Goal: Transaction & Acquisition: Purchase product/service

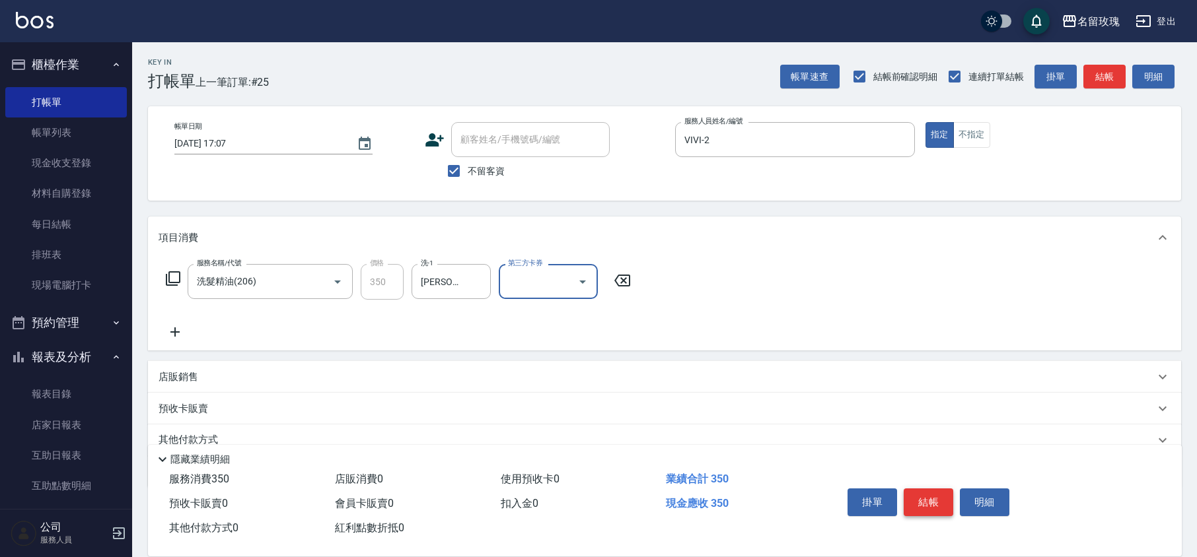
click at [927, 495] on button "結帳" at bounding box center [928, 503] width 50 height 28
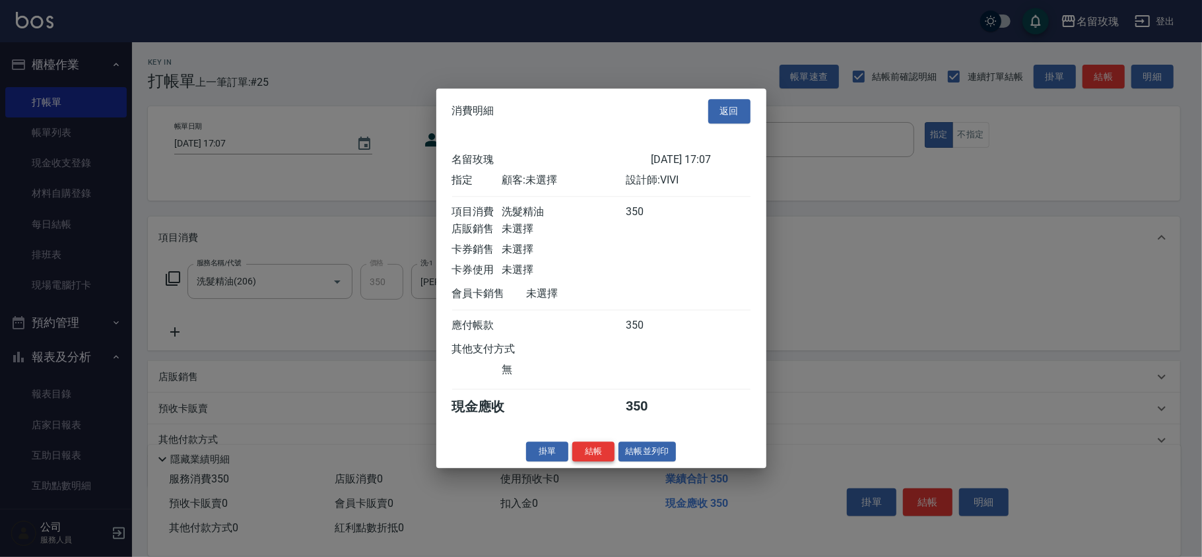
click at [605, 458] on button "結帳" at bounding box center [594, 452] width 42 height 20
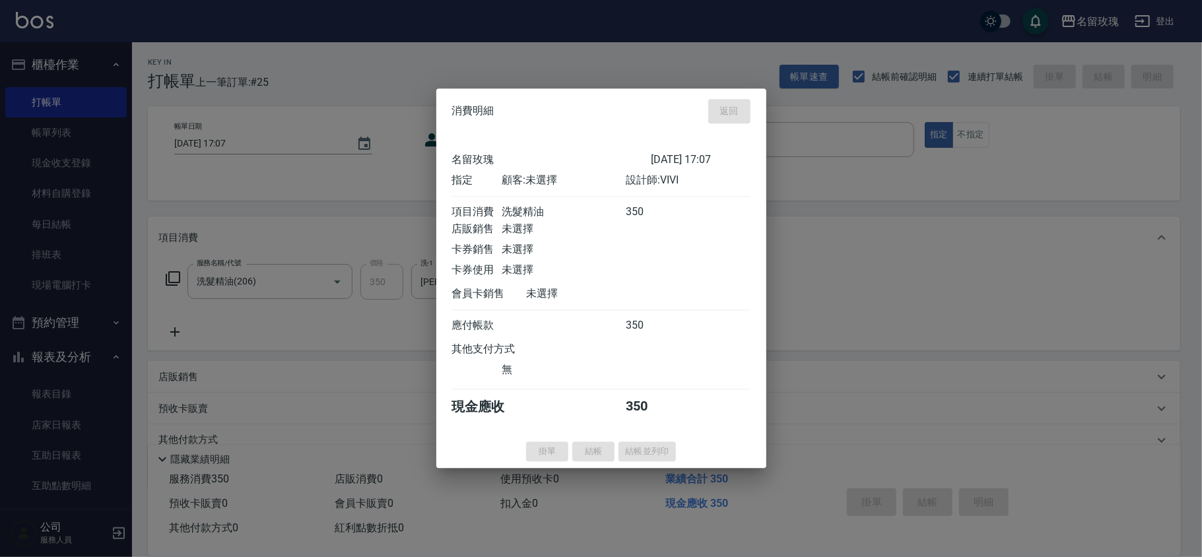
type input "[DATE] 18:44"
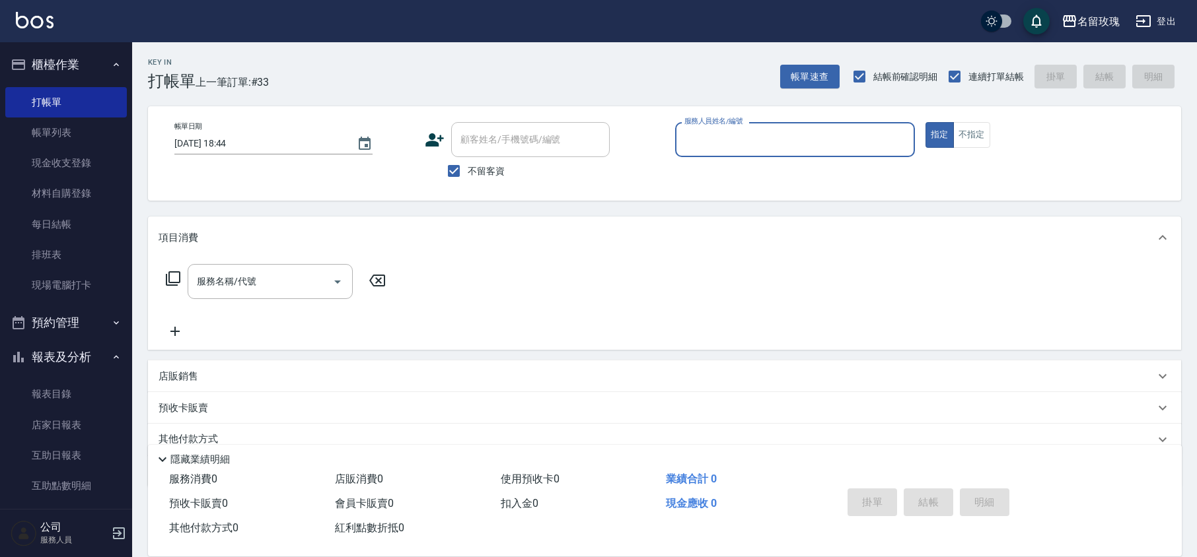
drag, startPoint x: 71, startPoint y: 127, endPoint x: 343, endPoint y: 186, distance: 278.3
click at [71, 127] on link "帳單列表" at bounding box center [66, 133] width 122 height 30
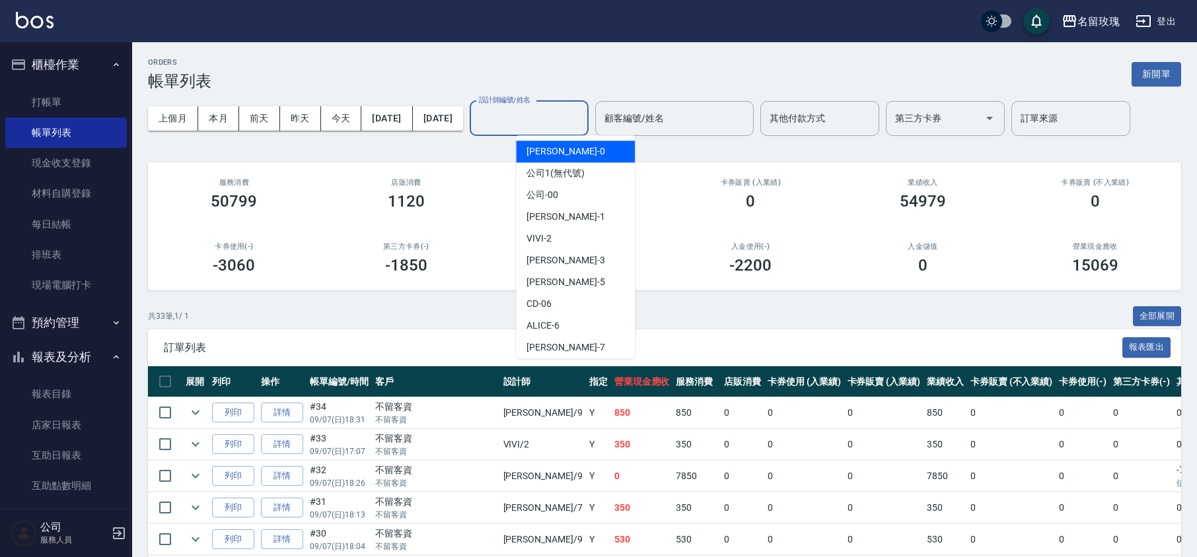
click at [550, 114] on input "設計師編號/姓名" at bounding box center [528, 118] width 107 height 23
click at [581, 241] on div "VIVI -2" at bounding box center [575, 239] width 119 height 22
type input "VIVI-2"
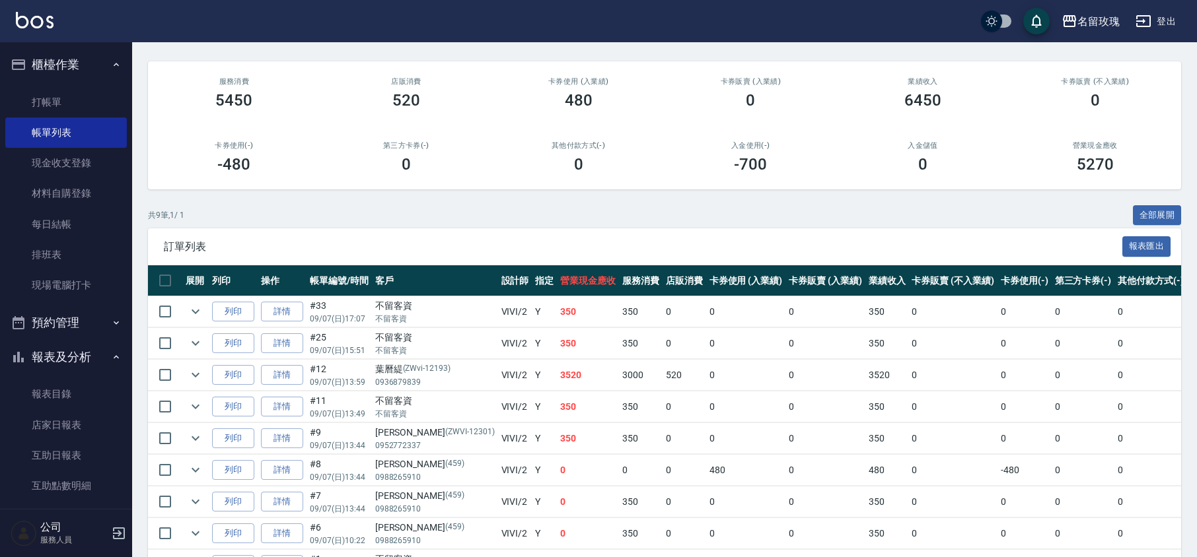
scroll to position [194, 0]
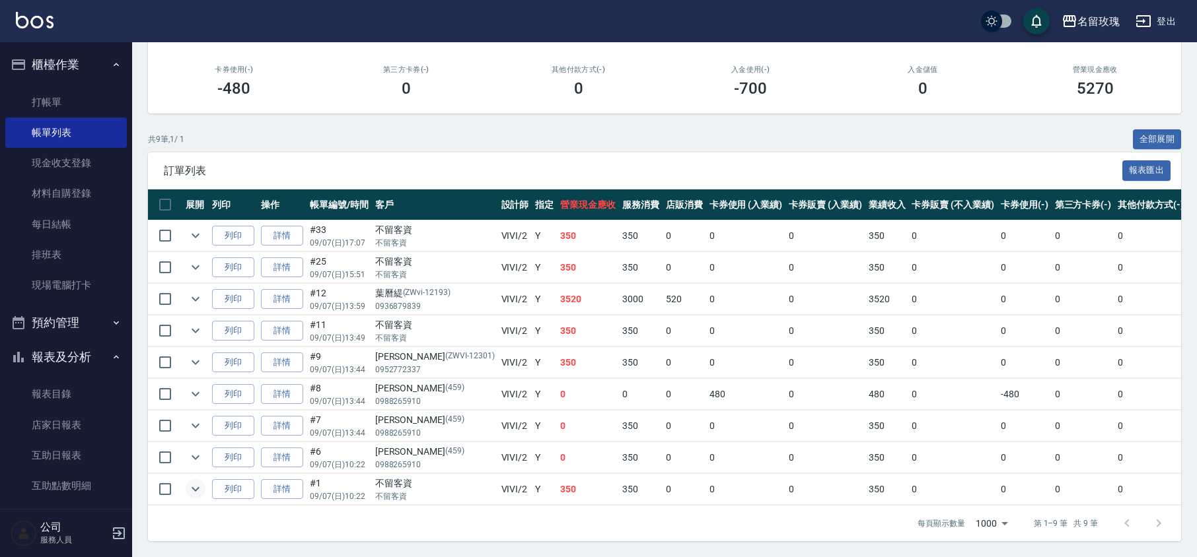
click at [193, 481] on icon "expand row" at bounding box center [196, 489] width 16 height 16
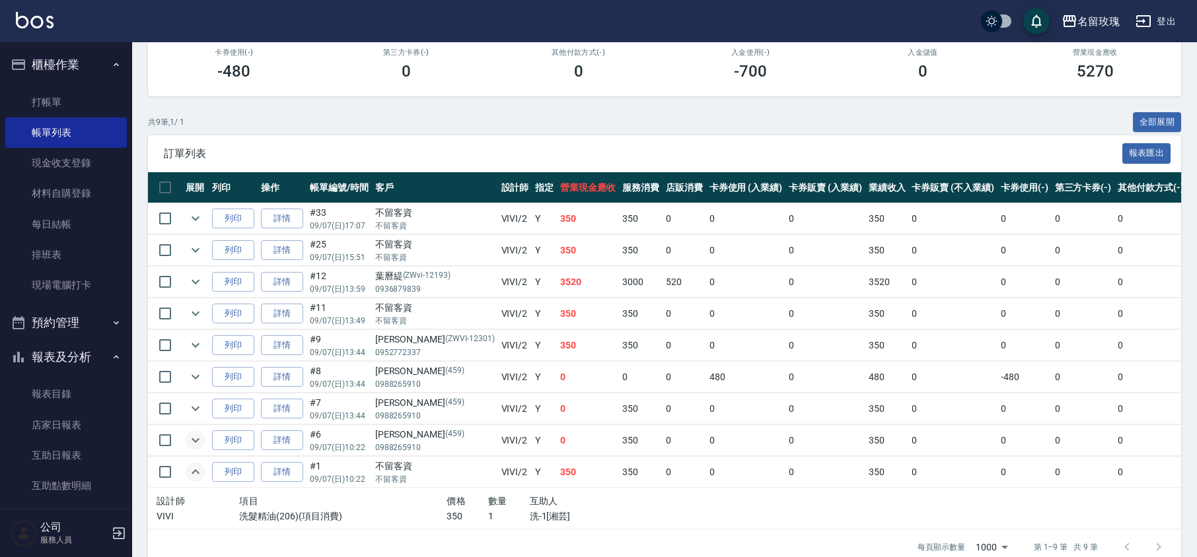
click at [196, 447] on icon "expand row" at bounding box center [196, 441] width 16 height 16
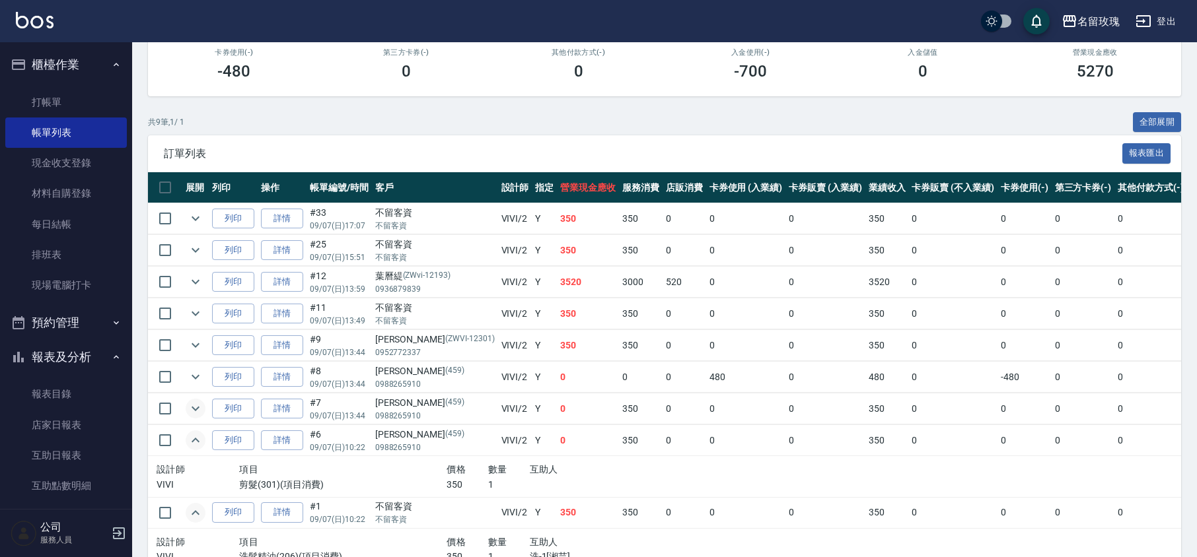
click at [189, 415] on icon "expand row" at bounding box center [196, 409] width 16 height 16
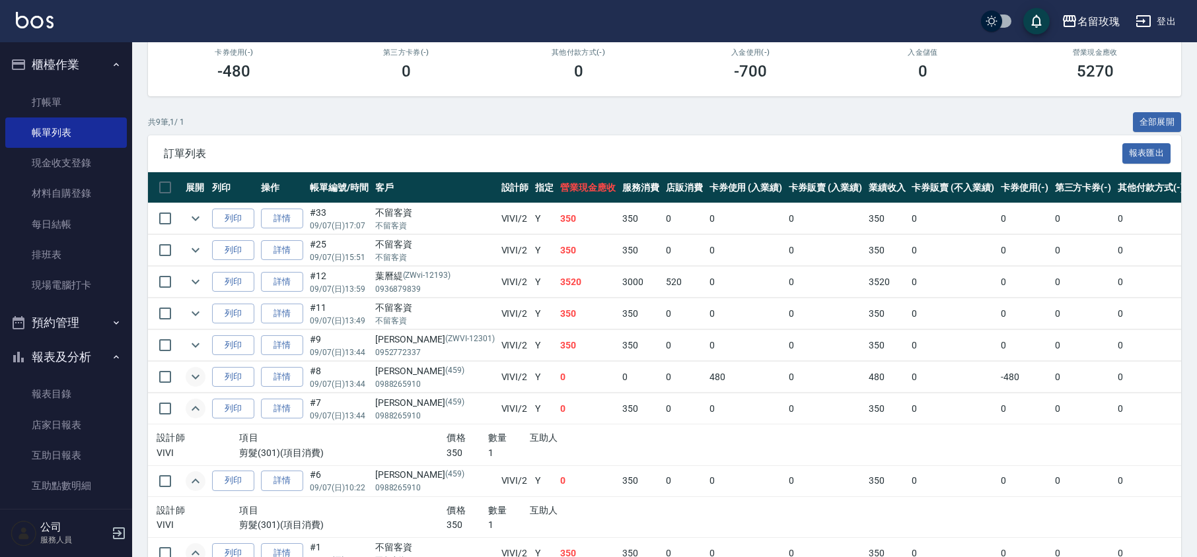
click at [199, 381] on icon "expand row" at bounding box center [196, 377] width 16 height 16
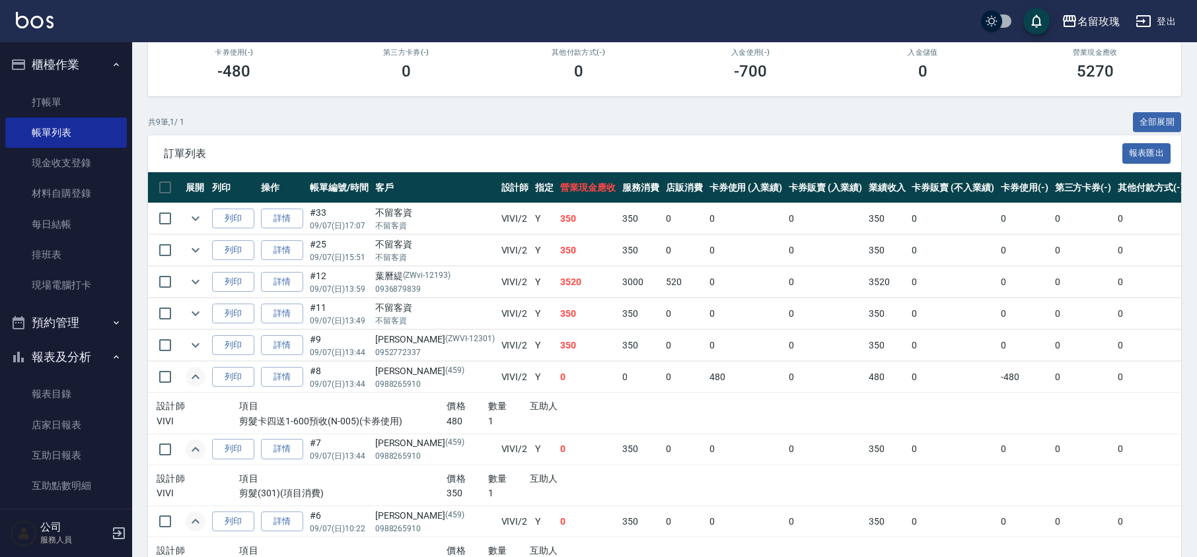
scroll to position [283, 0]
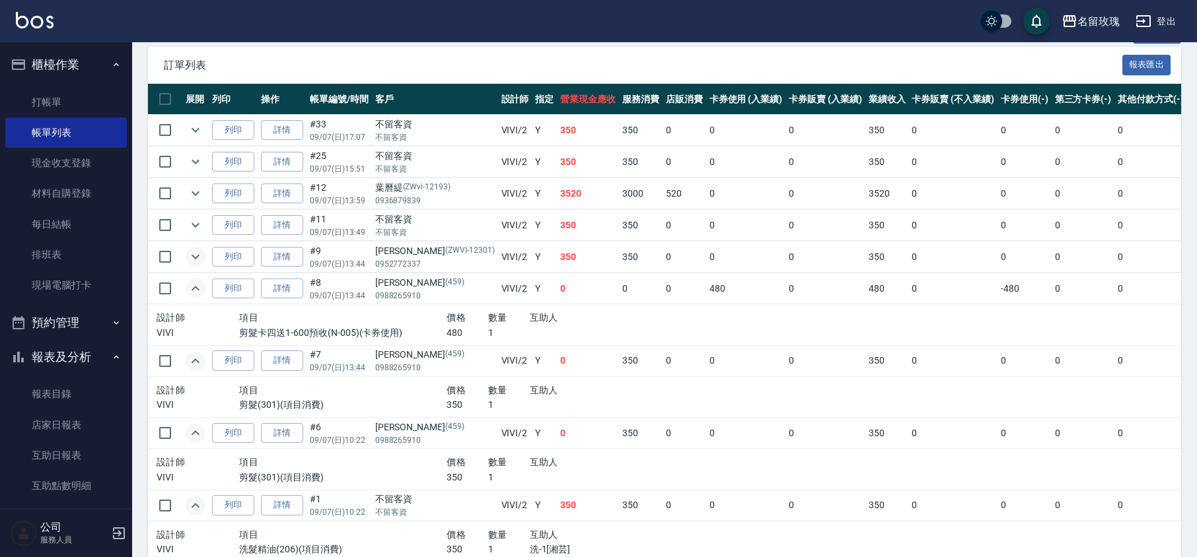
click at [197, 263] on icon "expand row" at bounding box center [196, 257] width 16 height 16
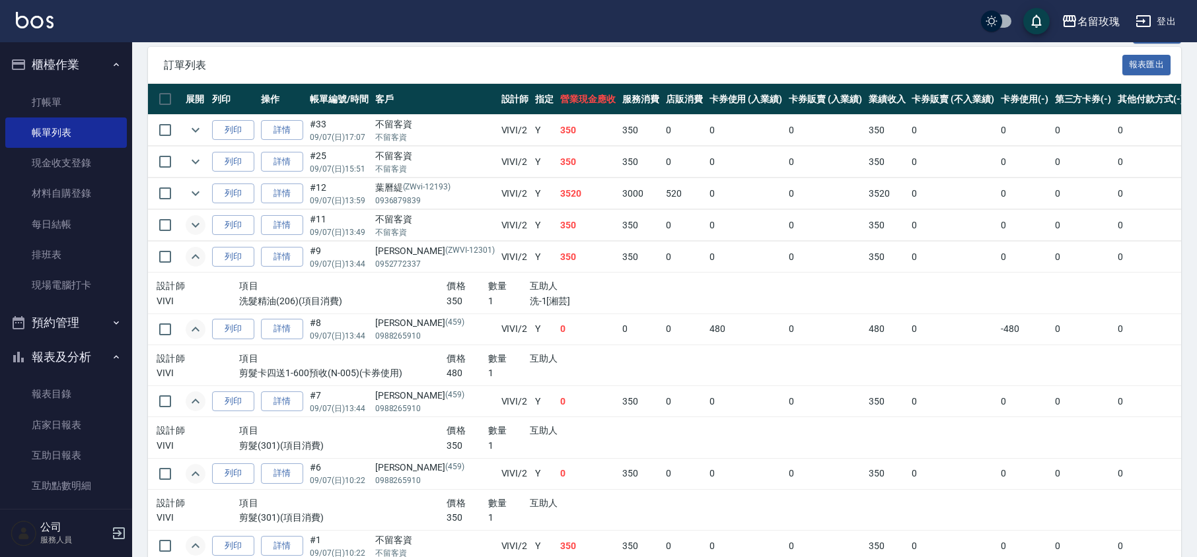
click at [198, 230] on icon "expand row" at bounding box center [196, 225] width 16 height 16
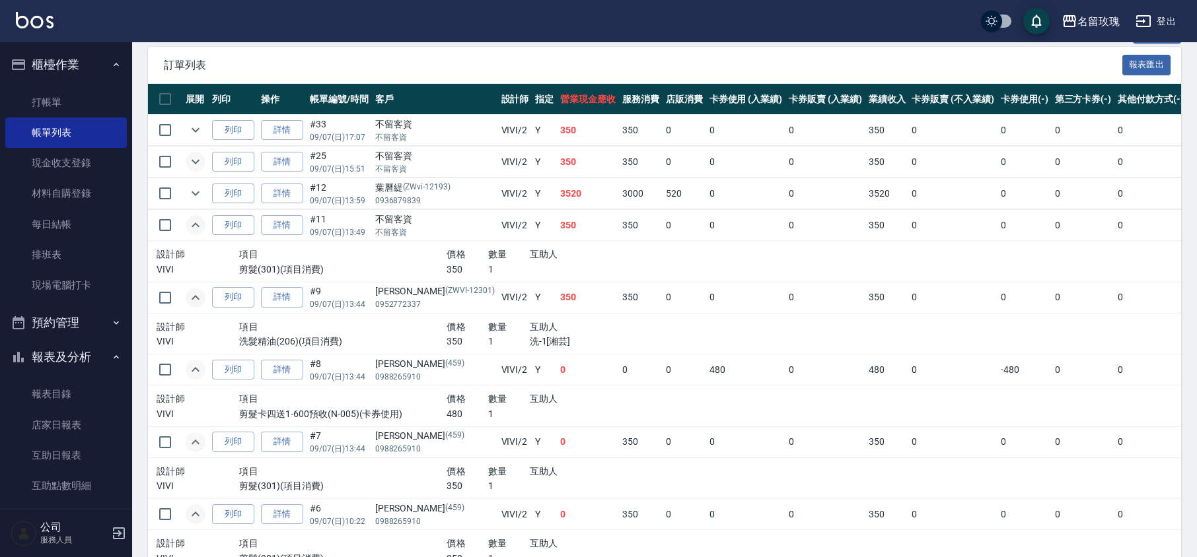
click at [195, 159] on icon "expand row" at bounding box center [196, 162] width 16 height 16
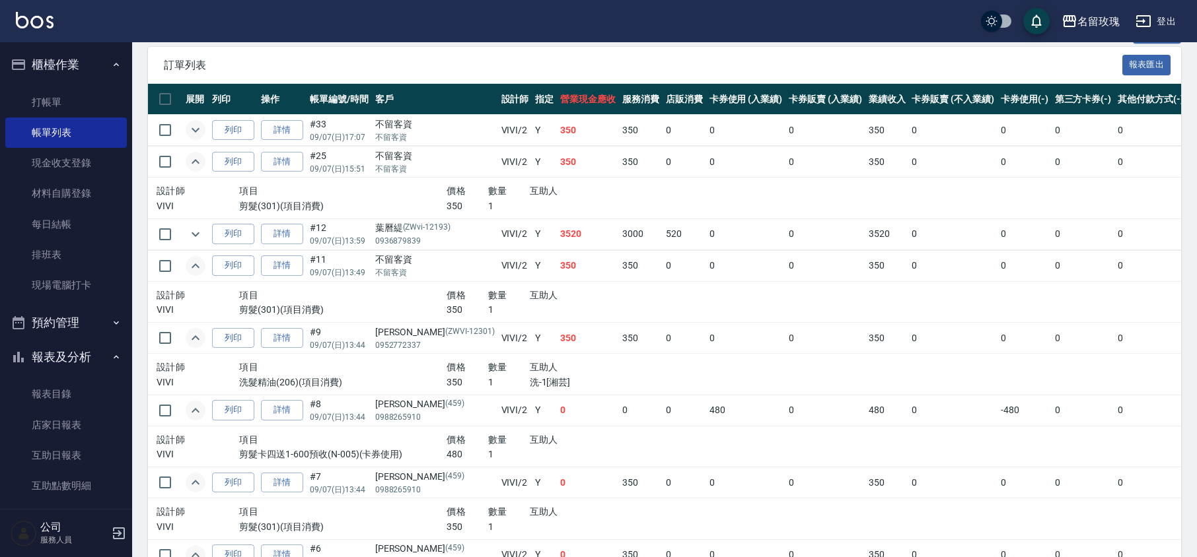
click at [202, 133] on icon "expand row" at bounding box center [196, 130] width 16 height 16
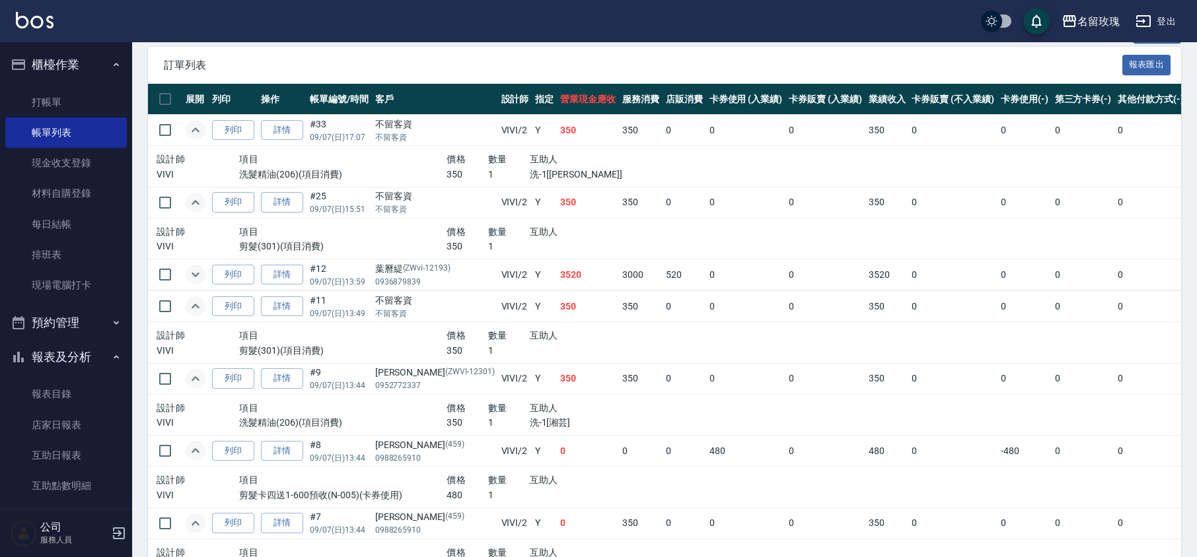
click at [197, 281] on icon "expand row" at bounding box center [196, 275] width 16 height 16
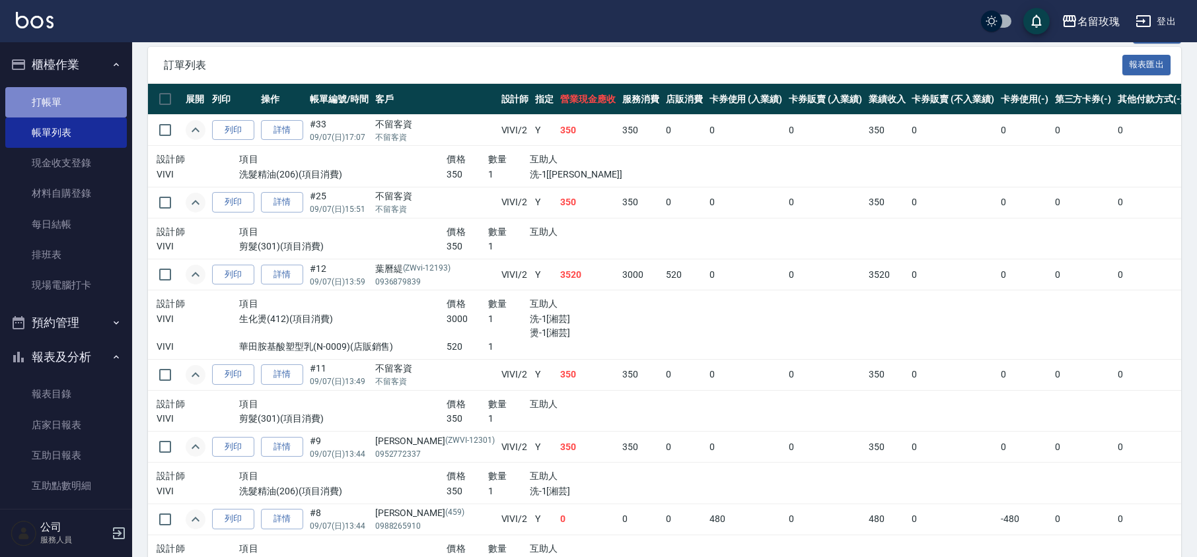
click at [90, 96] on link "打帳單" at bounding box center [66, 102] width 122 height 30
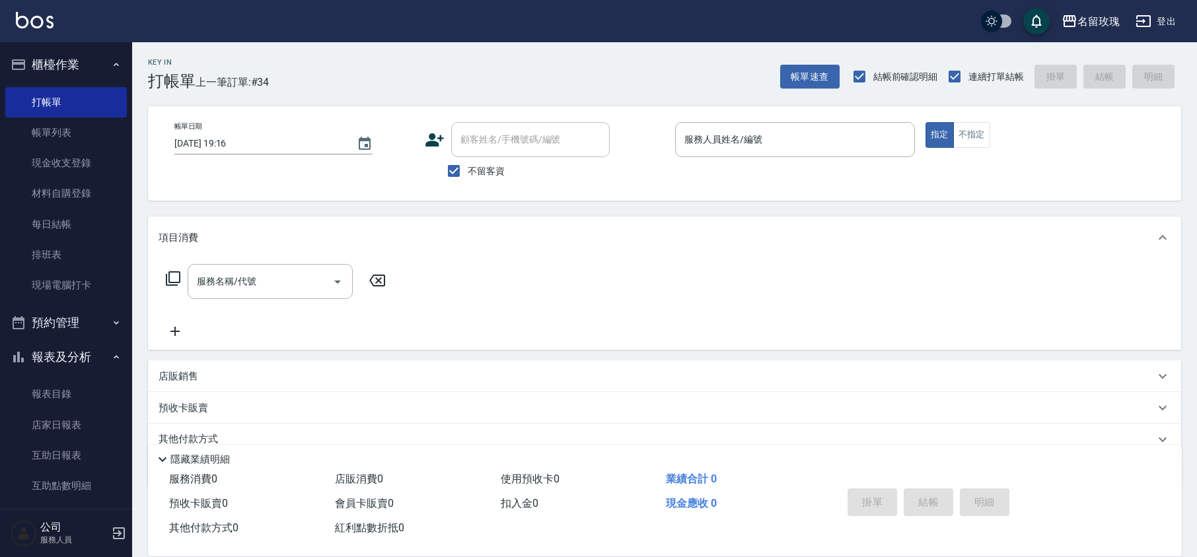
click at [473, 164] on span "不留客資" at bounding box center [486, 171] width 37 height 14
click at [468, 164] on input "不留客資" at bounding box center [454, 171] width 28 height 28
checkbox input "false"
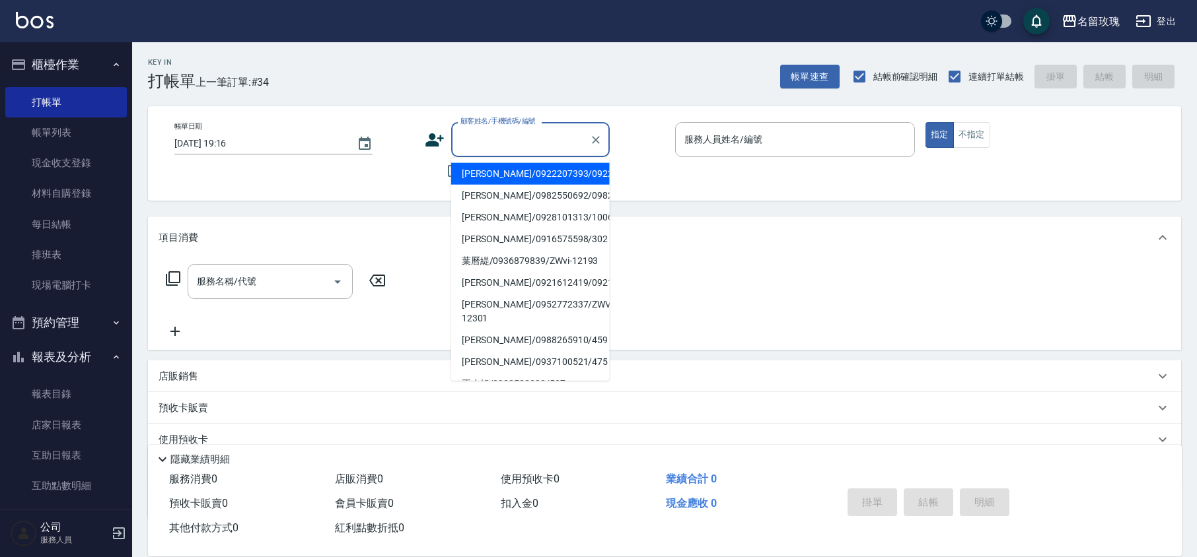
click at [494, 144] on input "顧客姓名/手機號碼/編號" at bounding box center [520, 139] width 127 height 23
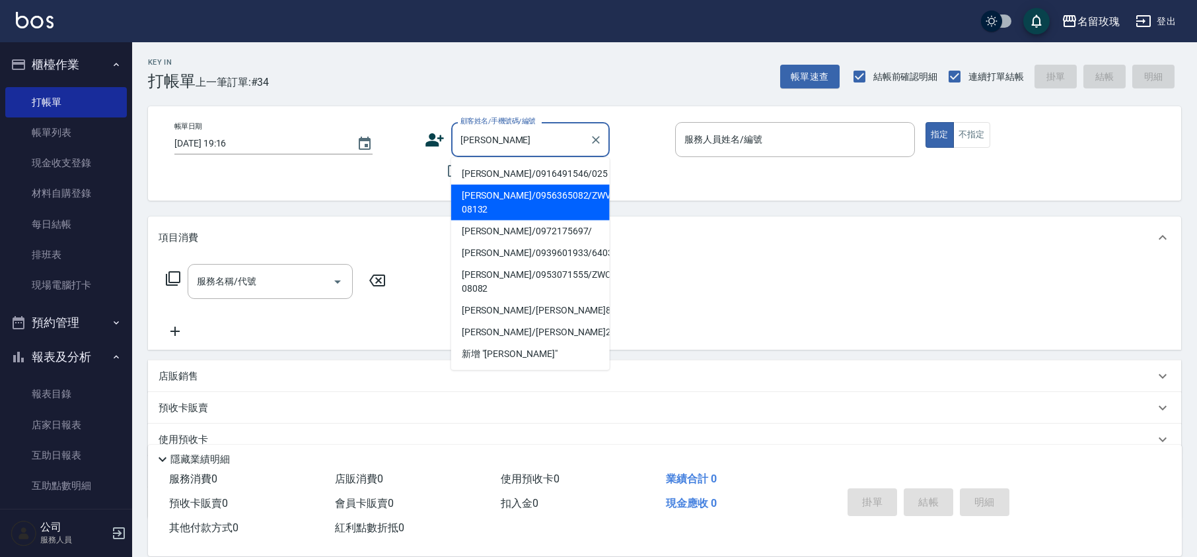
click at [580, 199] on li "[PERSON_NAME]/0956365082/ZWVI-08132" at bounding box center [530, 203] width 158 height 36
type input "[PERSON_NAME]/0956365082/ZWVI-08132"
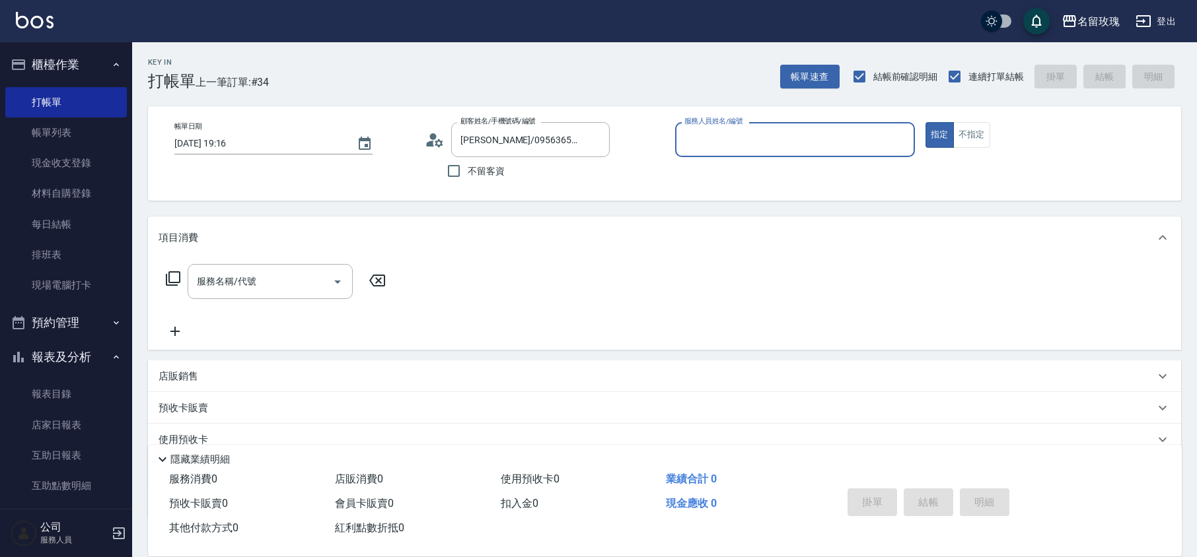
type input "VIVI-2"
click at [166, 276] on icon at bounding box center [173, 278] width 15 height 15
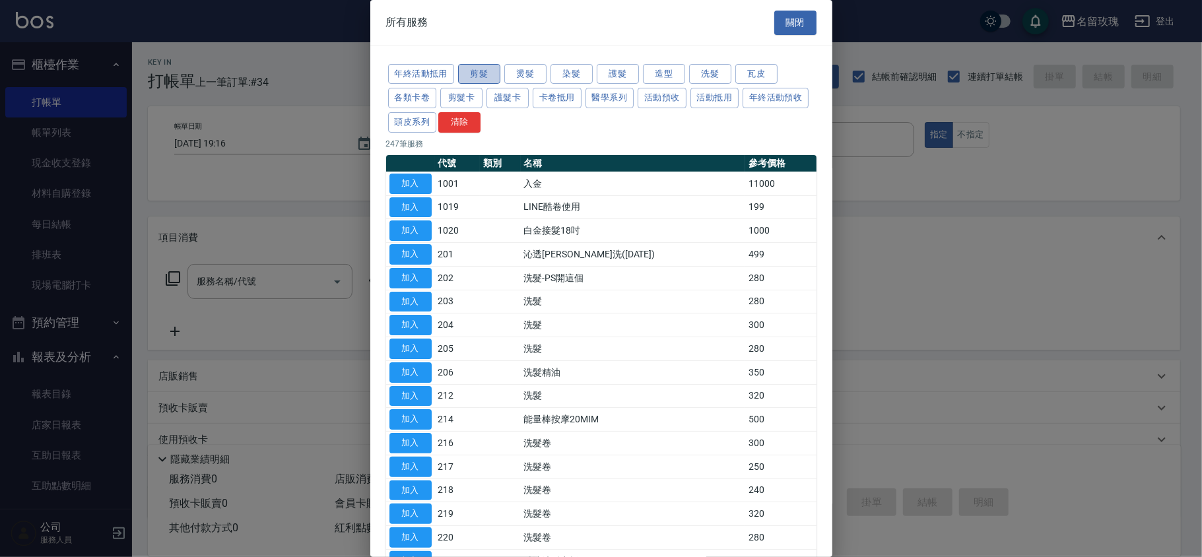
click at [483, 81] on button "剪髮" at bounding box center [479, 74] width 42 height 20
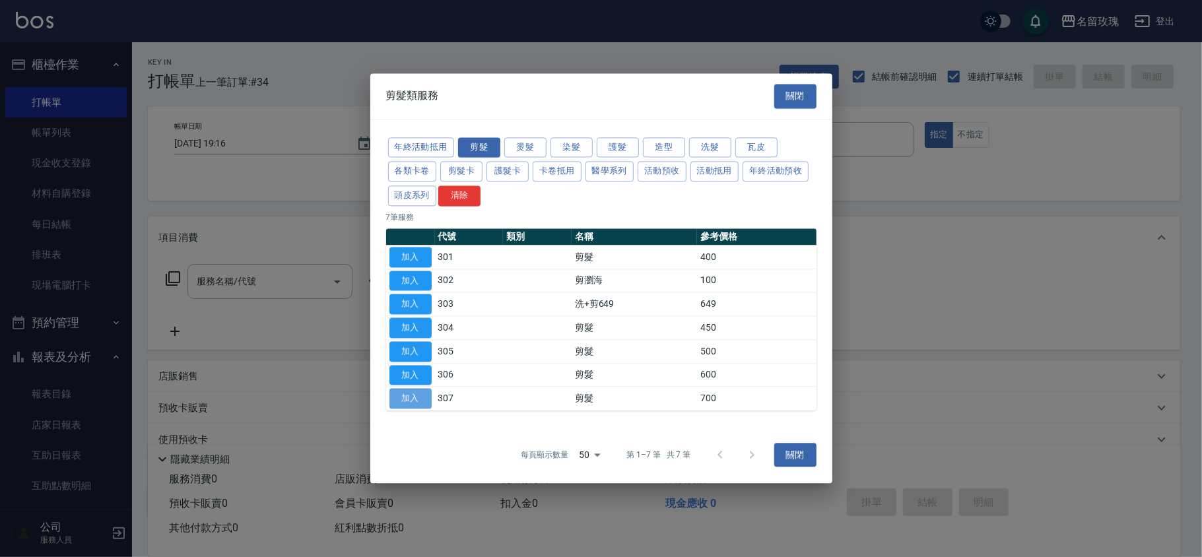
click at [394, 395] on button "加入" at bounding box center [411, 399] width 42 height 20
type input "剪髮(307)"
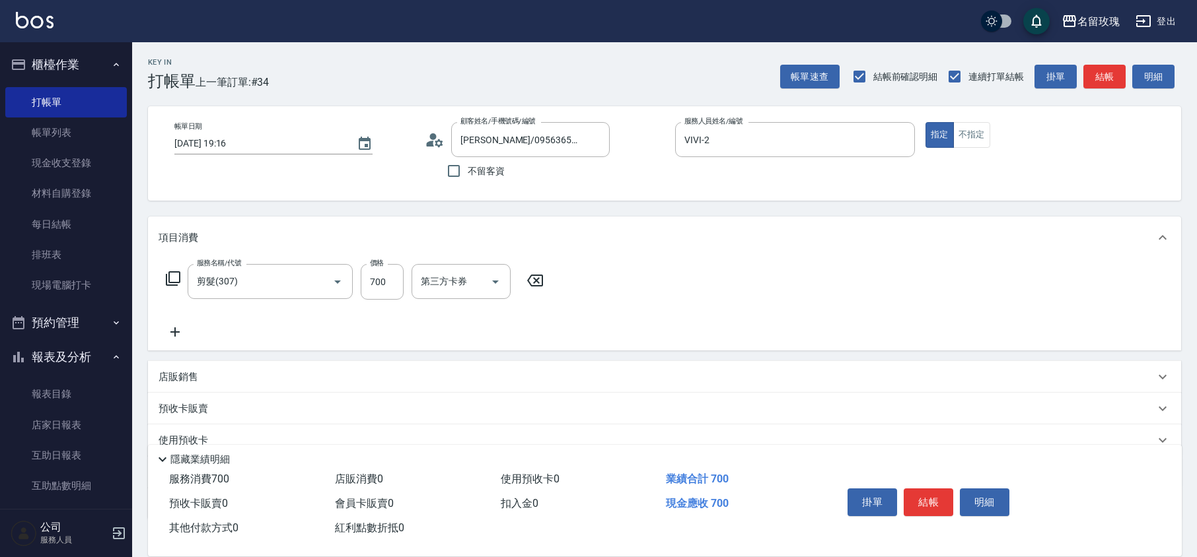
click at [188, 331] on icon at bounding box center [174, 332] width 33 height 16
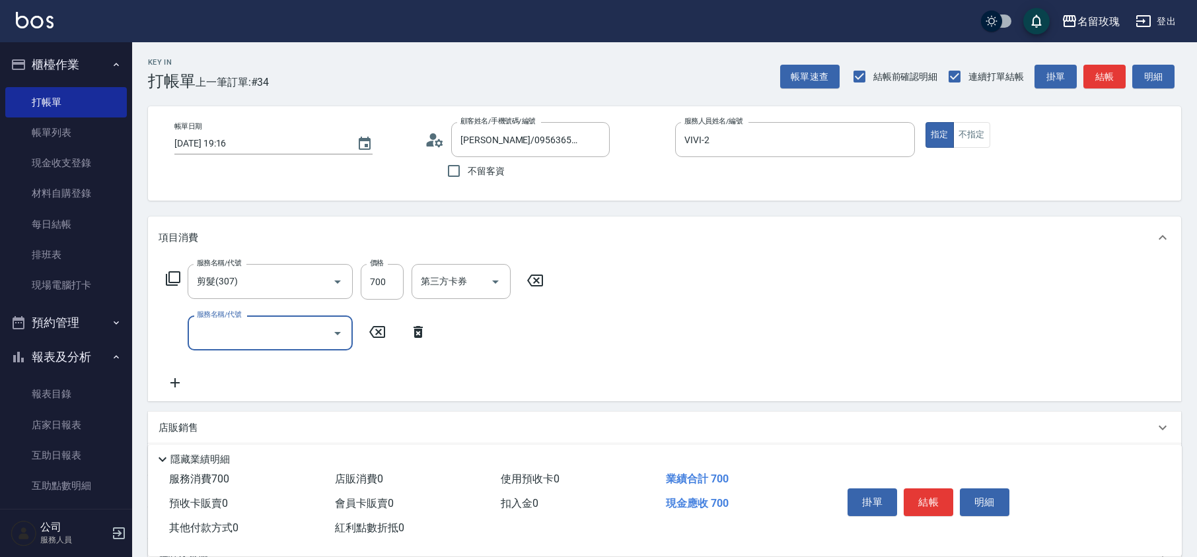
click at [226, 335] on input "服務名稱/代號" at bounding box center [259, 333] width 133 height 23
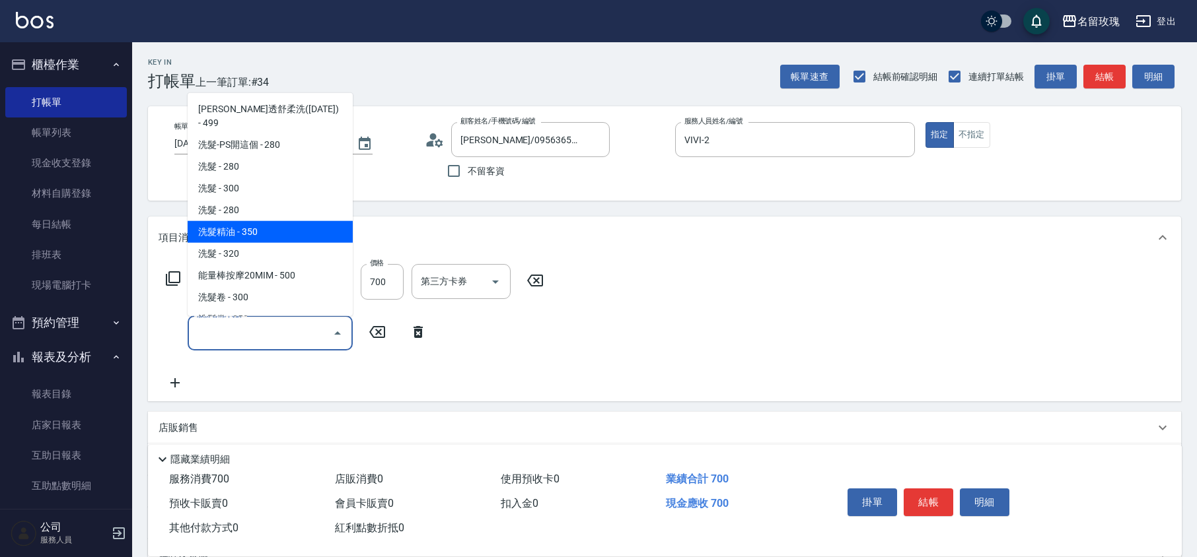
click at [272, 223] on span "洗髮精油 - 350" at bounding box center [270, 232] width 165 height 22
type input "洗髮精油(206)"
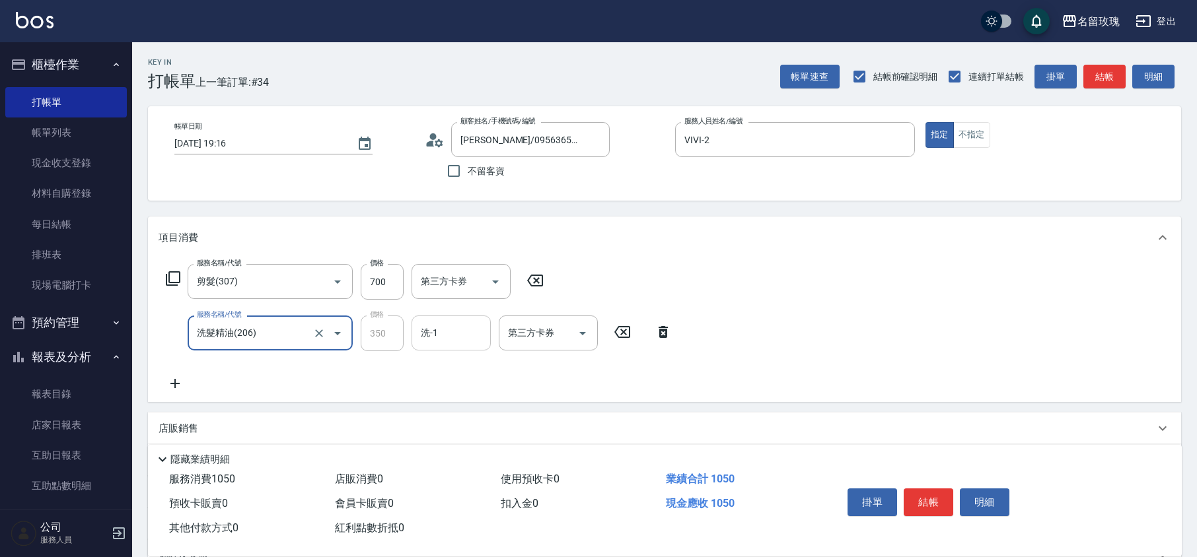
click at [453, 326] on input "洗-1" at bounding box center [450, 333] width 67 height 23
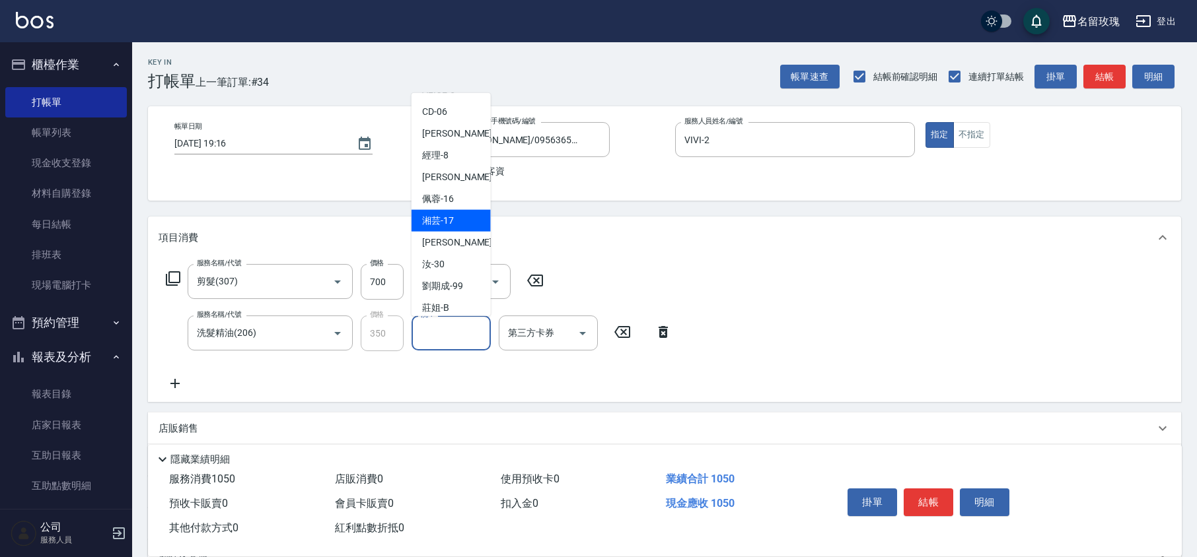
scroll to position [259, 0]
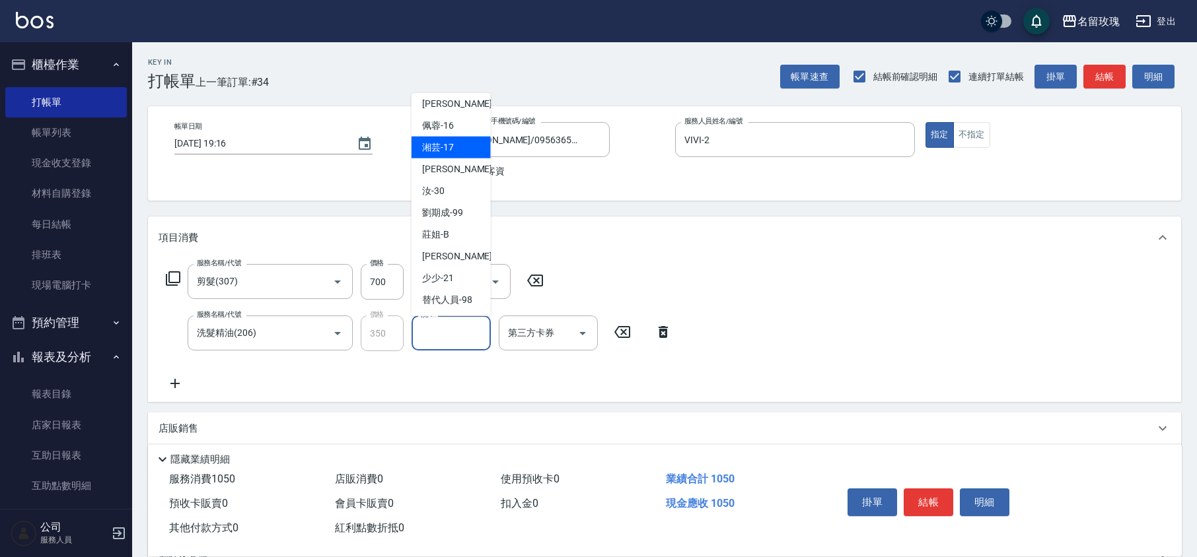
click at [456, 155] on div "湘芸 -17" at bounding box center [450, 148] width 79 height 22
type input "湘芸-17"
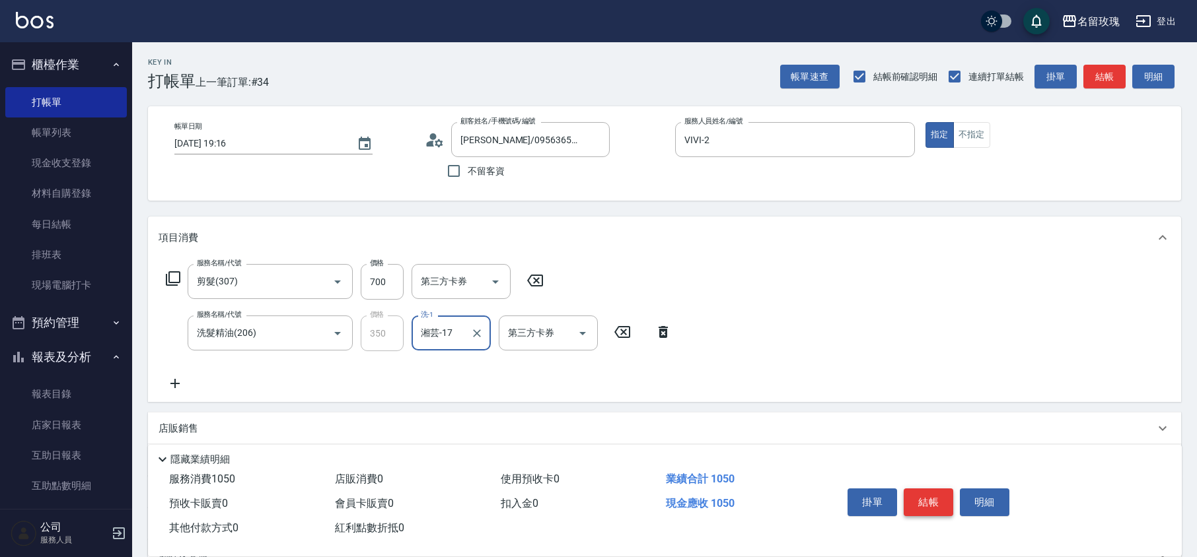
click at [926, 502] on button "結帳" at bounding box center [928, 503] width 50 height 28
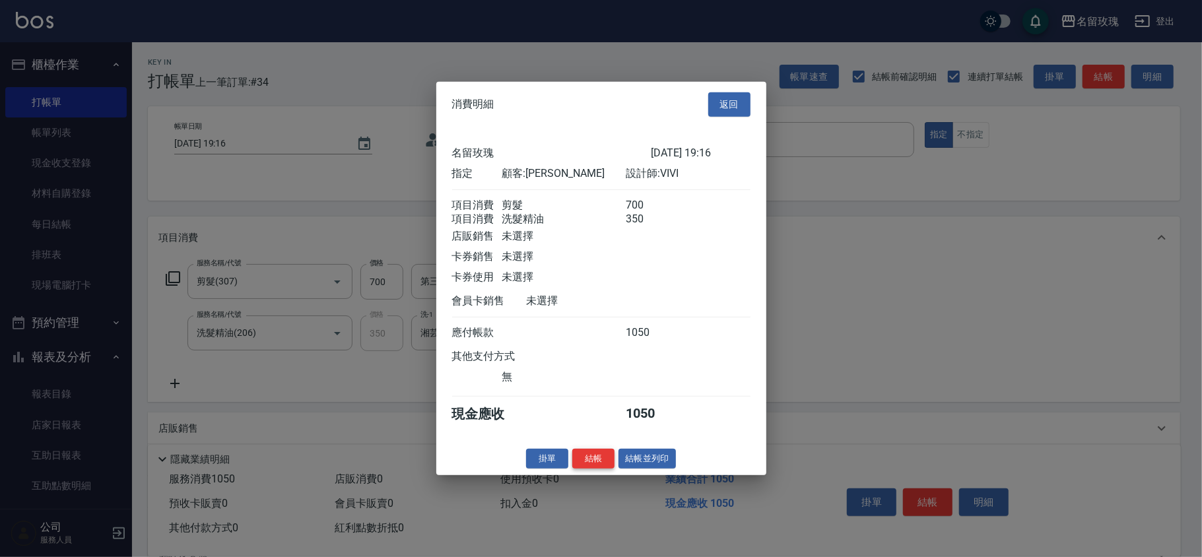
click at [587, 463] on button "結帳" at bounding box center [594, 458] width 42 height 20
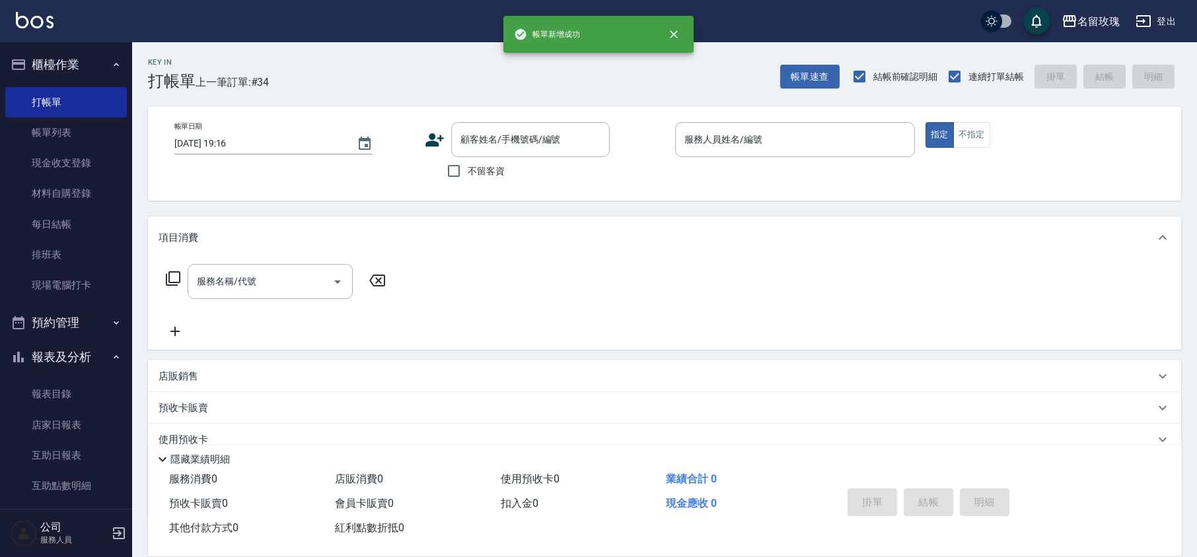
scroll to position [0, 0]
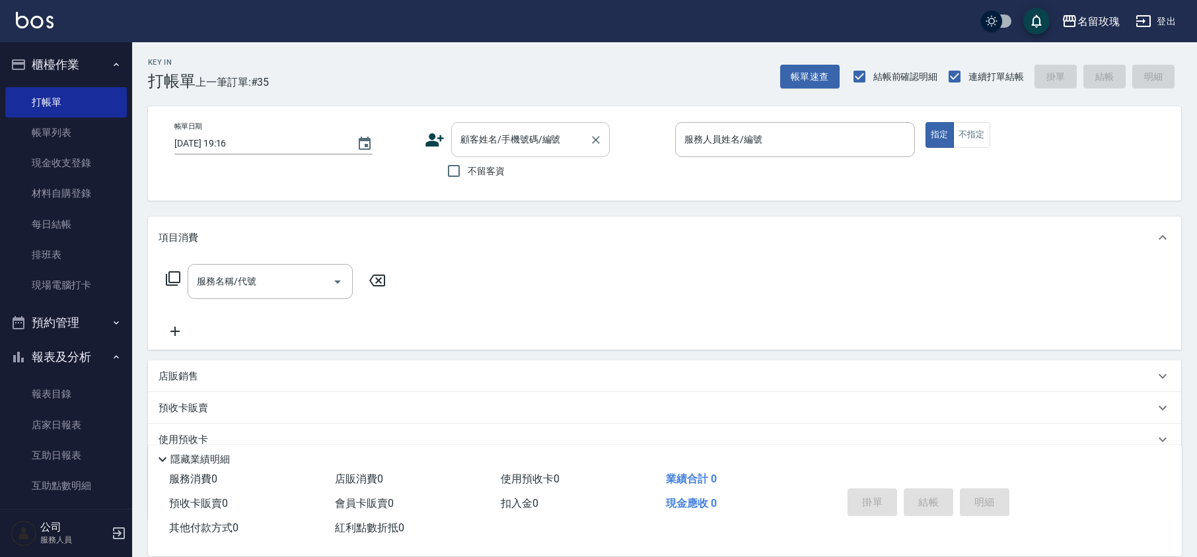
click at [498, 156] on div "顧客姓名/手機號碼/編號" at bounding box center [530, 139] width 158 height 35
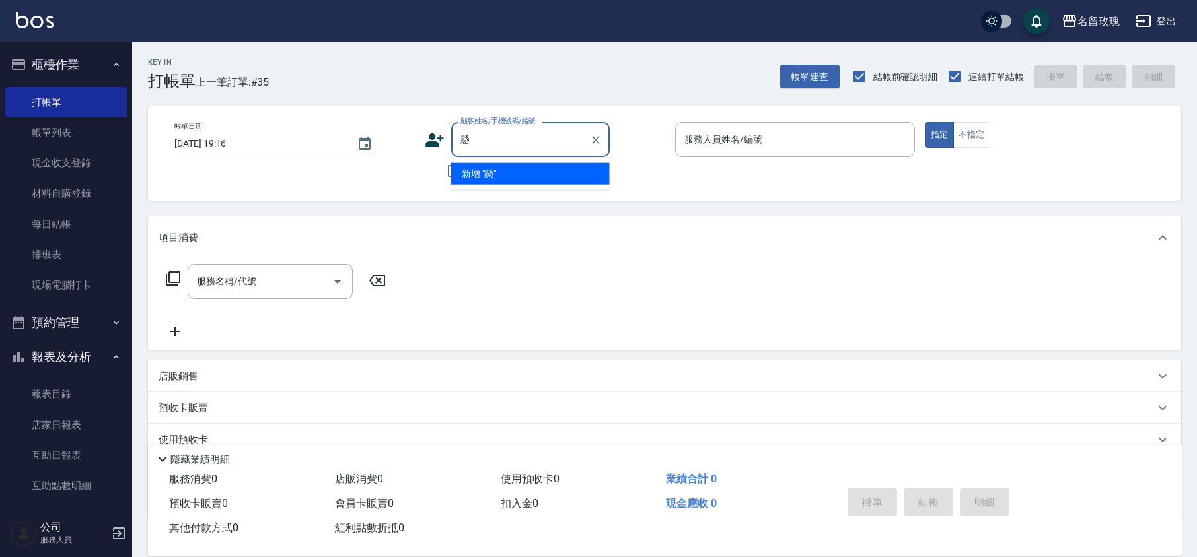
type input "璇"
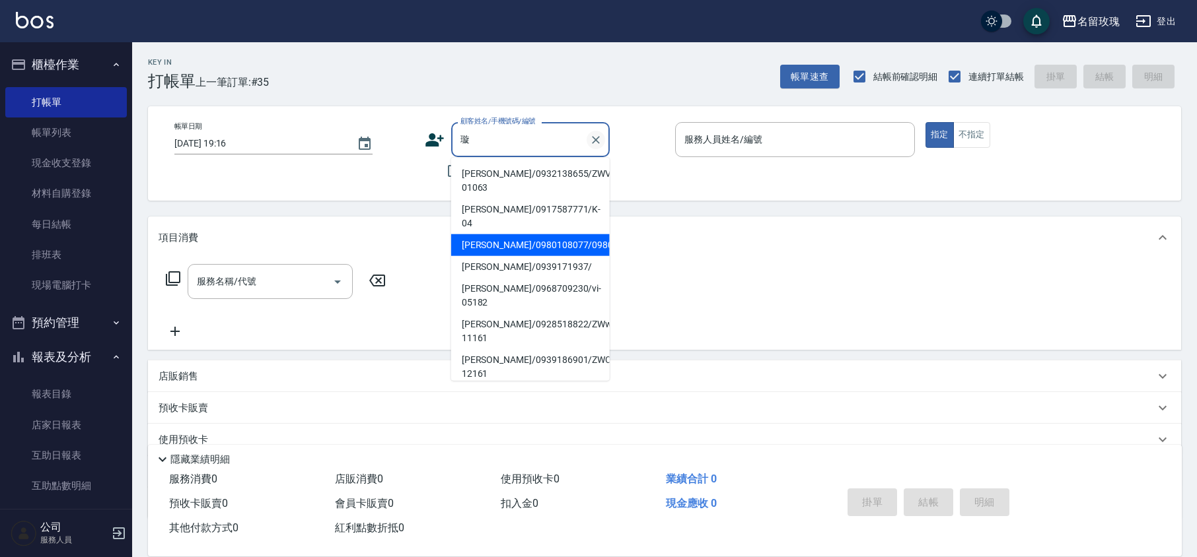
click at [589, 139] on icon "Clear" at bounding box center [595, 139] width 13 height 13
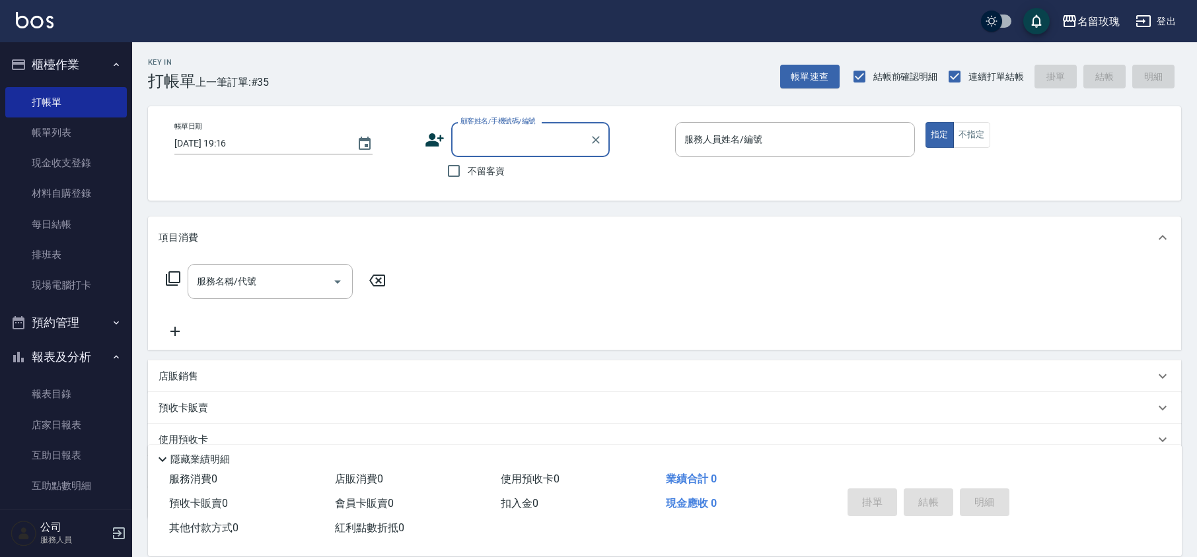
click at [542, 144] on input "顧客姓名/手機號碼/編號" at bounding box center [520, 139] width 127 height 23
type input "恤"
click at [713, 183] on div "帳單日期 [DATE] 19:16 顧客姓名/手機號碼/編號 顧客姓名/手機號碼/編號 不留客資 服務人員姓名/編號 服務人員姓名/編號 指定 不指定" at bounding box center [664, 153] width 1001 height 63
click at [466, 170] on input "不留客資" at bounding box center [454, 171] width 28 height 28
checkbox input "true"
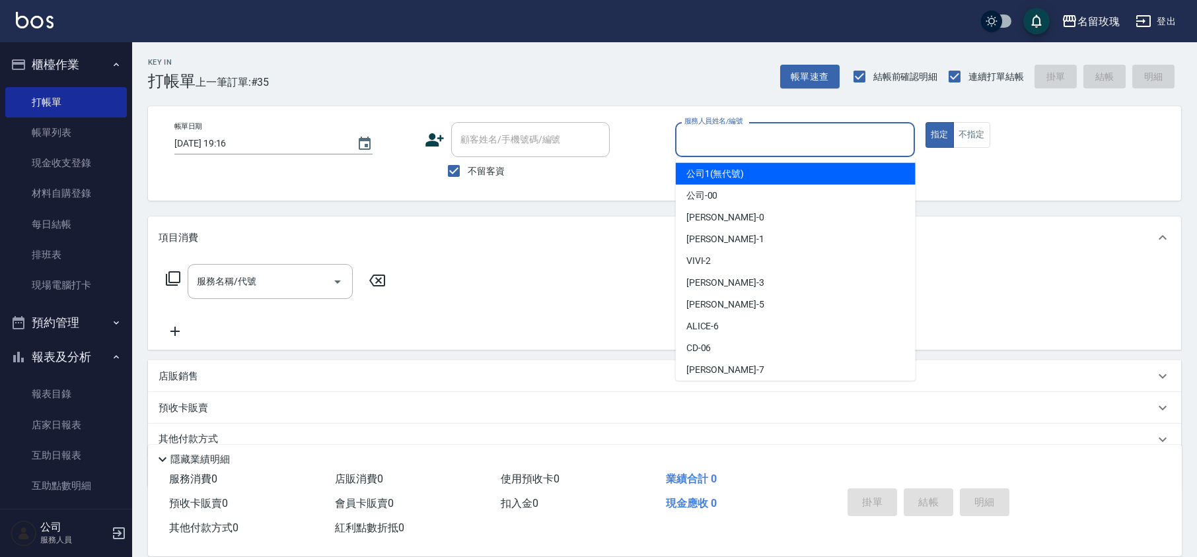
click at [817, 151] on input "服務人員姓名/編號" at bounding box center [795, 139] width 228 height 23
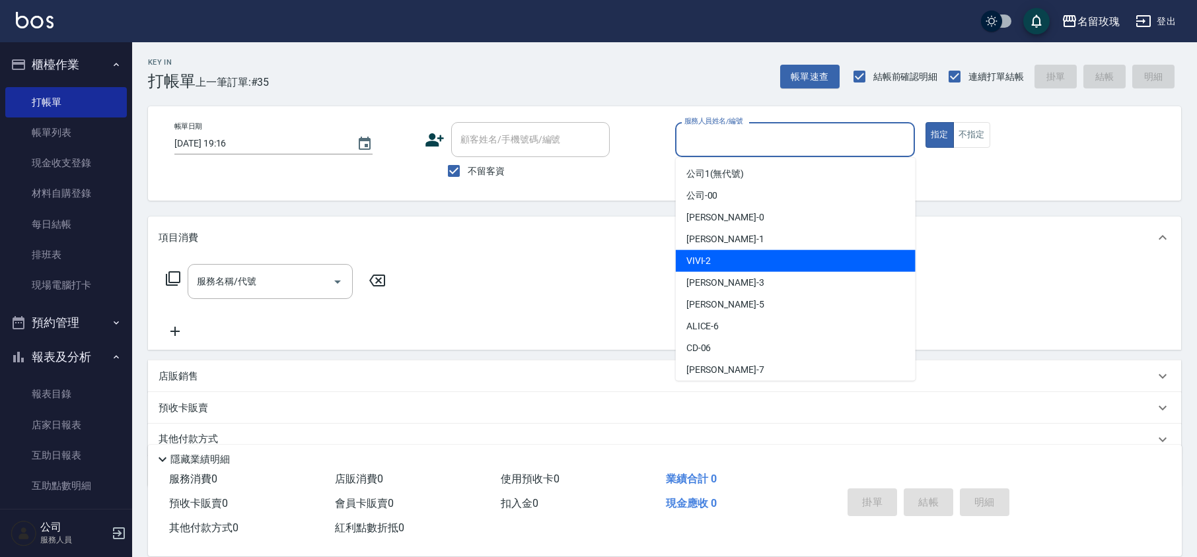
drag, startPoint x: 734, startPoint y: 267, endPoint x: 638, endPoint y: 281, distance: 97.5
click at [733, 265] on div "VIVI -2" at bounding box center [796, 261] width 240 height 22
type input "VIVI-2"
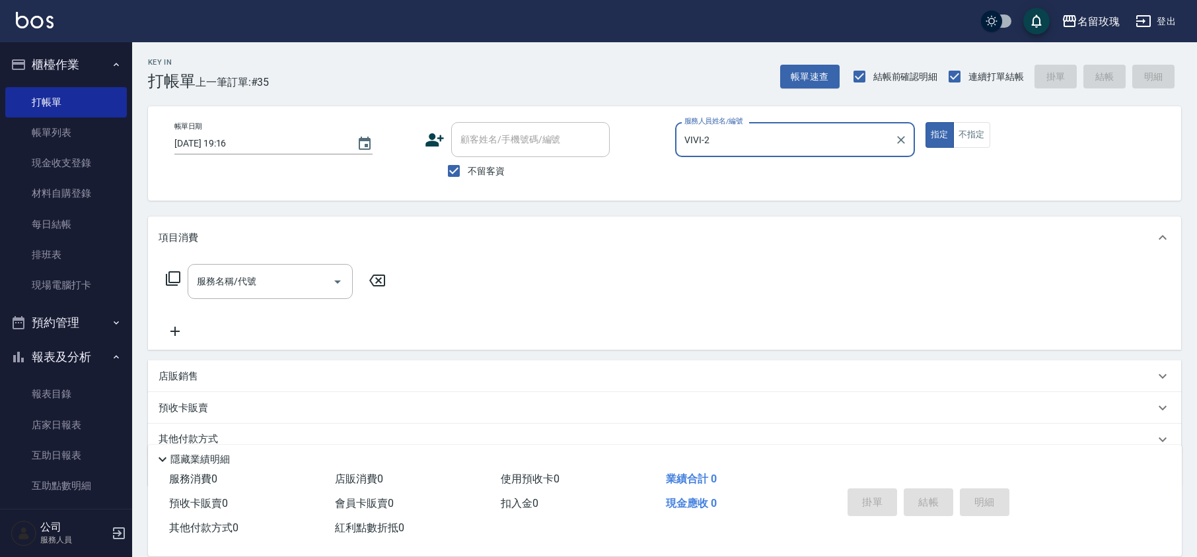
click at [178, 283] on icon at bounding box center [173, 279] width 16 height 16
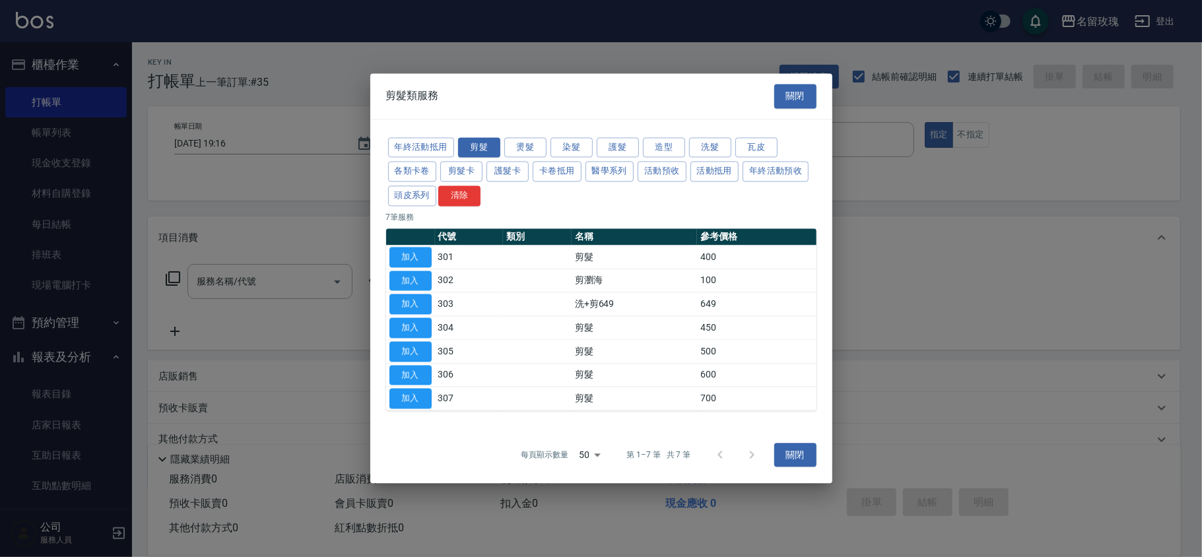
click at [411, 254] on button "加入" at bounding box center [411, 257] width 42 height 20
type input "剪髮(301)"
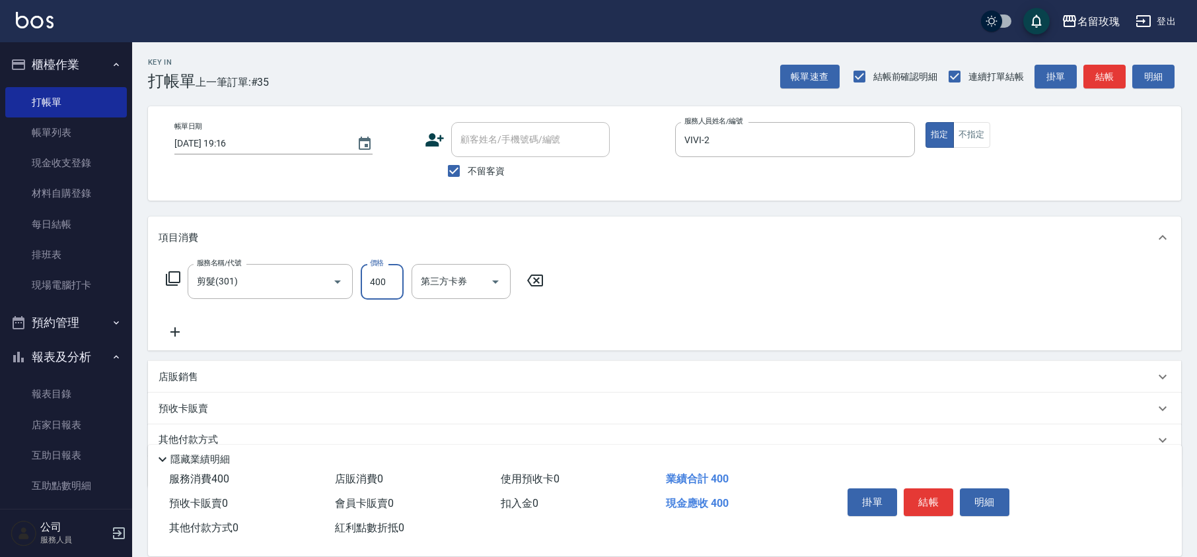
click at [388, 277] on input "400" at bounding box center [382, 282] width 43 height 36
type input "350"
click at [569, 288] on div "服務名稱/代號 剪髮(301) 服務名稱/代號 價格 350 價格 第三方卡券 第三方卡券" at bounding box center [664, 305] width 1033 height 92
click at [535, 289] on div "服務名稱/代號 剪髮(301) 服務名稱/代號 價格 350 價格 第三方卡券 第三方卡券" at bounding box center [354, 282] width 393 height 36
click at [531, 280] on icon at bounding box center [534, 281] width 33 height 16
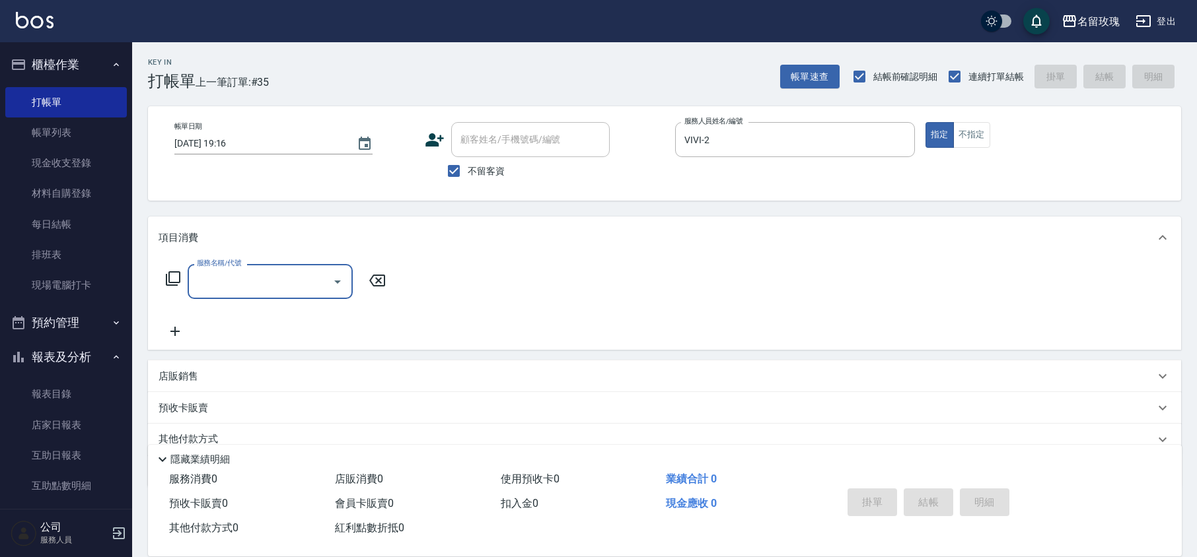
click at [470, 168] on span "不留客資" at bounding box center [486, 171] width 37 height 14
click at [468, 168] on input "不留客資" at bounding box center [454, 171] width 28 height 28
checkbox input "false"
click at [543, 132] on div "顧客姓名/手機號碼/編號 顧客姓名/手機號碼/編號" at bounding box center [530, 139] width 158 height 35
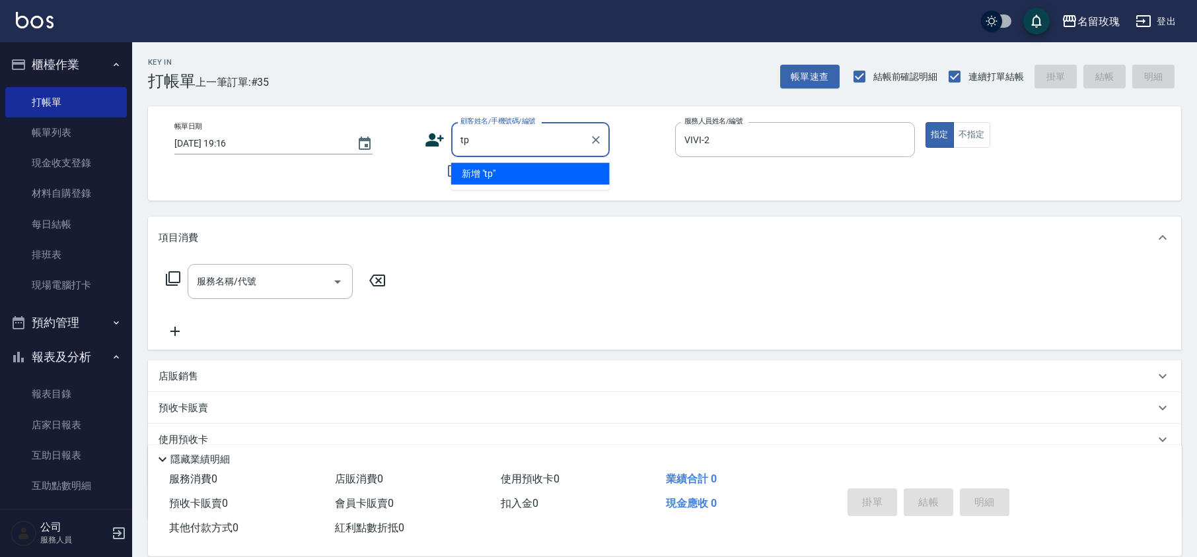
type input "t"
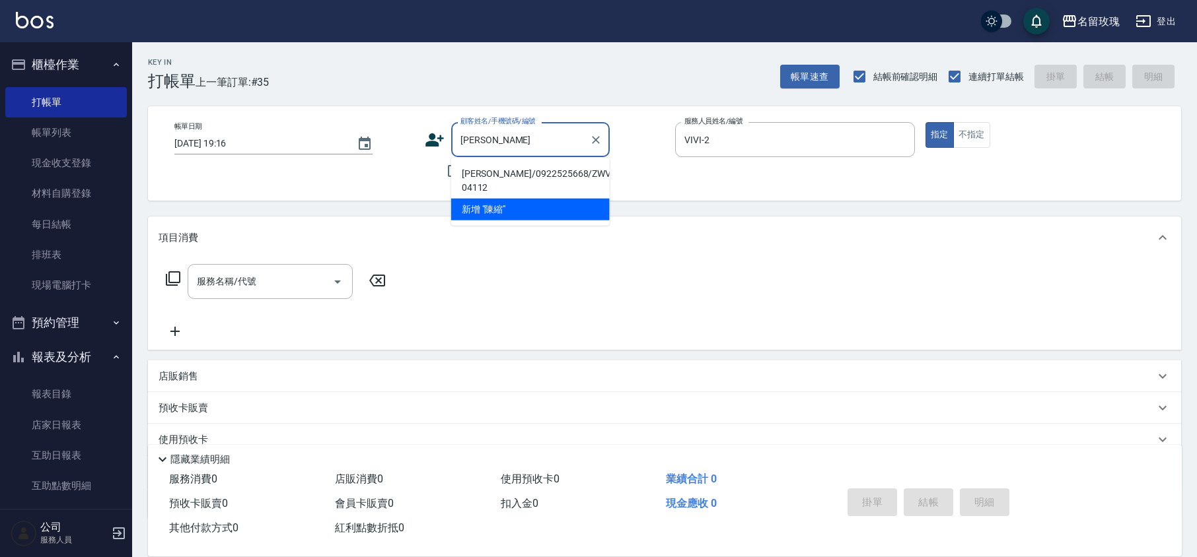
click at [579, 180] on li "[PERSON_NAME]/0922525668/ZWVI-04112" at bounding box center [530, 181] width 158 height 36
type input "[PERSON_NAME]/0922525668/ZWVI-04112"
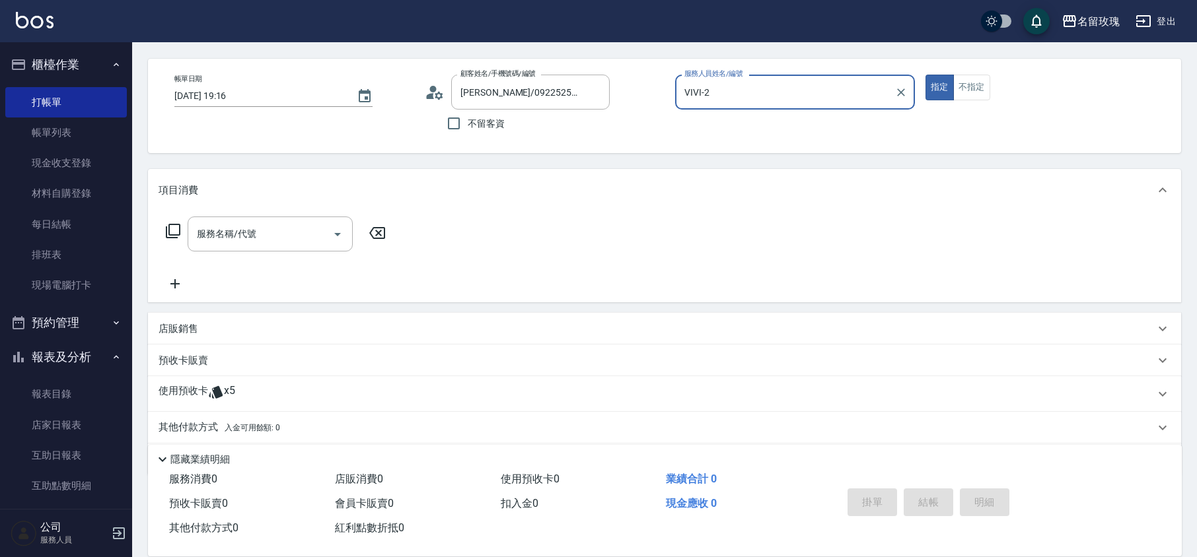
scroll to position [90, 0]
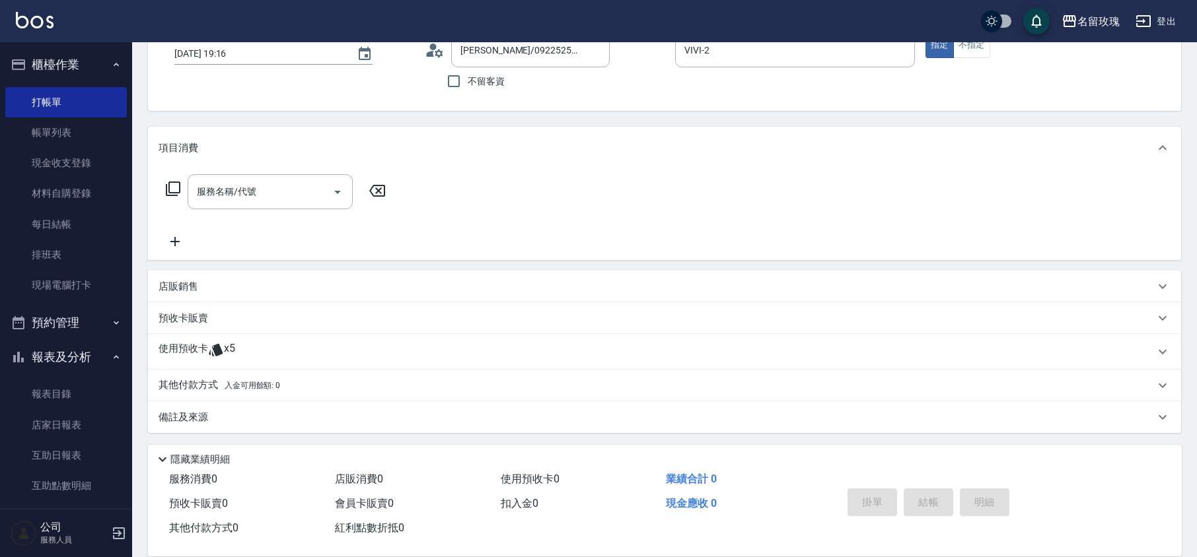
click at [222, 355] on icon at bounding box center [216, 350] width 16 height 16
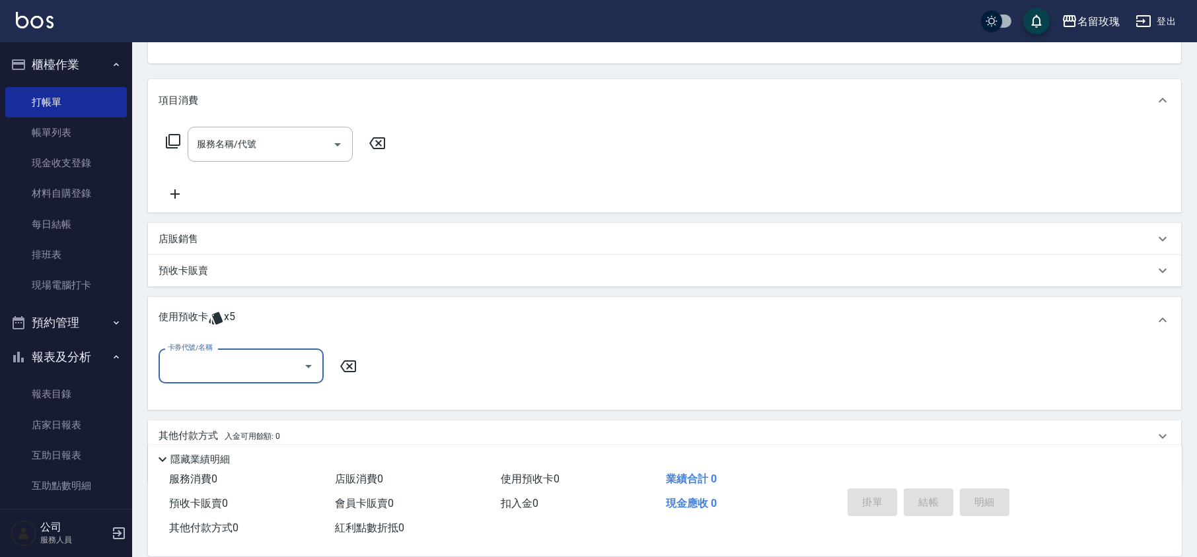
scroll to position [188, 0]
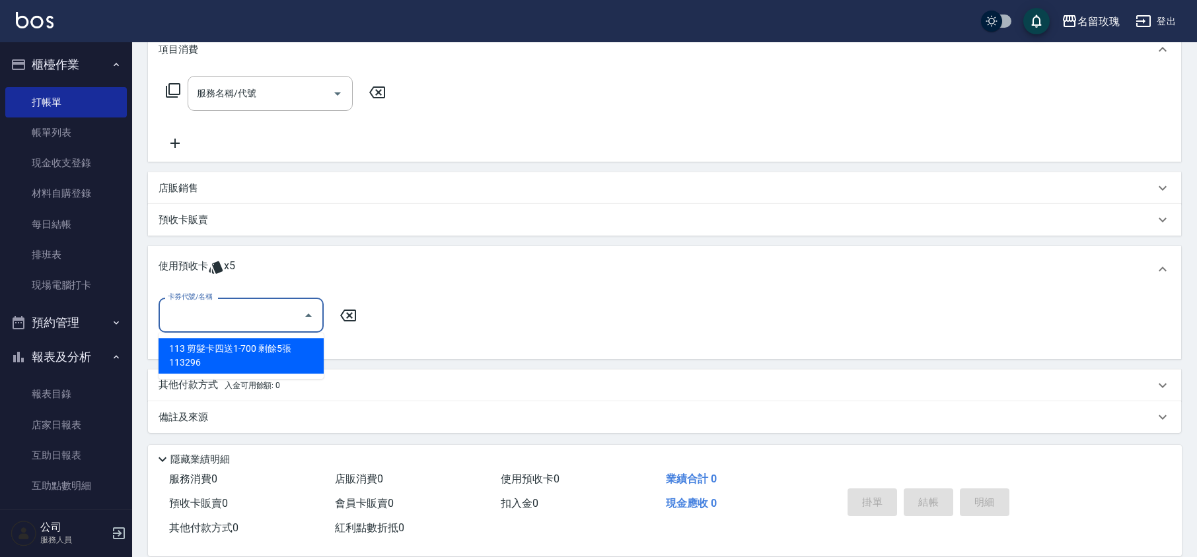
click at [234, 318] on input "卡券代號/名稱" at bounding box center [230, 315] width 133 height 23
click at [238, 346] on div "113 剪髮卡四送1-700 剩餘5張 113296" at bounding box center [240, 356] width 165 height 36
type input "113 剪髮卡四送1-700 113296"
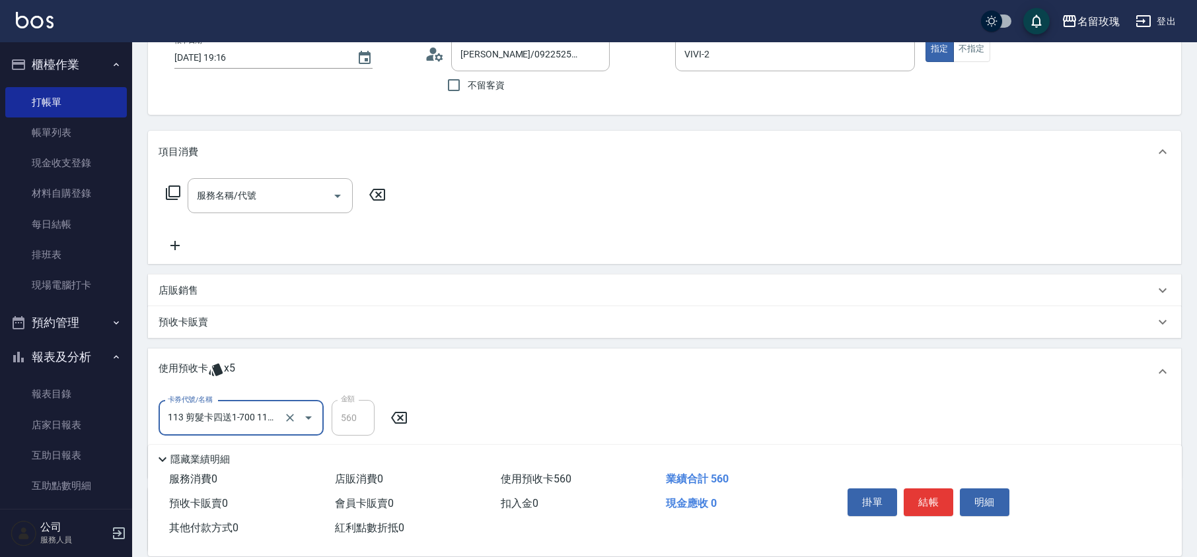
scroll to position [0, 0]
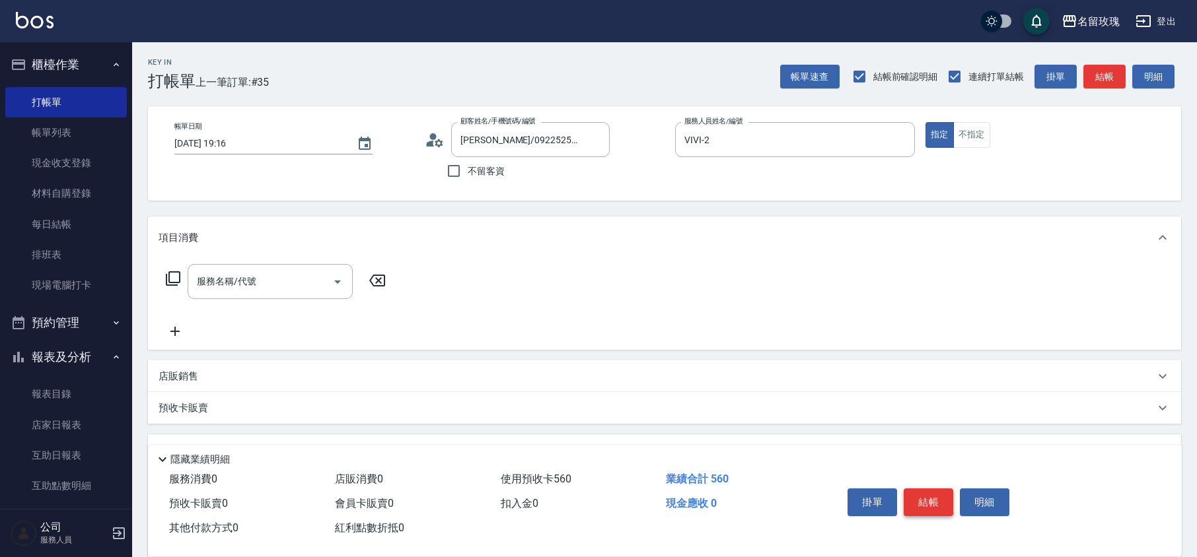
click at [920, 492] on button "結帳" at bounding box center [928, 503] width 50 height 28
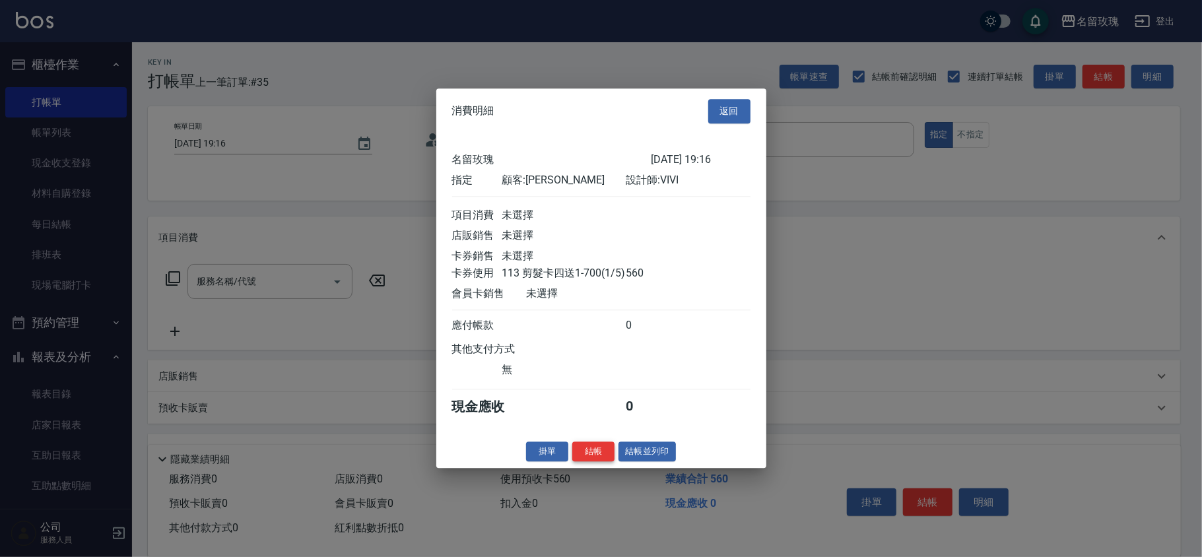
click at [592, 456] on button "結帳" at bounding box center [594, 452] width 42 height 20
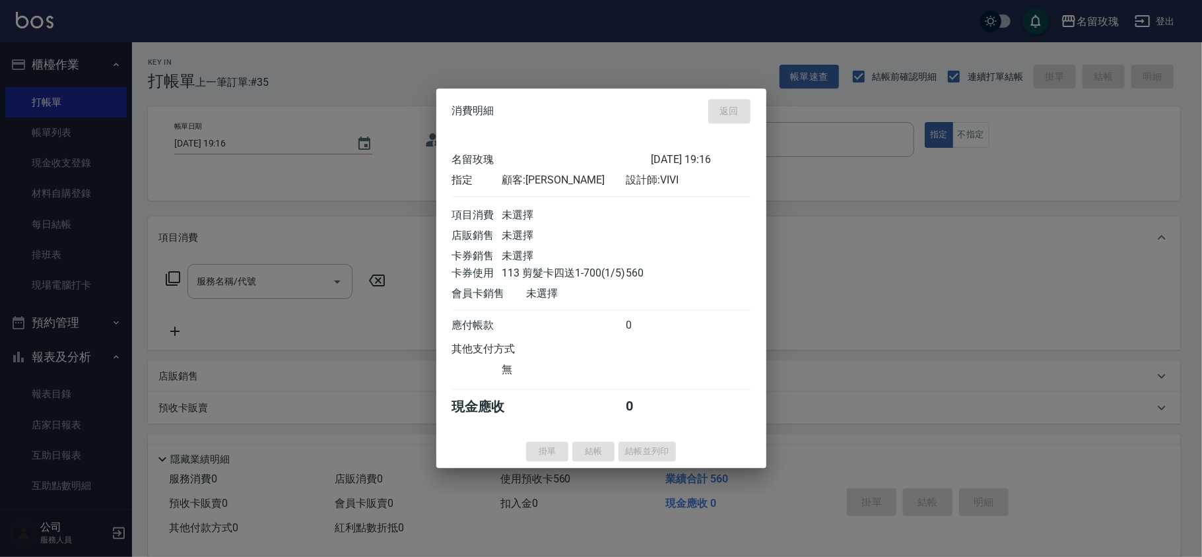
type input "[DATE] 19:18"
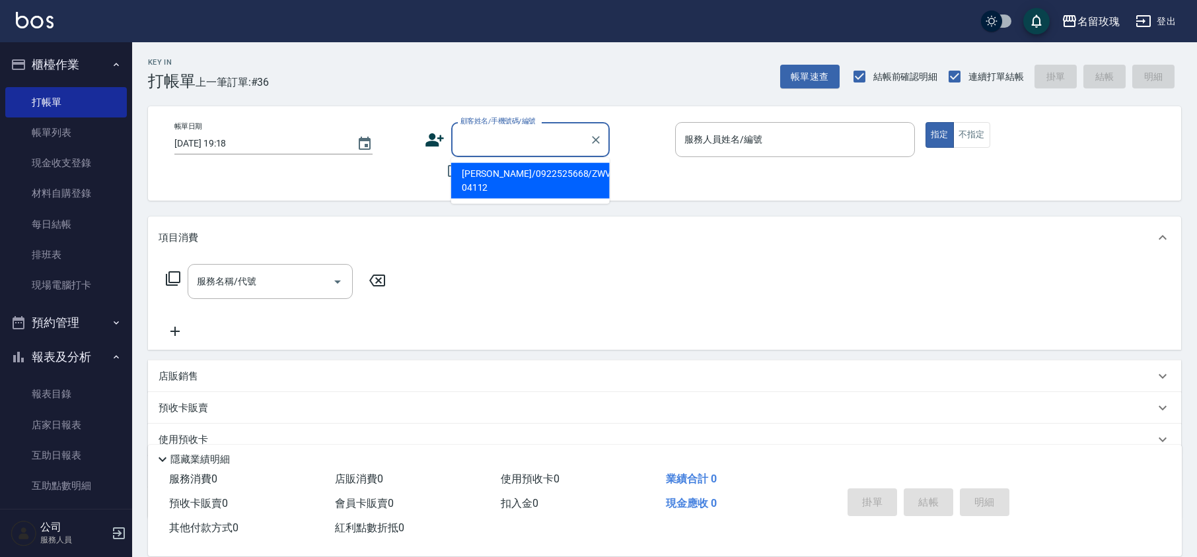
click at [485, 128] on div "顧客姓名/手機號碼/編號 顧客姓名/手機號碼/編號" at bounding box center [530, 139] width 158 height 35
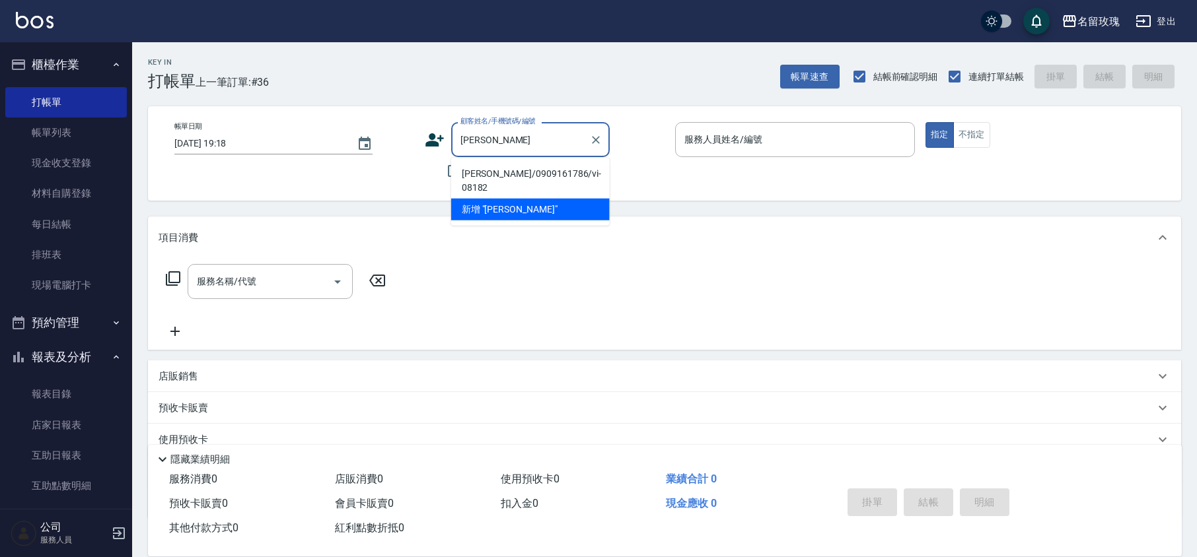
click at [502, 170] on li "[PERSON_NAME]/0909161786/vi-08182" at bounding box center [530, 181] width 158 height 36
type input "[PERSON_NAME]/0909161786/vi-08182"
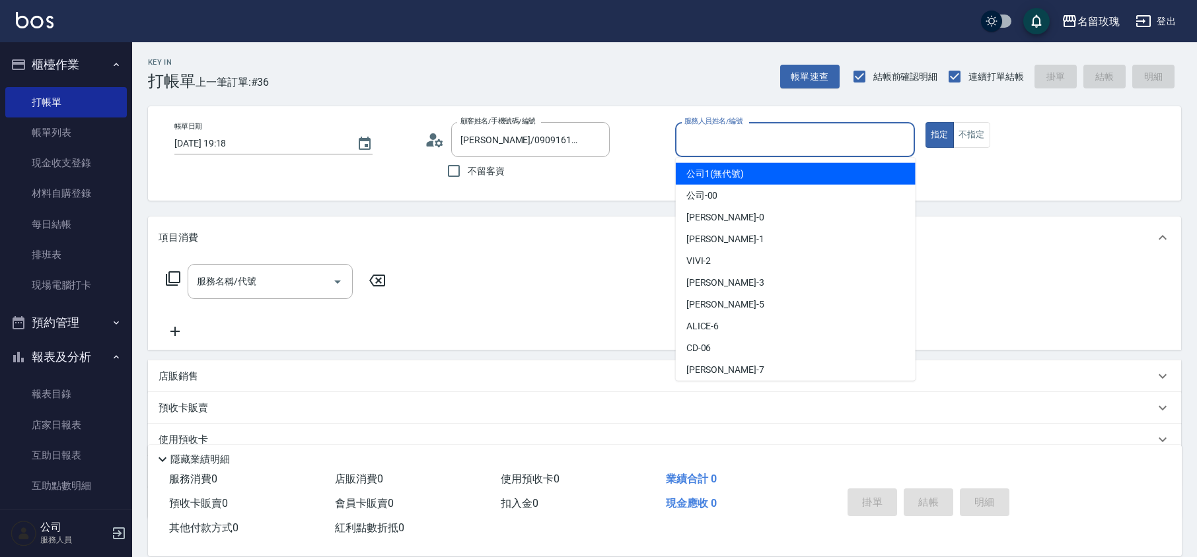
click at [738, 128] on input "服務人員姓名/編號" at bounding box center [795, 139] width 228 height 23
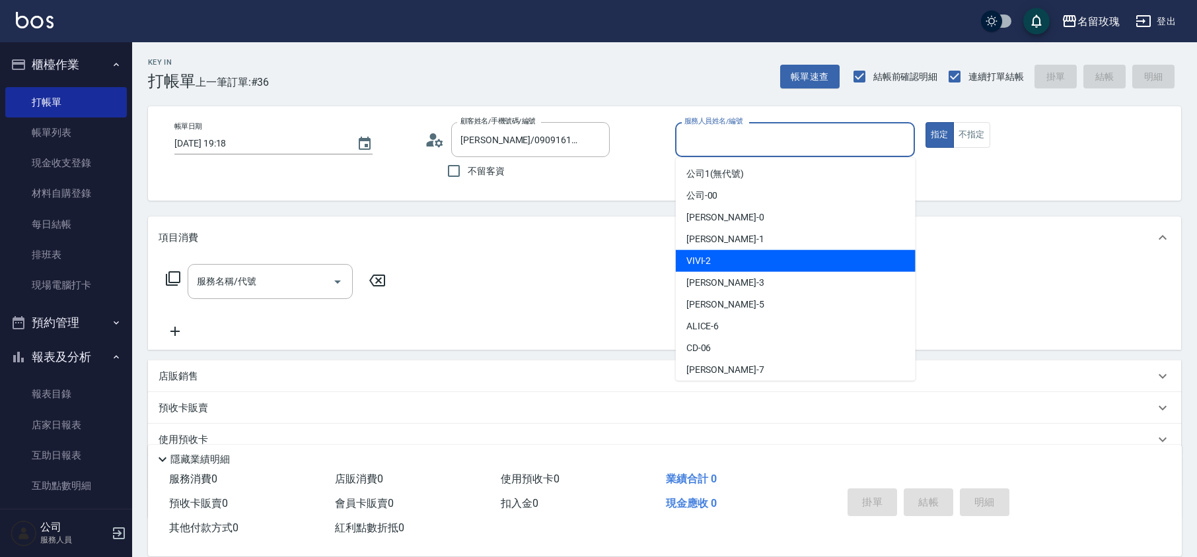
click at [691, 255] on span "VIVI -2" at bounding box center [698, 261] width 25 height 14
type input "VIVI-2"
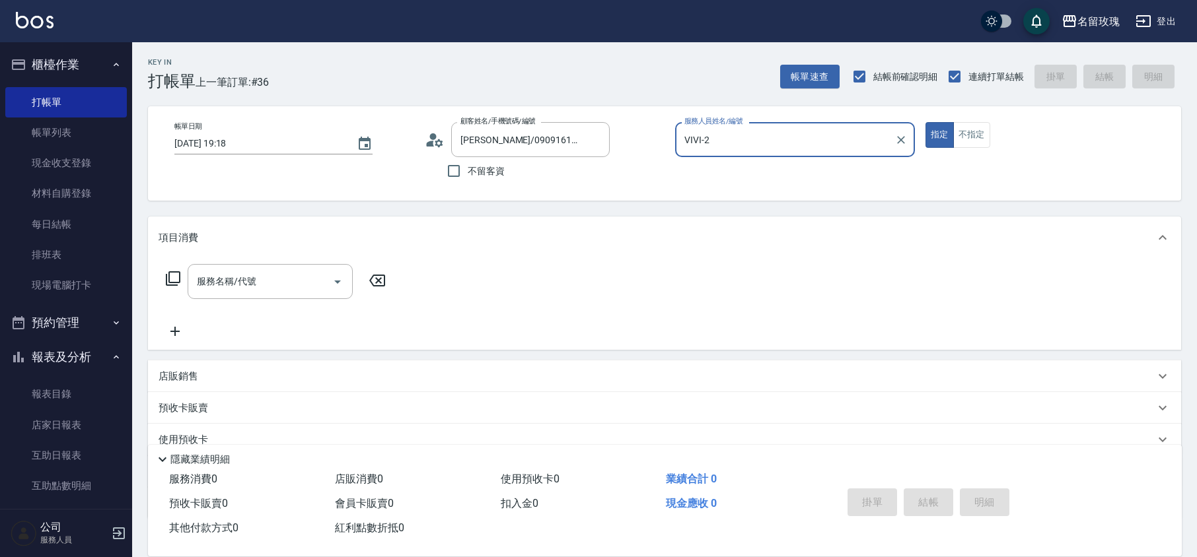
click at [182, 276] on div "服務名稱/代號 服務名稱/代號" at bounding box center [275, 281] width 235 height 35
click at [180, 278] on icon at bounding box center [173, 279] width 16 height 16
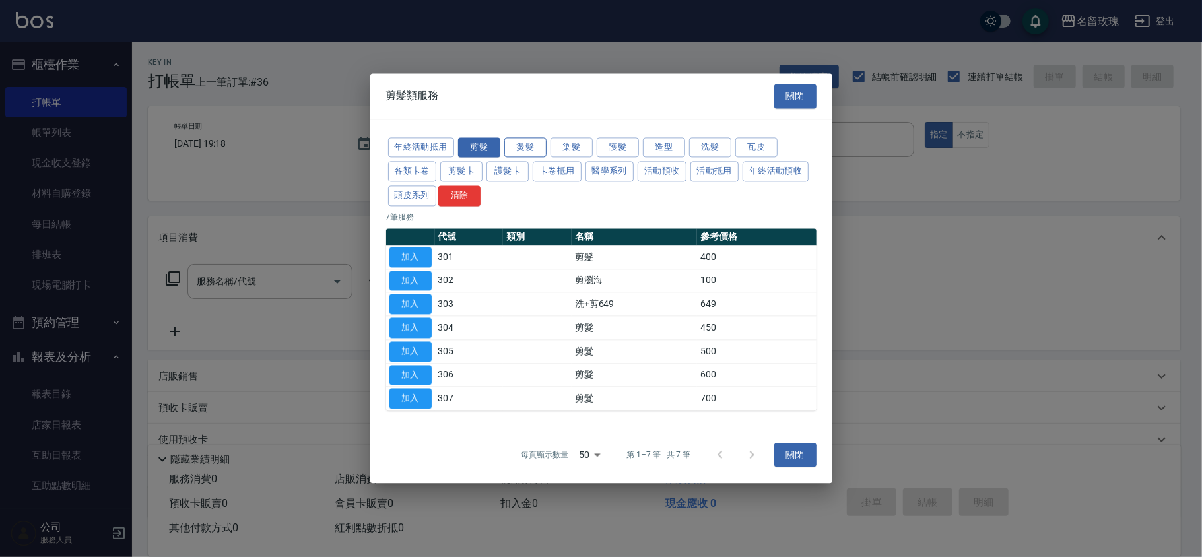
click at [532, 144] on button "燙髮" at bounding box center [525, 147] width 42 height 20
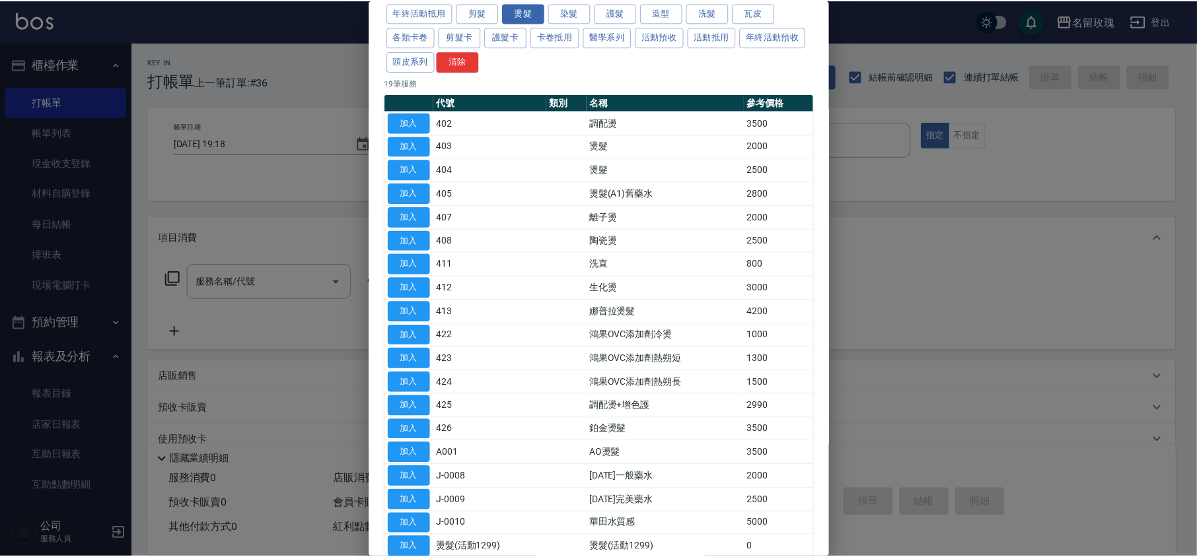
scroll to position [88, 0]
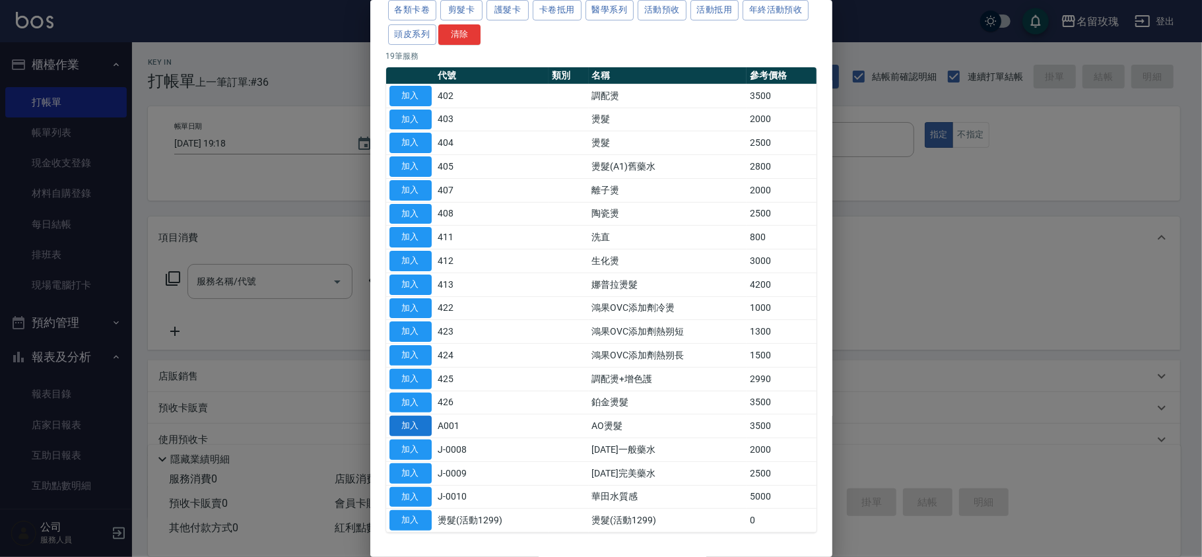
click at [413, 429] on button "加入" at bounding box center [411, 426] width 42 height 20
type input "AO燙髮(A001)"
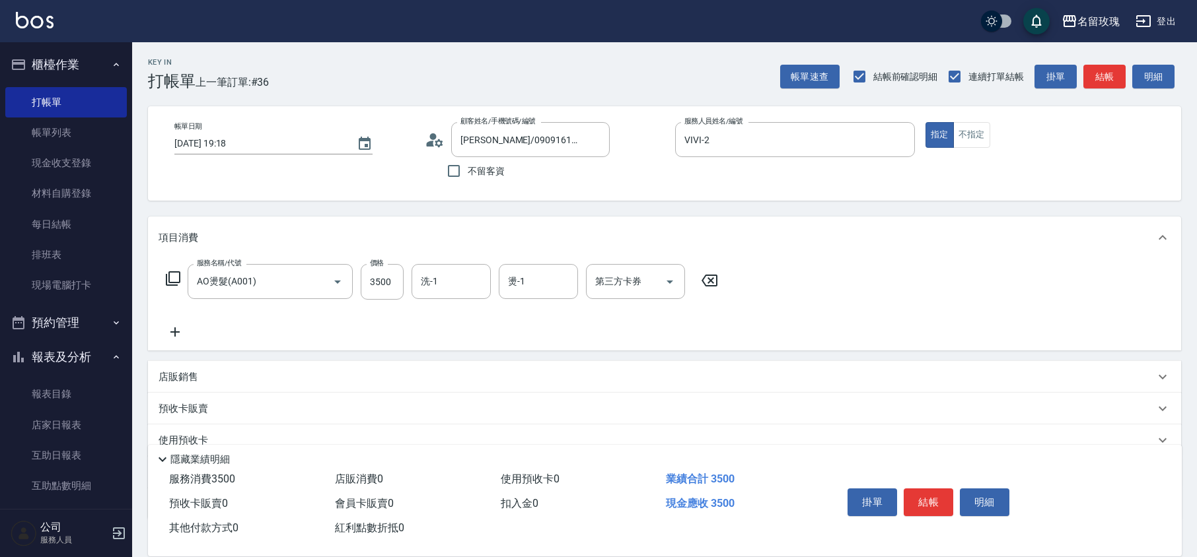
click at [175, 333] on icon at bounding box center [174, 332] width 9 height 9
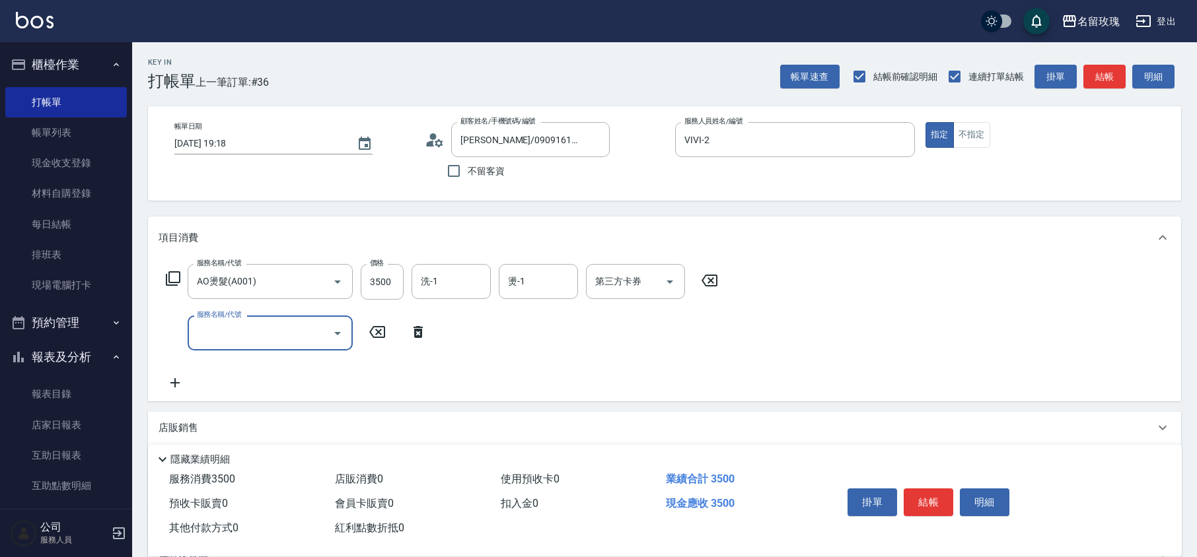
click at [241, 334] on input "服務名稱/代號" at bounding box center [259, 333] width 133 height 23
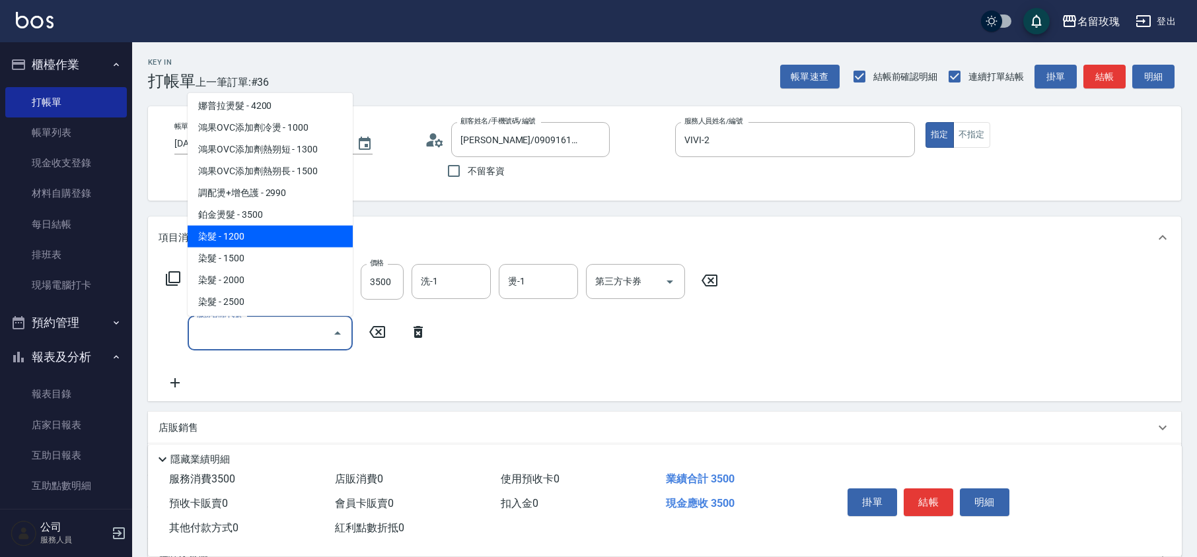
scroll to position [1057, 0]
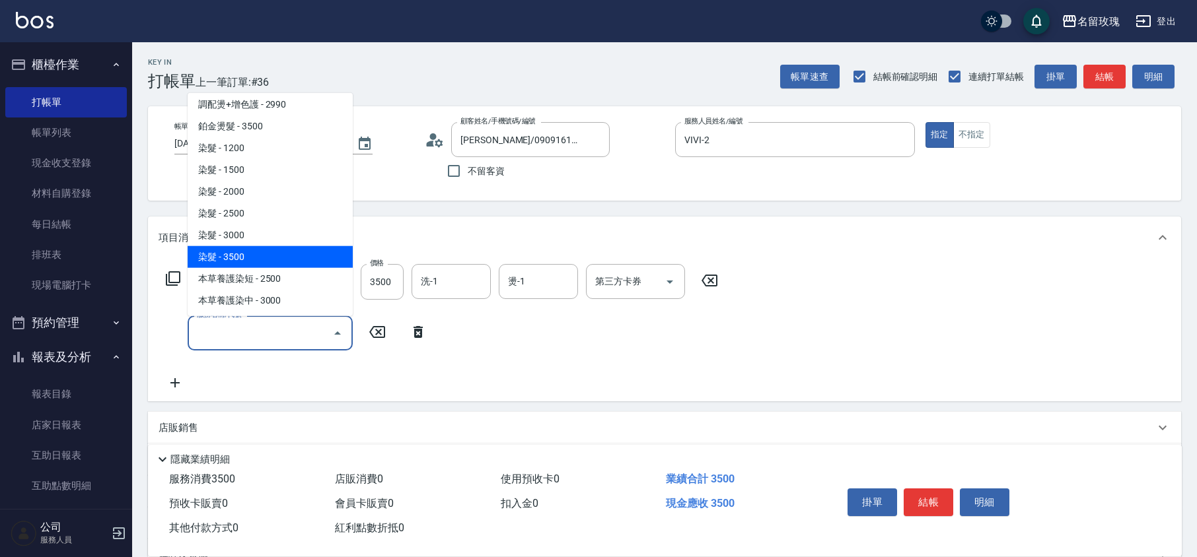
click at [255, 246] on span "染髮 - 3500" at bounding box center [270, 257] width 165 height 22
type input "染髮(506)"
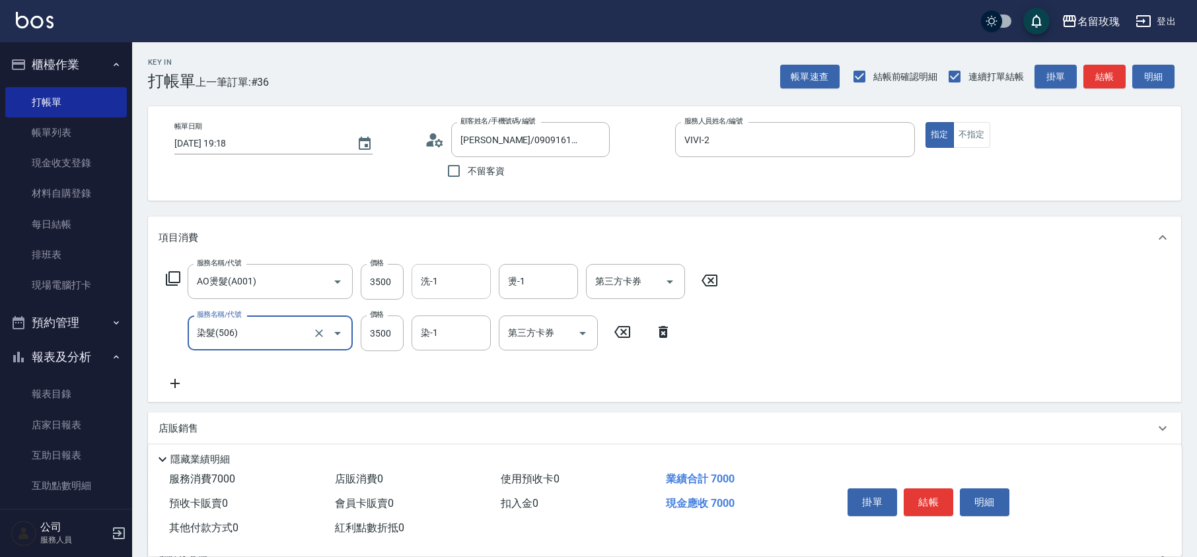
click at [450, 288] on input "洗-1" at bounding box center [450, 281] width 67 height 23
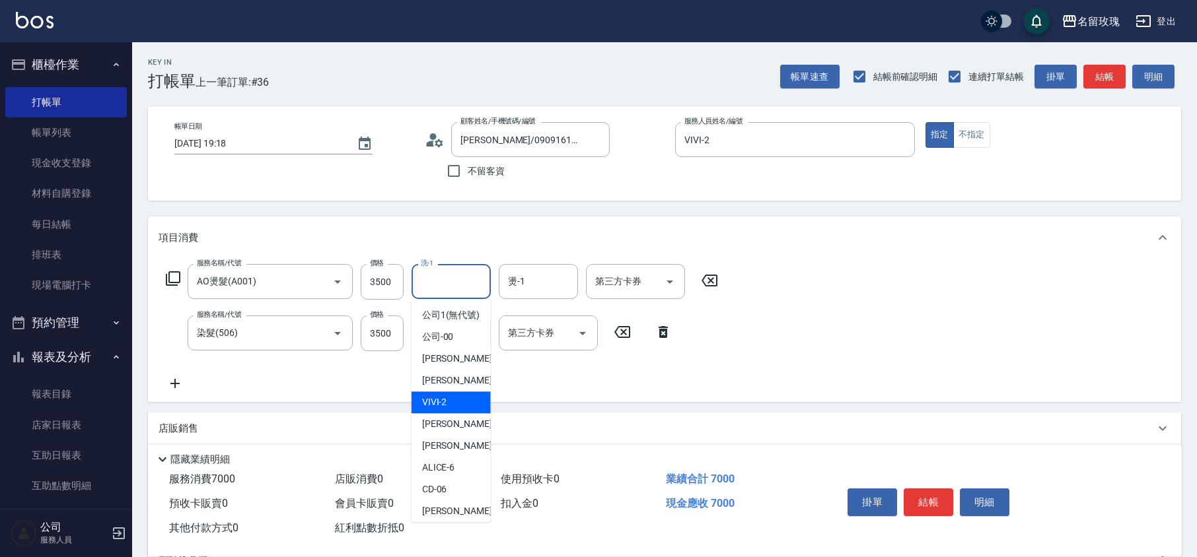
scroll to position [260, 0]
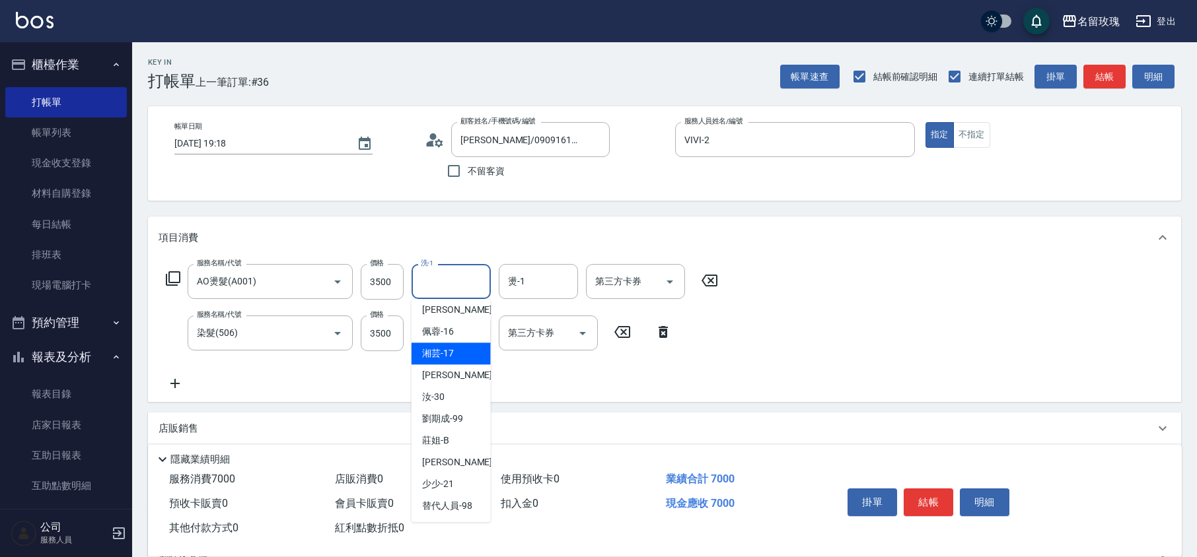
click at [457, 351] on div "湘芸 -17" at bounding box center [450, 354] width 79 height 22
type input "湘芸-17"
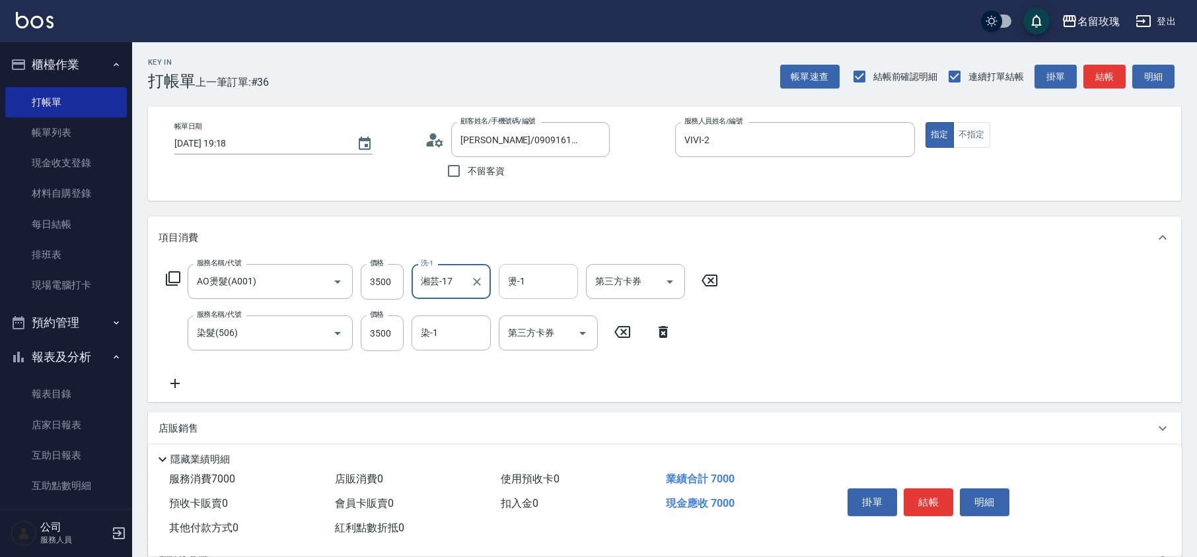
click at [543, 278] on input "燙-1" at bounding box center [537, 281] width 67 height 23
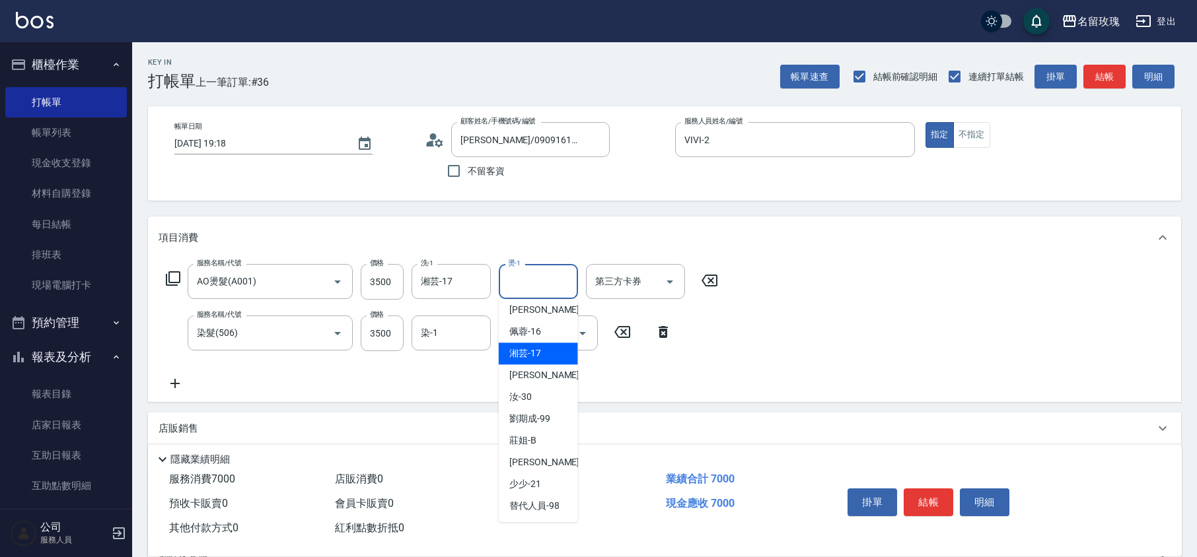
click at [539, 349] on span "湘芸 -17" at bounding box center [525, 354] width 32 height 14
type input "湘芸-17"
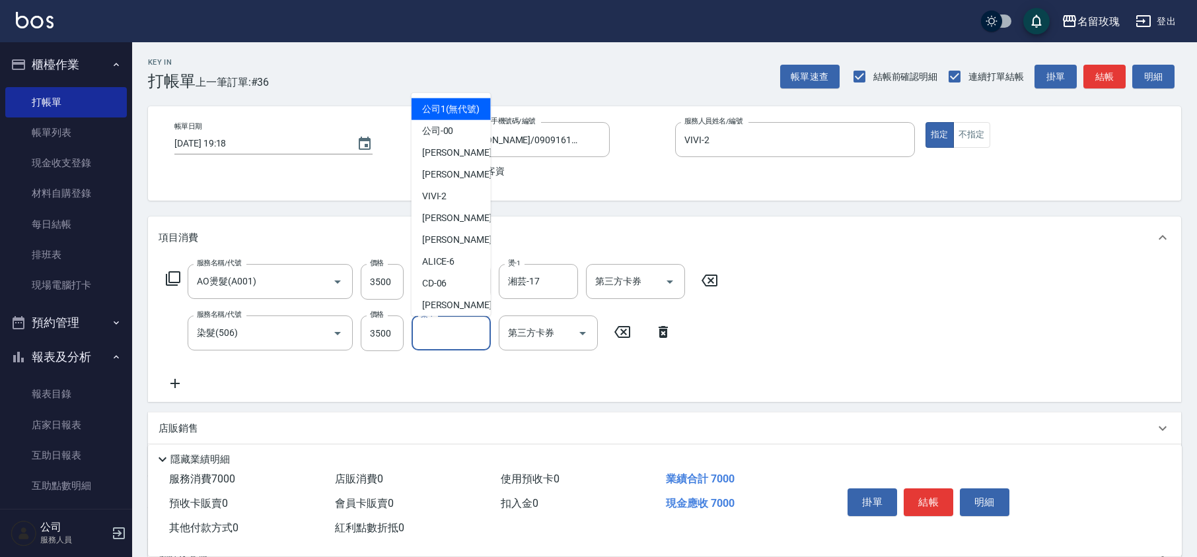
click at [458, 339] on input "染-1" at bounding box center [450, 333] width 67 height 23
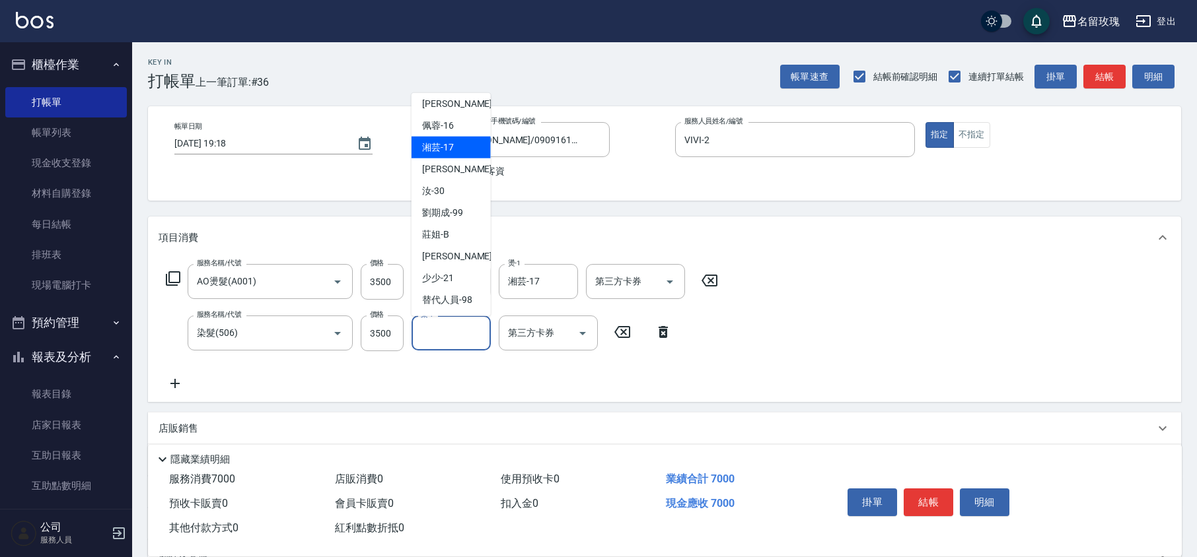
click at [450, 144] on span "湘芸 -17" at bounding box center [438, 148] width 32 height 14
type input "湘芸-17"
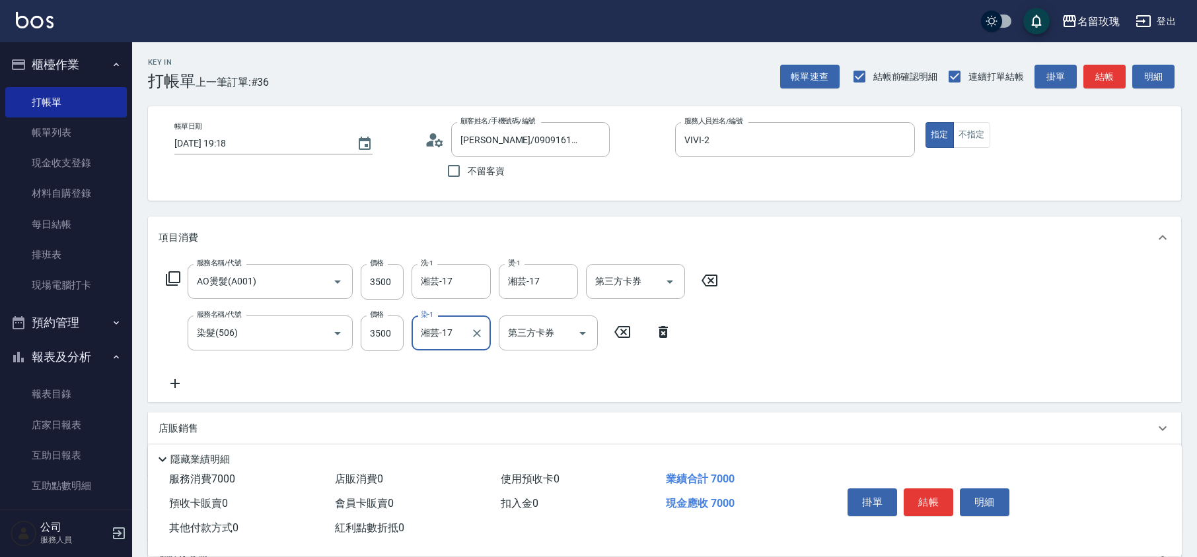
click at [857, 307] on div "服務名稱/代號 AO燙髮(A001) 服務名稱/代號 價格 3500 價格 洗-1 湘芸-17 洗-1 燙-1 湘芸-17 燙-1 第三方卡券 第三方卡券 服…" at bounding box center [664, 330] width 1033 height 143
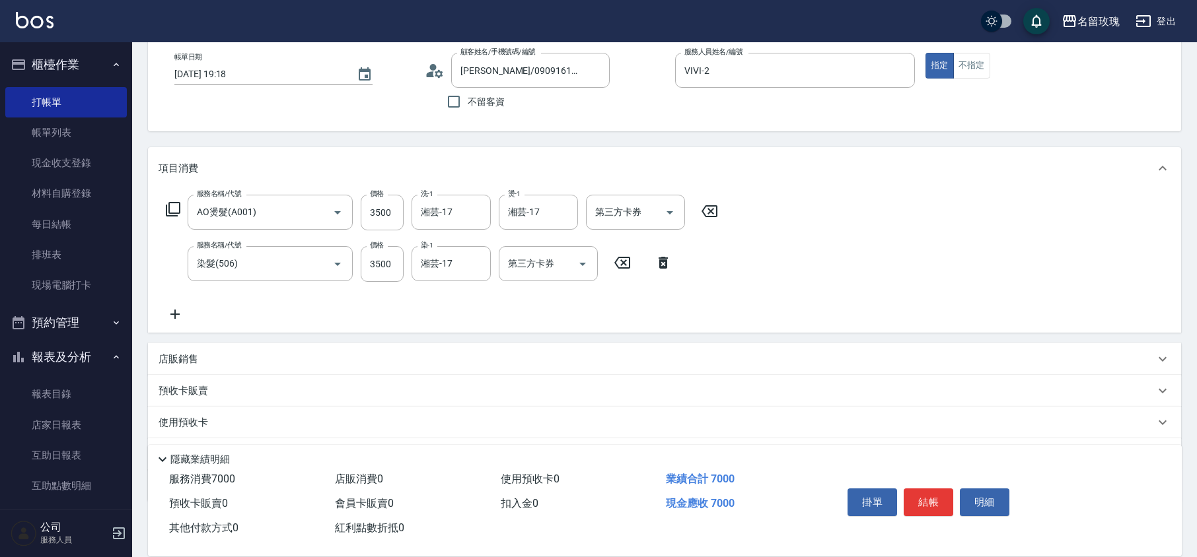
scroll to position [138, 0]
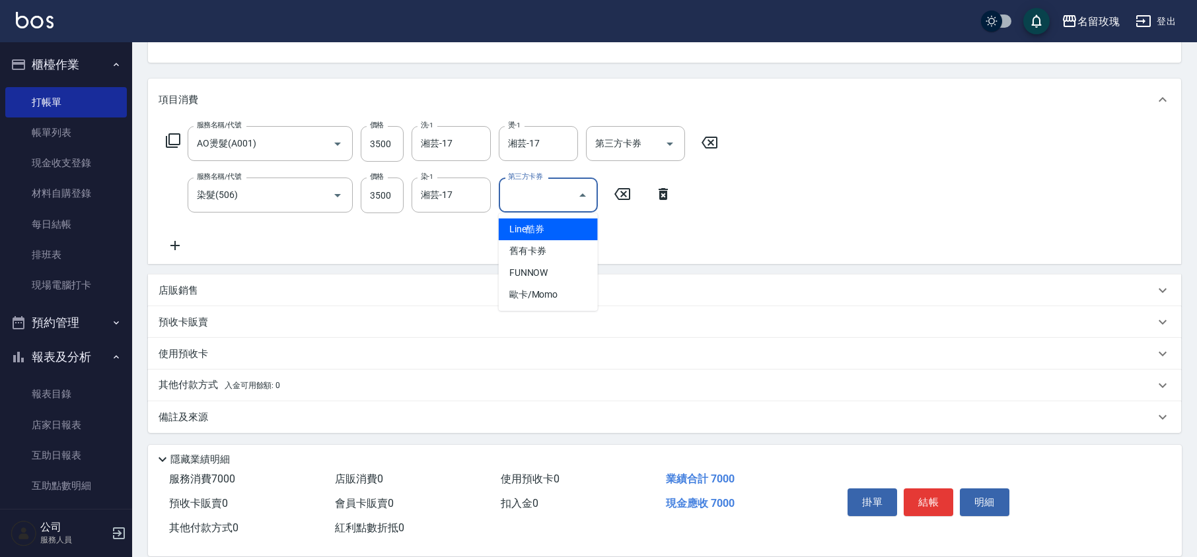
click at [563, 193] on input "第三方卡券" at bounding box center [537, 195] width 67 height 23
click at [219, 386] on p "其他付款方式 入金可用餘額: 0" at bounding box center [219, 385] width 122 height 15
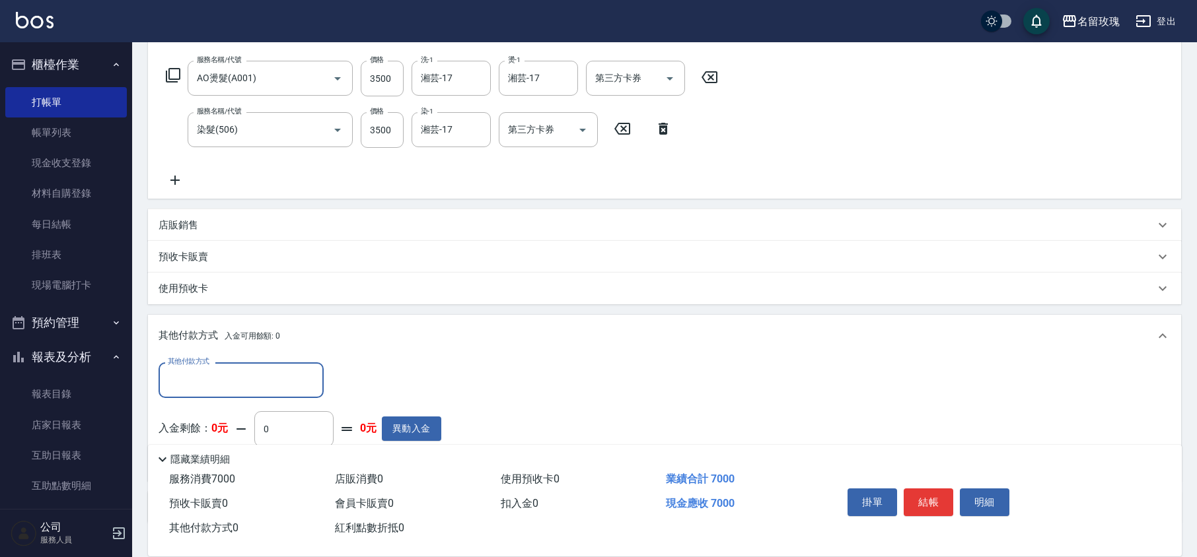
scroll to position [293, 0]
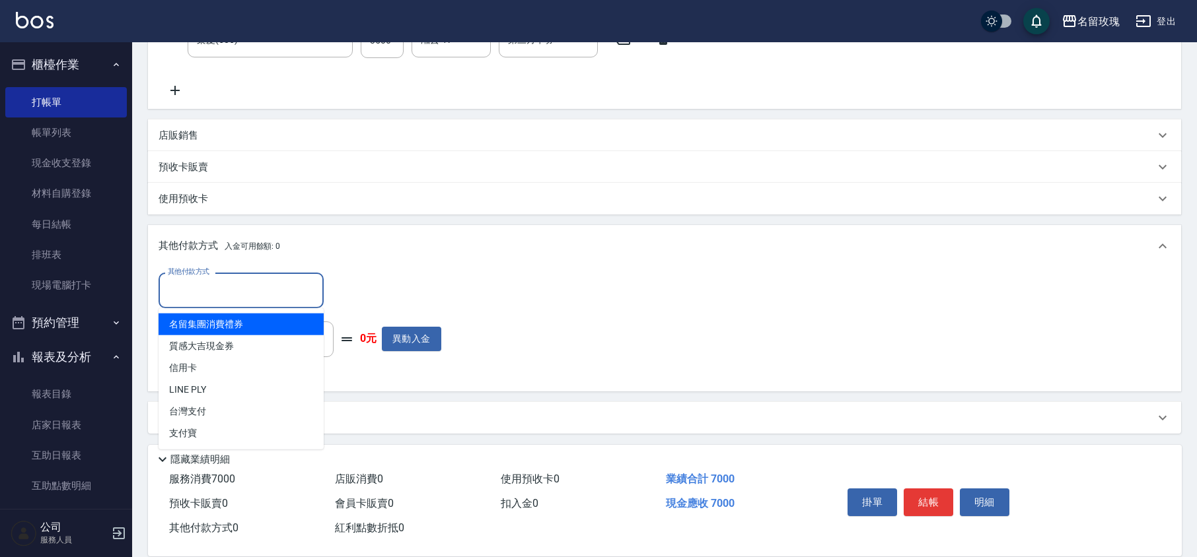
click at [239, 296] on input "其他付款方式" at bounding box center [240, 290] width 153 height 23
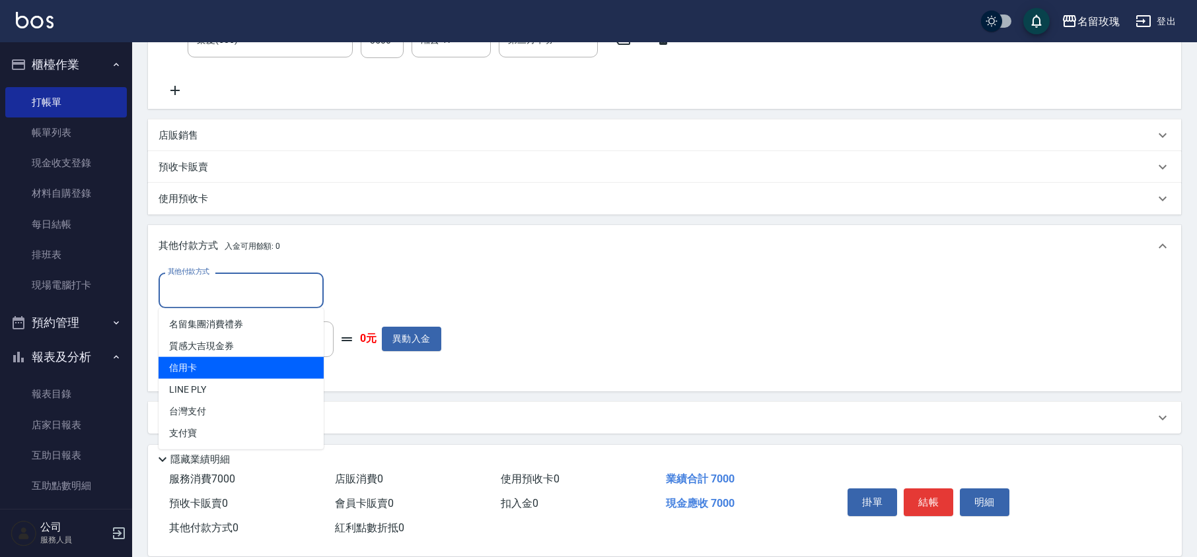
click at [227, 365] on span "信用卡" at bounding box center [240, 368] width 165 height 22
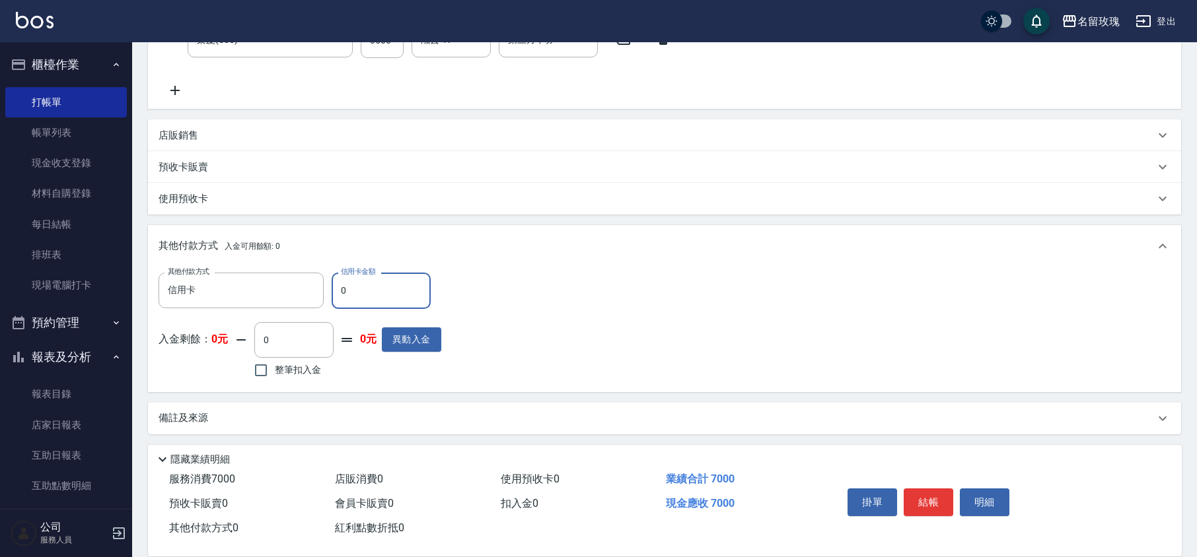
type input "信用卡"
click at [403, 293] on input "0" at bounding box center [380, 291] width 99 height 36
type input "7000"
click at [629, 306] on div "其他付款方式 信用卡 其他付款方式 信用卡金額 7000 信用卡金額 入金剩餘： 0元 0 ​ 整筆扣入金 0元 異動入金" at bounding box center [664, 327] width 1012 height 108
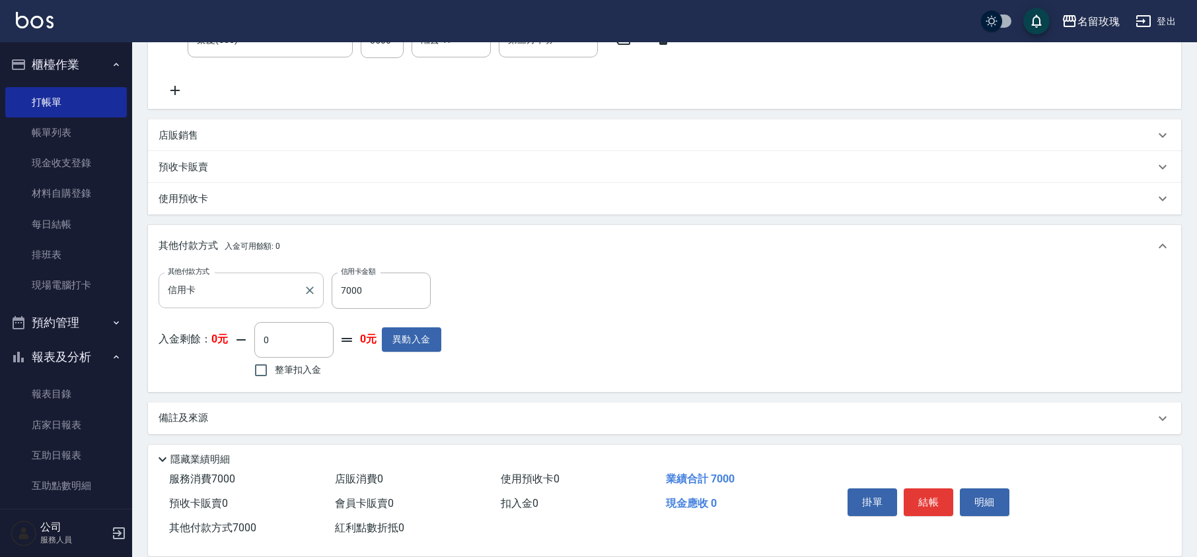
click at [242, 300] on input "信用卡" at bounding box center [230, 290] width 133 height 23
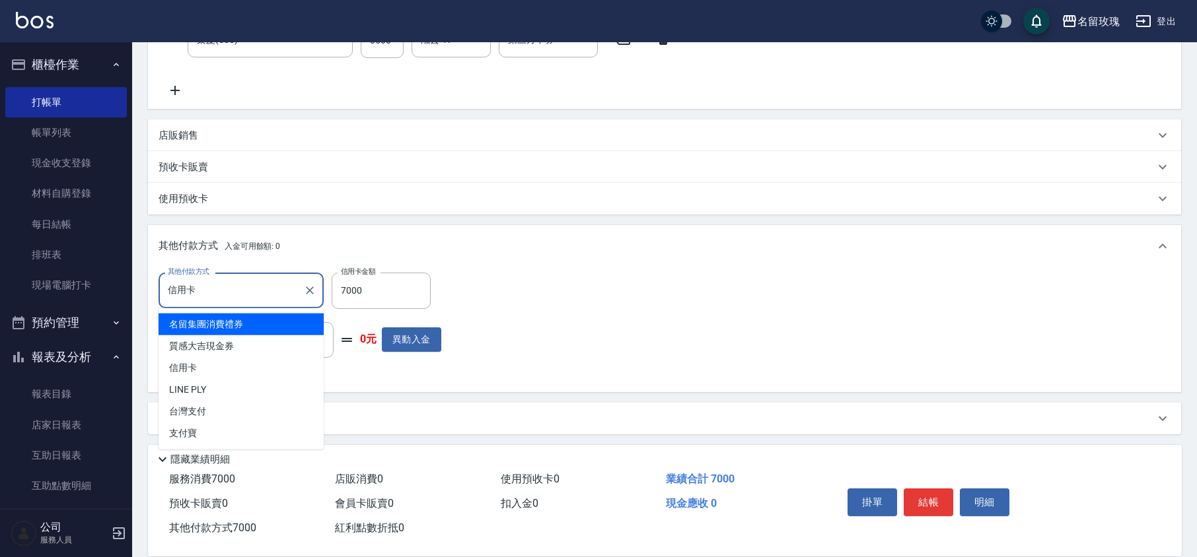
click at [534, 284] on div "其他付款方式 信用卡 其他付款方式 信用卡金額 7000 信用卡金額 入金剩餘： 0元 0 ​ 整筆扣入金 0元 異動入金" at bounding box center [664, 327] width 1012 height 108
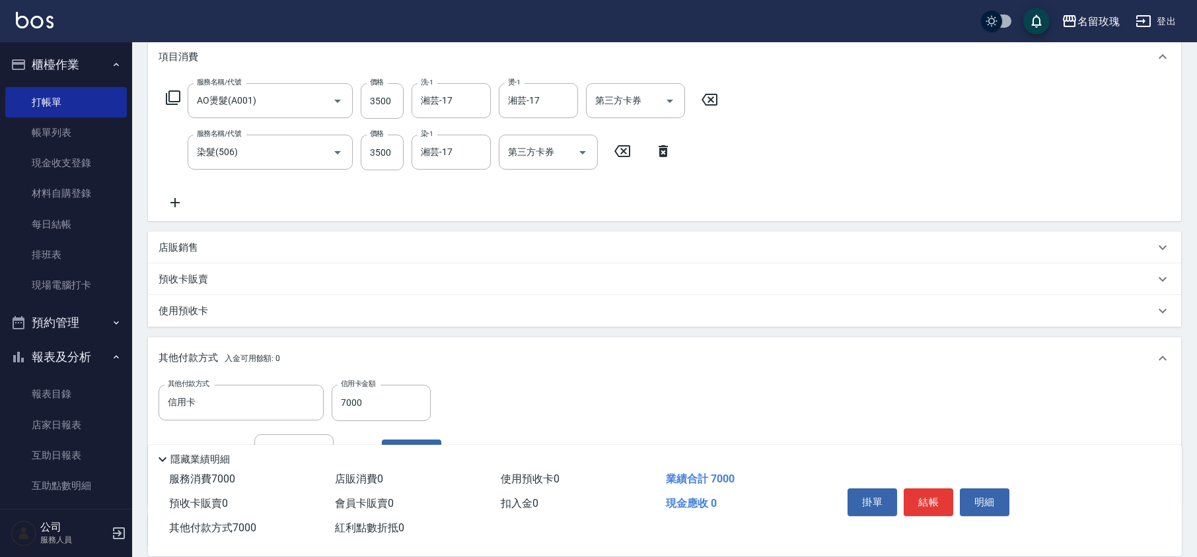
scroll to position [29, 0]
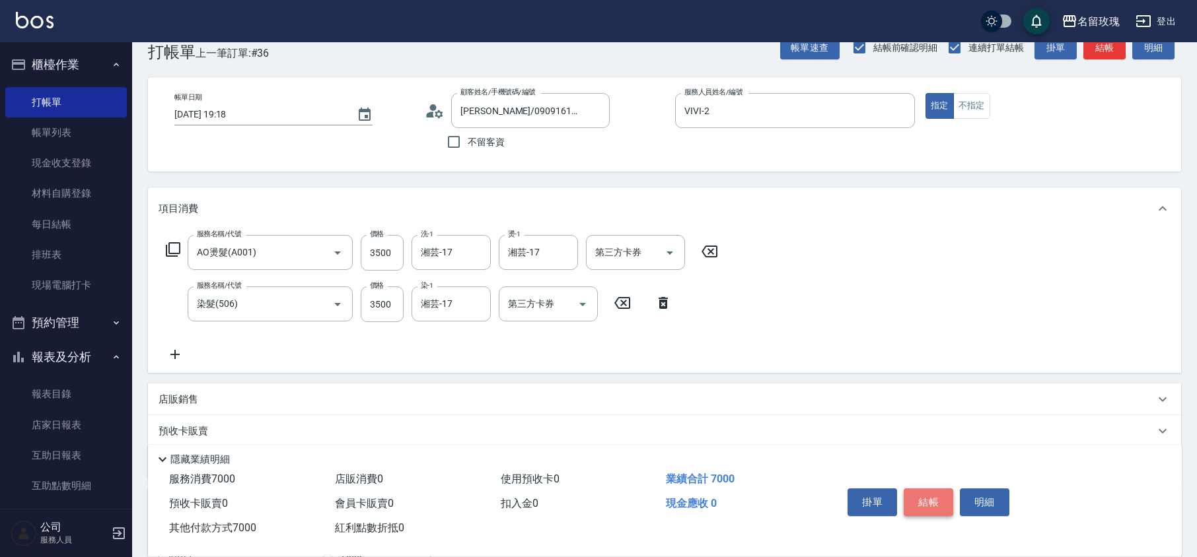
click at [924, 498] on button "結帳" at bounding box center [928, 503] width 50 height 28
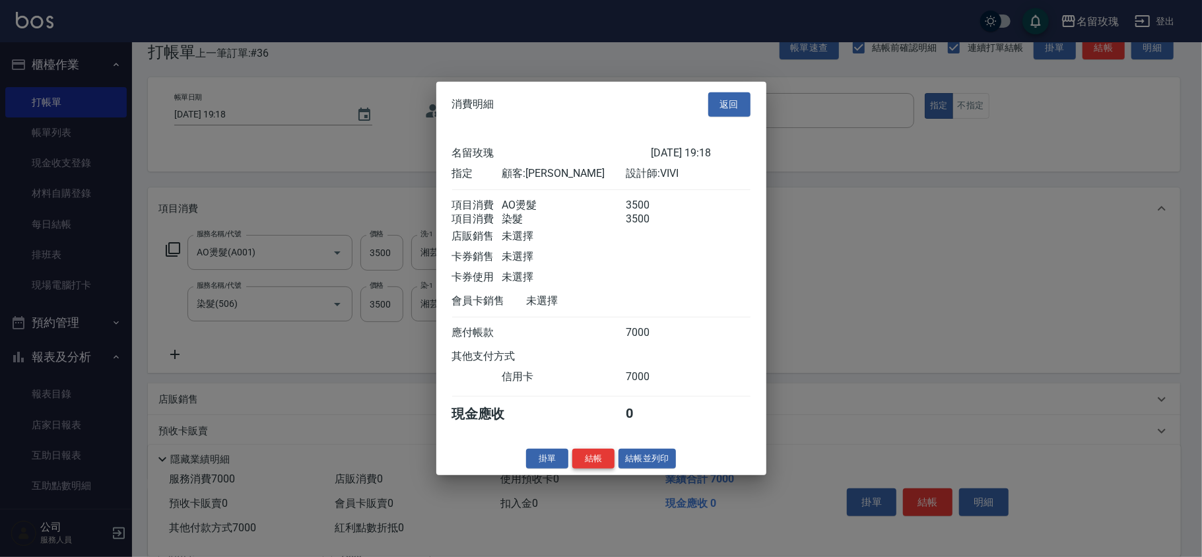
click at [602, 469] on button "結帳" at bounding box center [594, 458] width 42 height 20
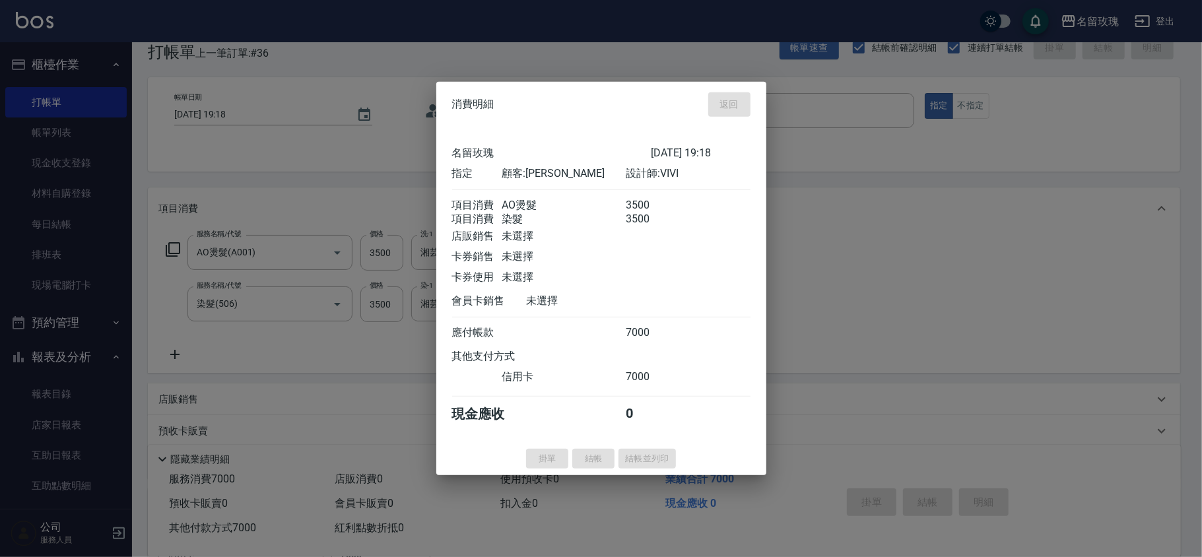
type input "[DATE] 19:19"
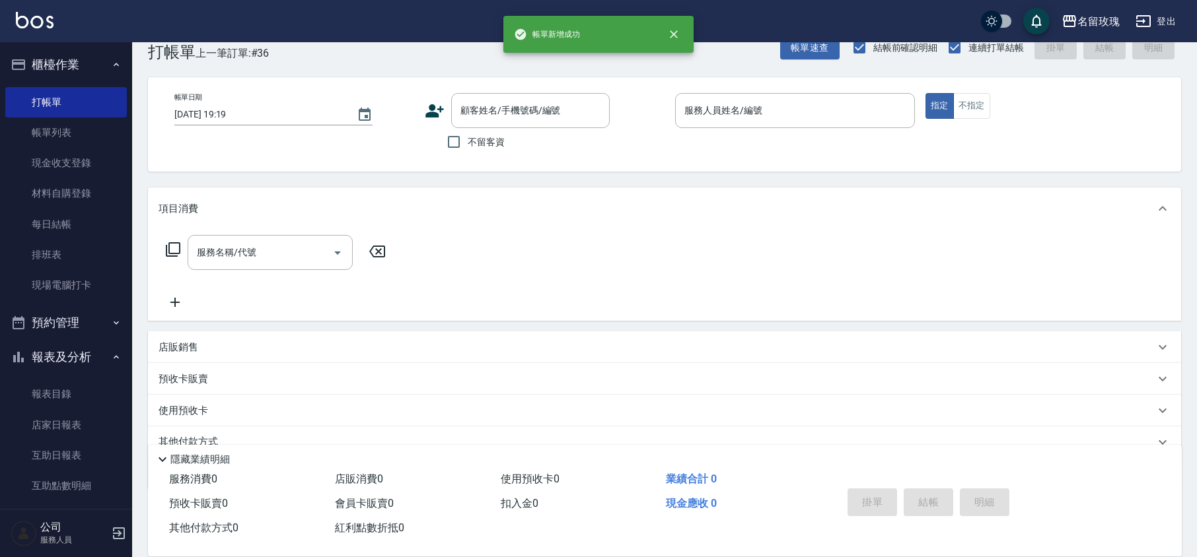
scroll to position [0, 0]
drag, startPoint x: 54, startPoint y: 140, endPoint x: 339, endPoint y: 203, distance: 291.6
click at [53, 140] on link "帳單列表" at bounding box center [66, 133] width 122 height 30
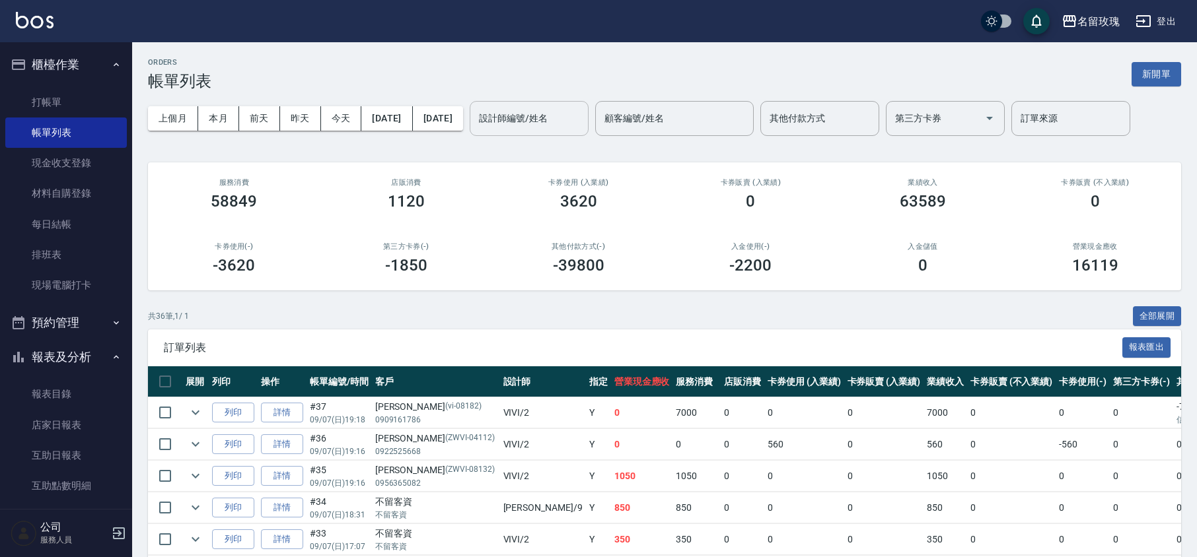
click at [558, 112] on div "設計師編號/姓名 設計師編號/姓名" at bounding box center [528, 118] width 119 height 35
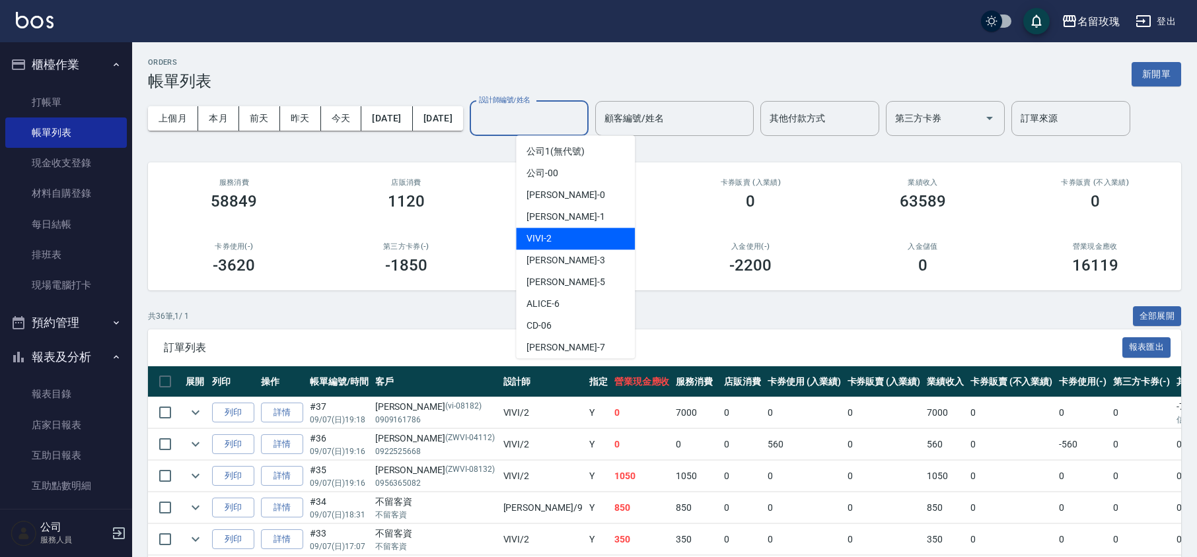
click at [544, 233] on span "VIVI -2" at bounding box center [538, 239] width 25 height 14
type input "VIVI-2"
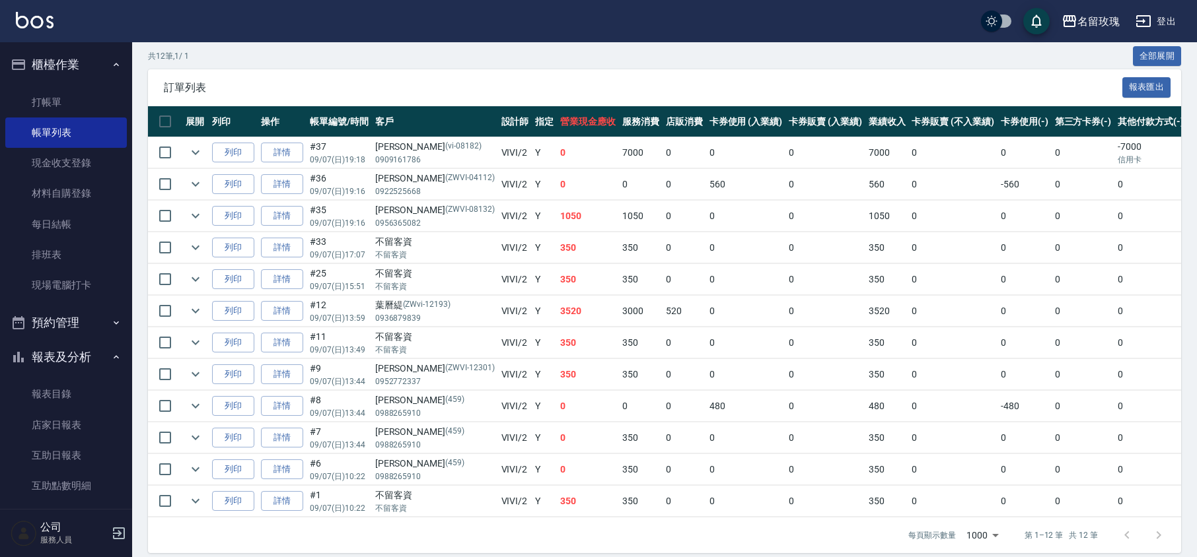
scroll to position [264, 0]
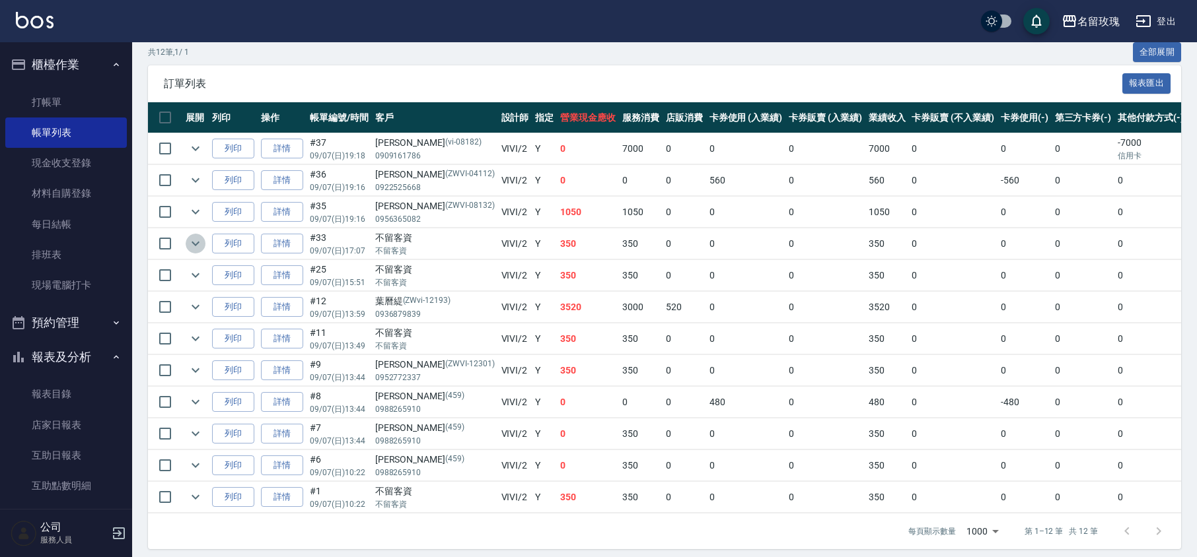
click at [198, 248] on icon "expand row" at bounding box center [196, 244] width 16 height 16
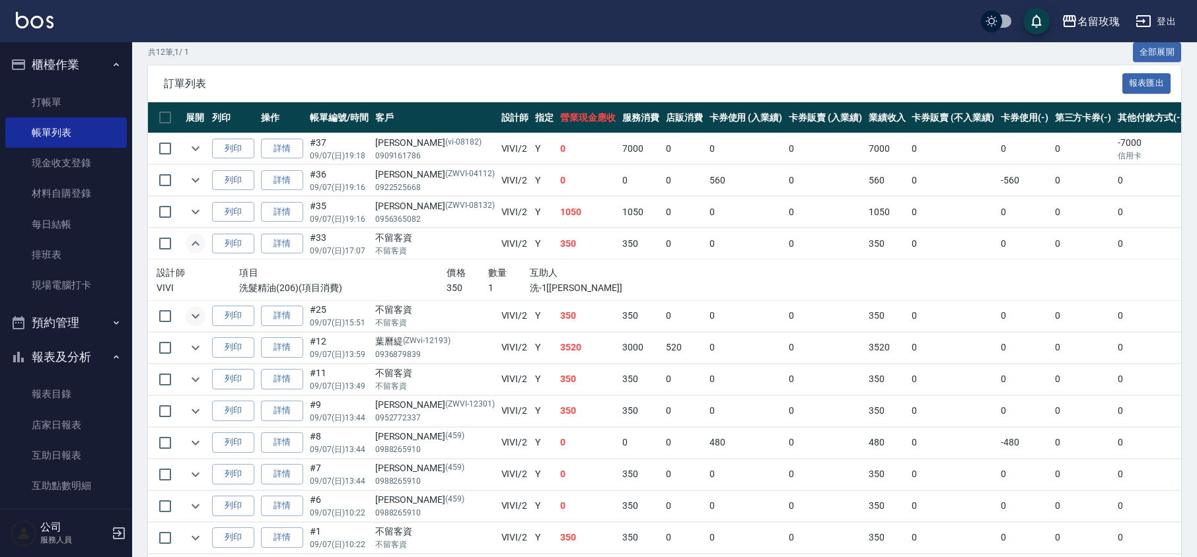
click at [198, 313] on icon "expand row" at bounding box center [196, 316] width 16 height 16
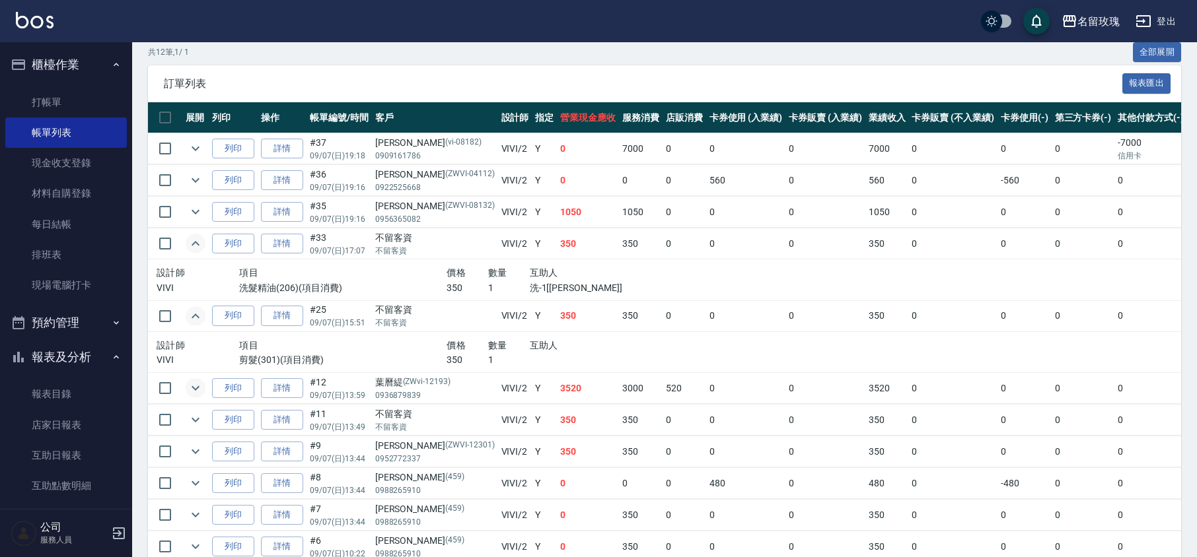
click at [201, 394] on icon "expand row" at bounding box center [196, 388] width 16 height 16
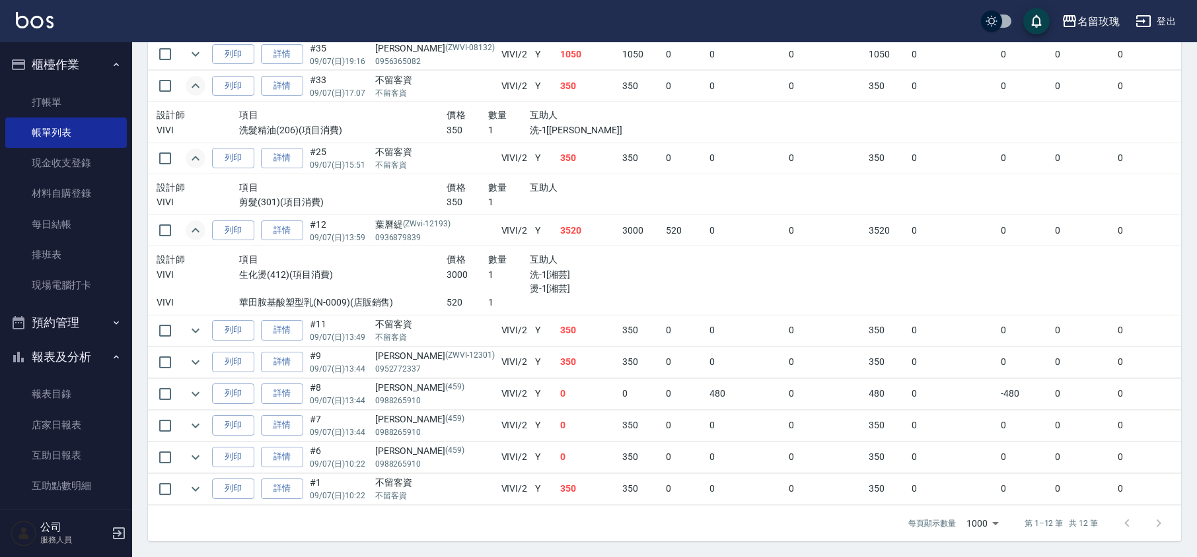
click at [193, 228] on icon "expand row" at bounding box center [195, 230] width 8 height 5
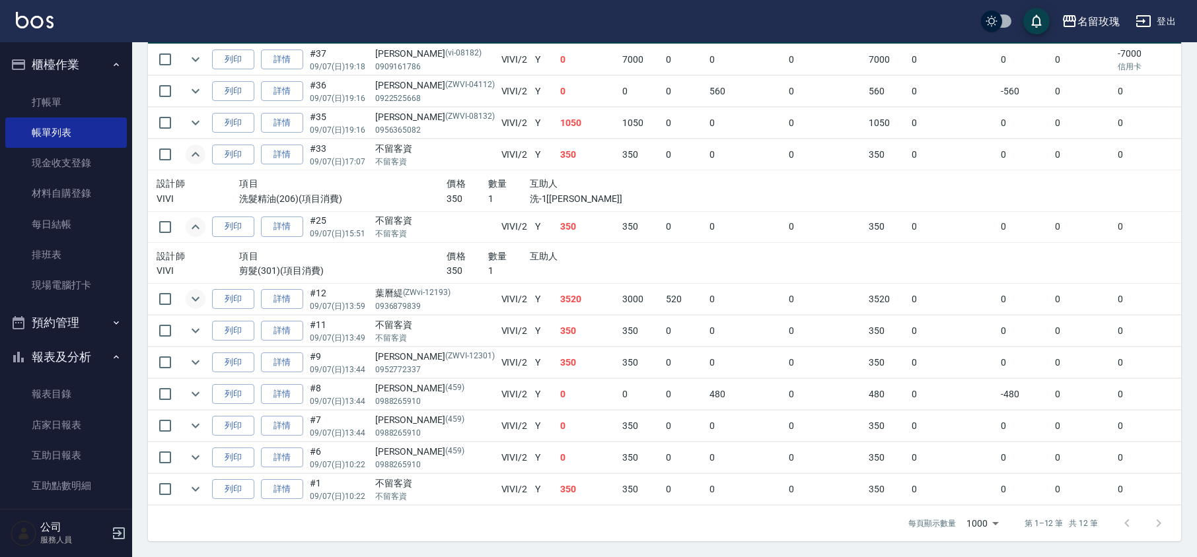
scroll to position [196, 0]
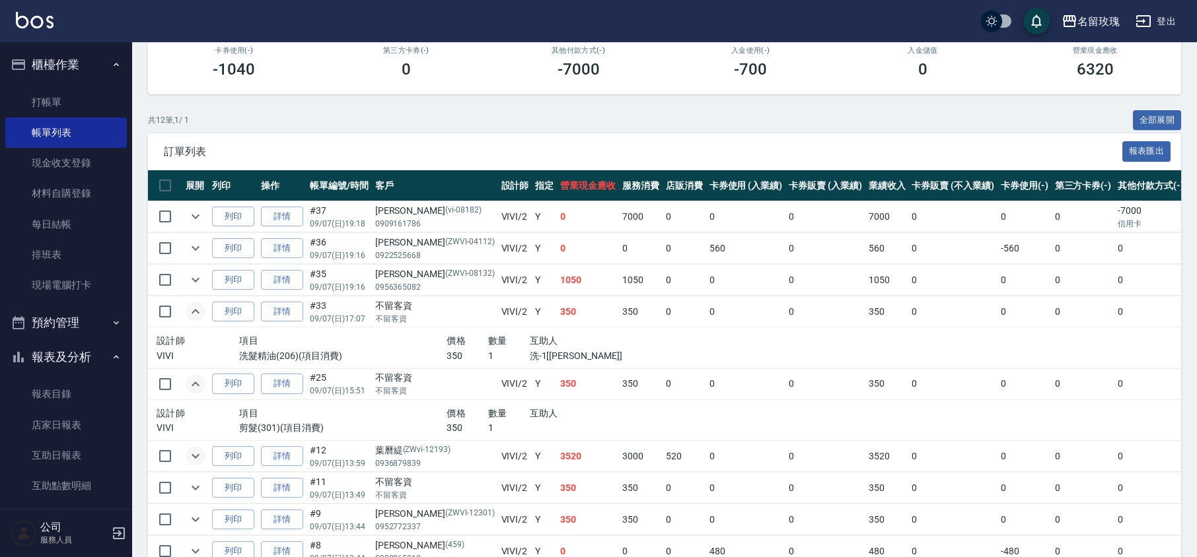
click at [193, 320] on icon "expand row" at bounding box center [196, 312] width 16 height 16
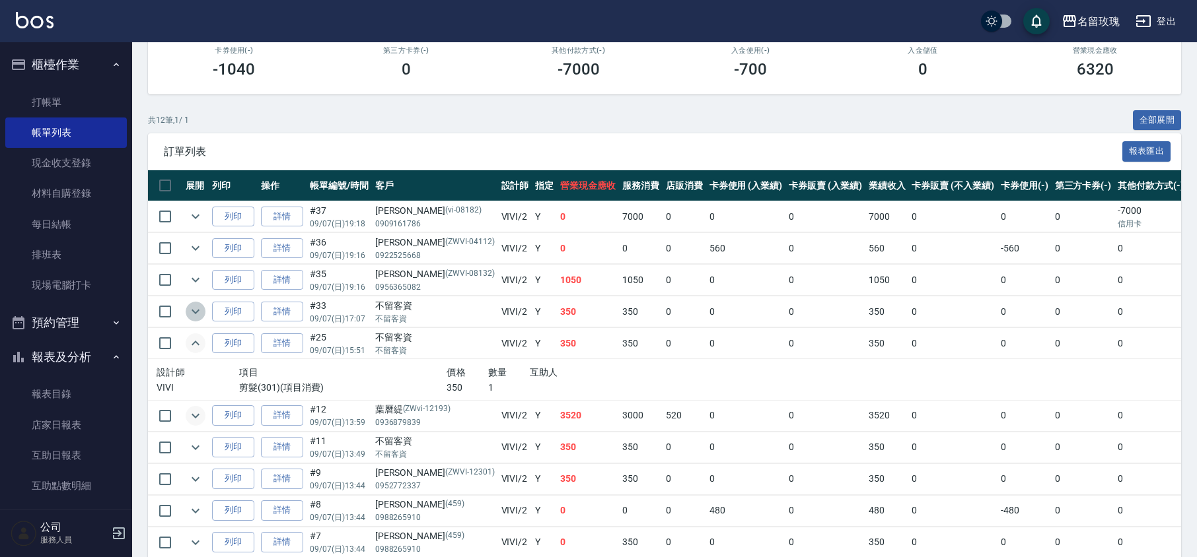
click at [188, 318] on icon "expand row" at bounding box center [196, 312] width 16 height 16
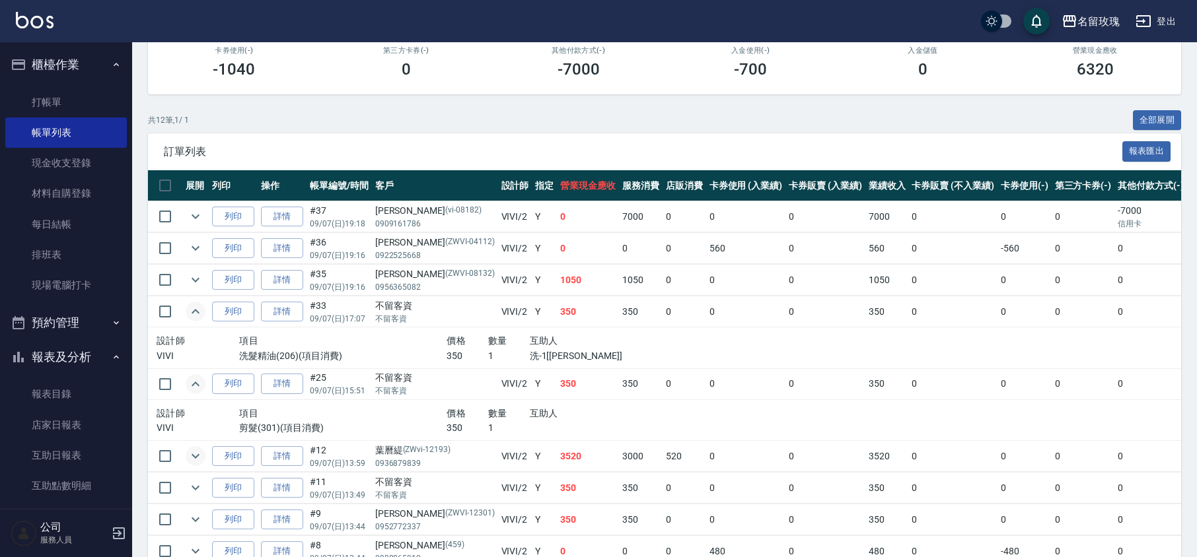
click at [189, 318] on icon "expand row" at bounding box center [196, 312] width 16 height 16
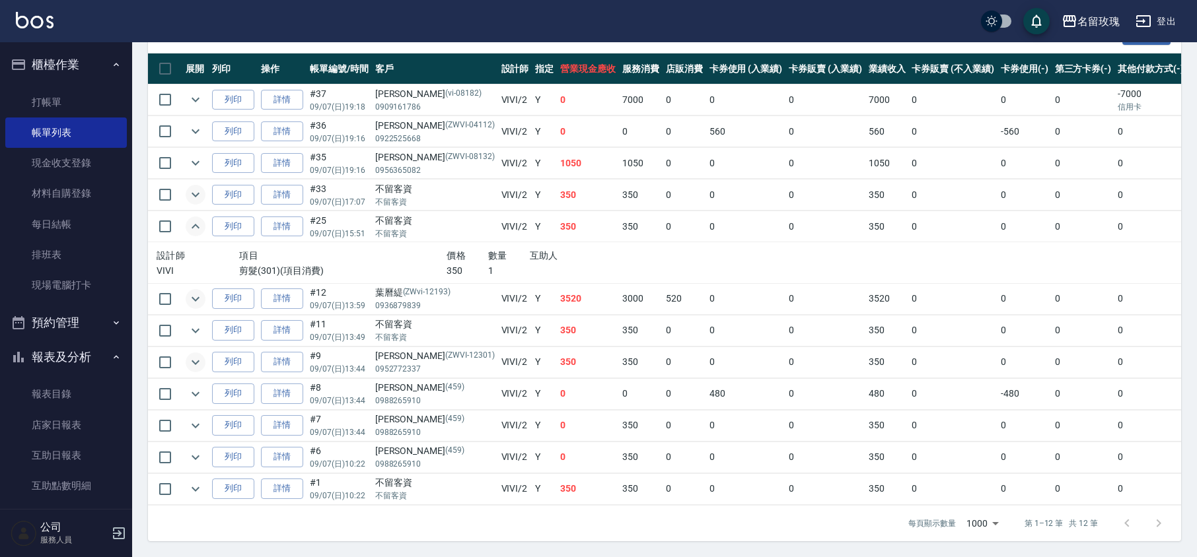
scroll to position [331, 0]
click at [191, 328] on icon "expand row" at bounding box center [195, 330] width 8 height 5
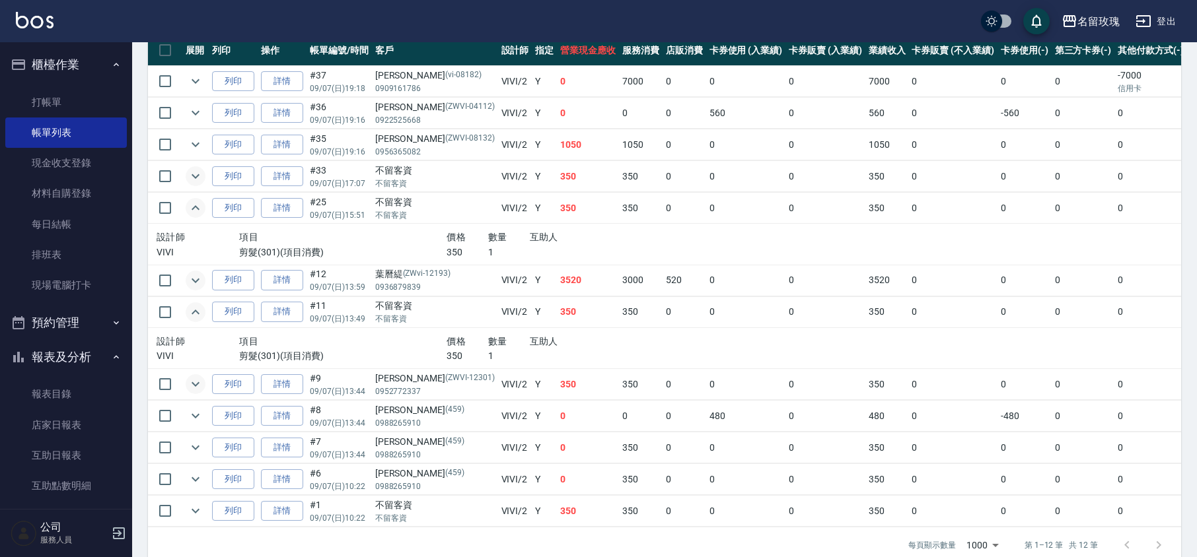
click at [188, 392] on icon "expand row" at bounding box center [196, 384] width 16 height 16
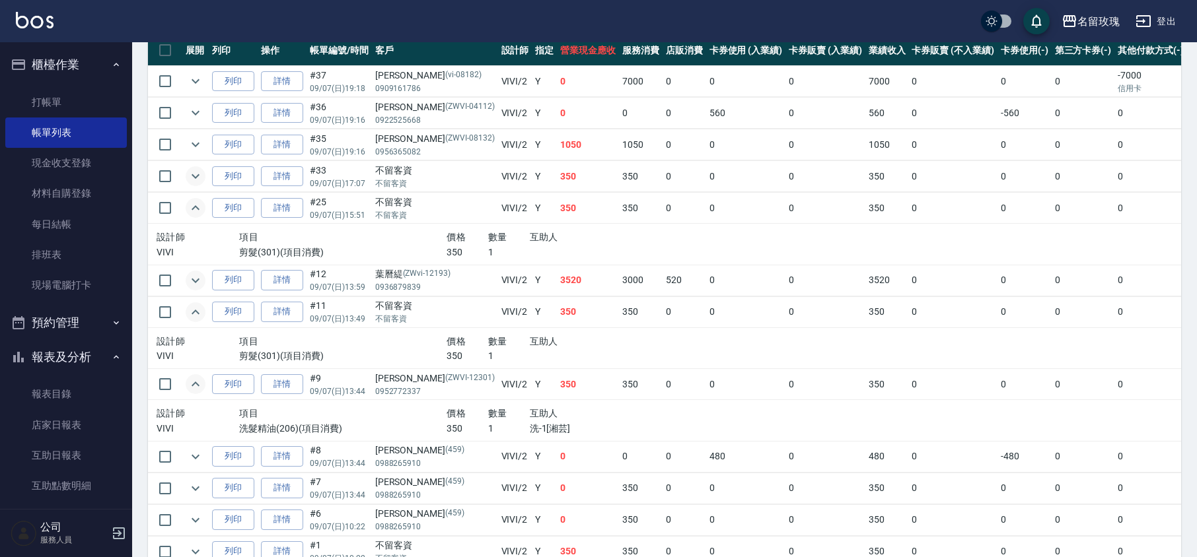
click at [195, 387] on icon "expand row" at bounding box center [196, 384] width 16 height 16
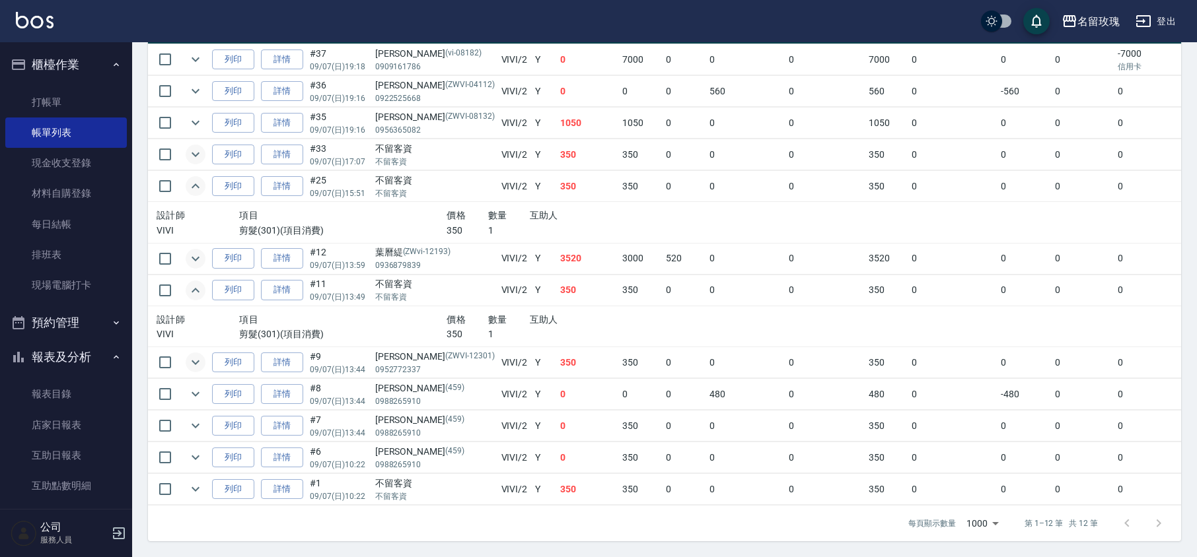
scroll to position [372, 0]
click at [189, 418] on icon "expand row" at bounding box center [196, 426] width 16 height 16
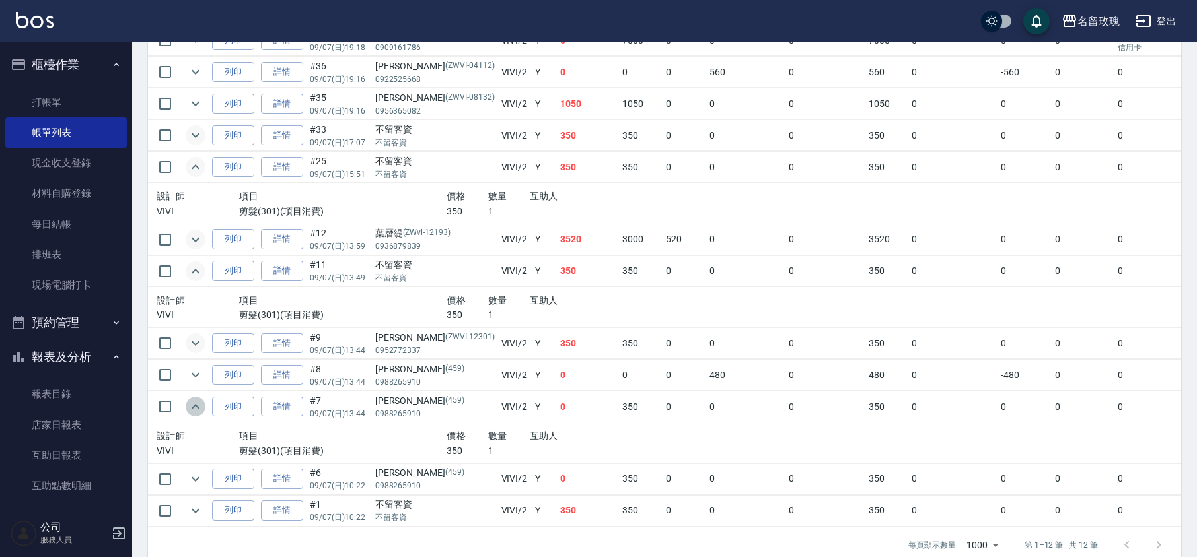
click at [198, 415] on icon "expand row" at bounding box center [196, 407] width 16 height 16
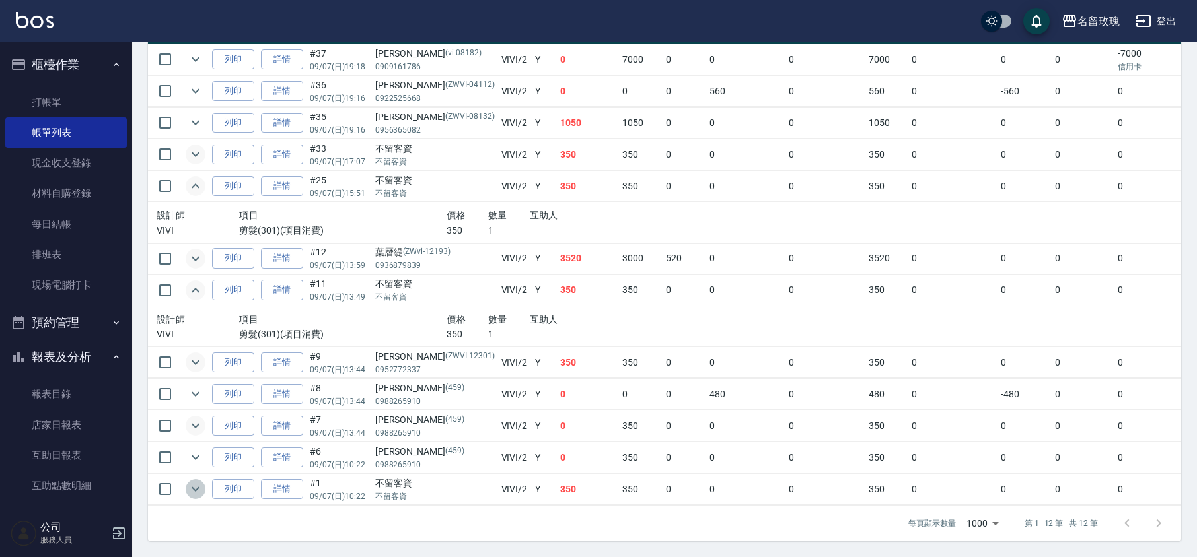
click at [201, 481] on icon "expand row" at bounding box center [196, 489] width 16 height 16
click at [194, 256] on icon "expand row" at bounding box center [195, 258] width 8 height 5
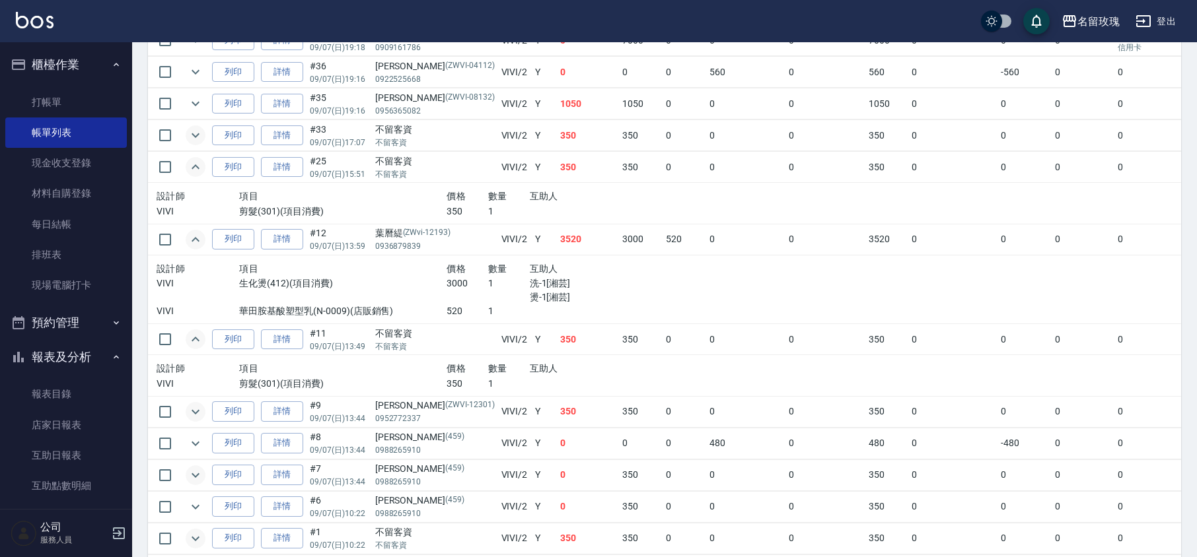
click at [193, 252] on td at bounding box center [195, 239] width 26 height 31
click at [195, 242] on icon "expand row" at bounding box center [196, 240] width 16 height 16
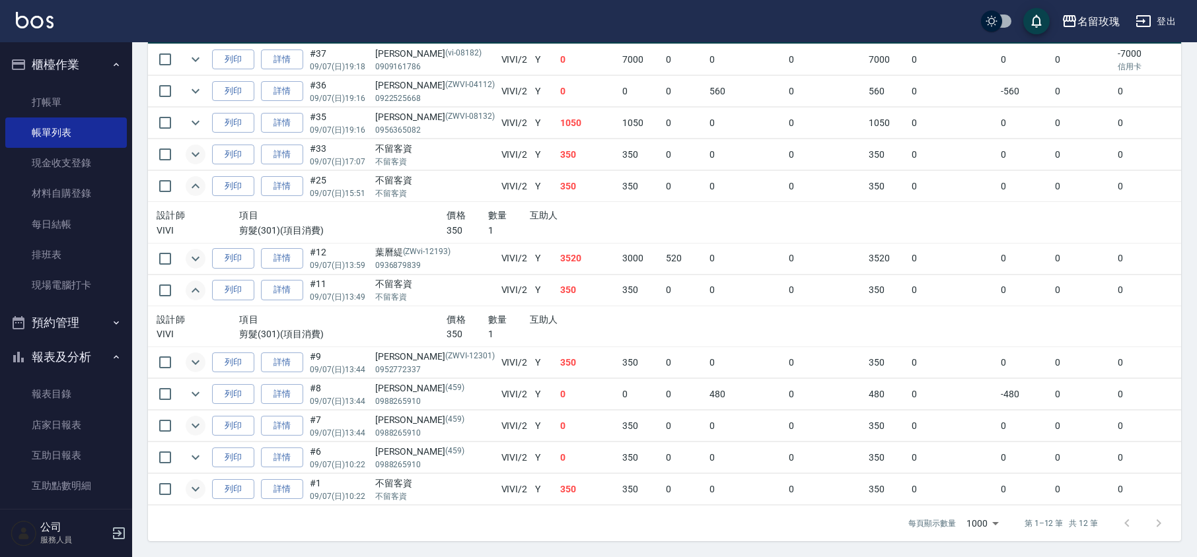
click at [198, 283] on icon "expand row" at bounding box center [196, 291] width 16 height 16
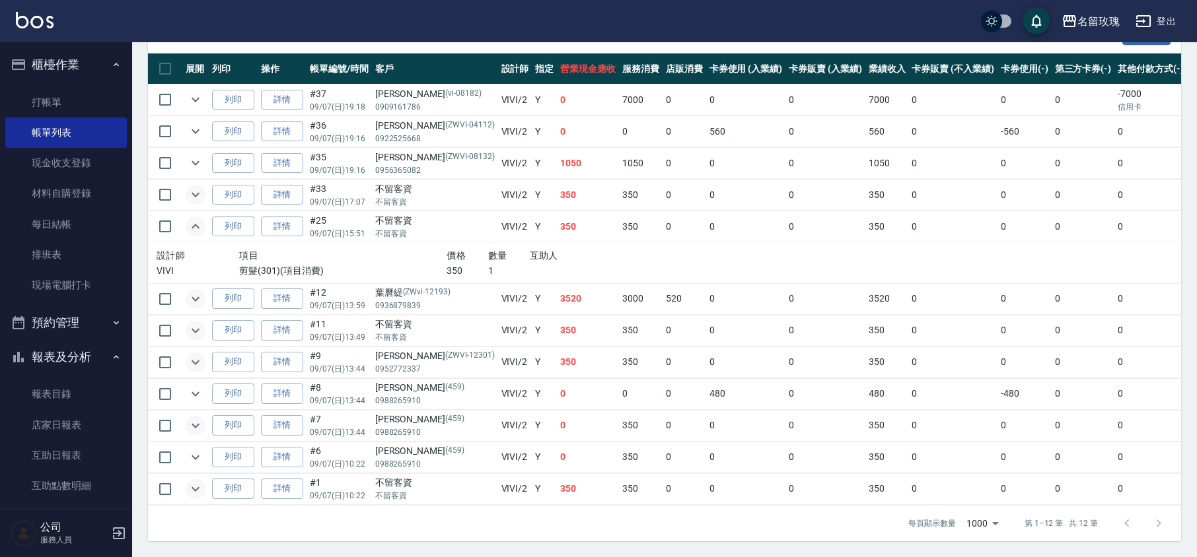
scroll to position [331, 0]
click at [196, 219] on icon "expand row" at bounding box center [196, 227] width 16 height 16
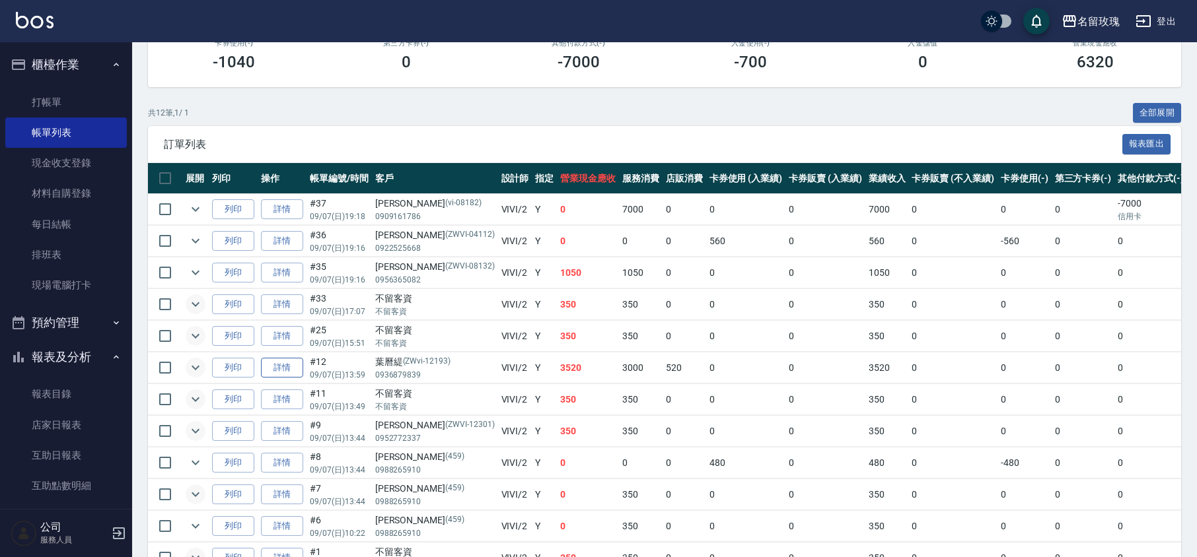
scroll to position [291, 0]
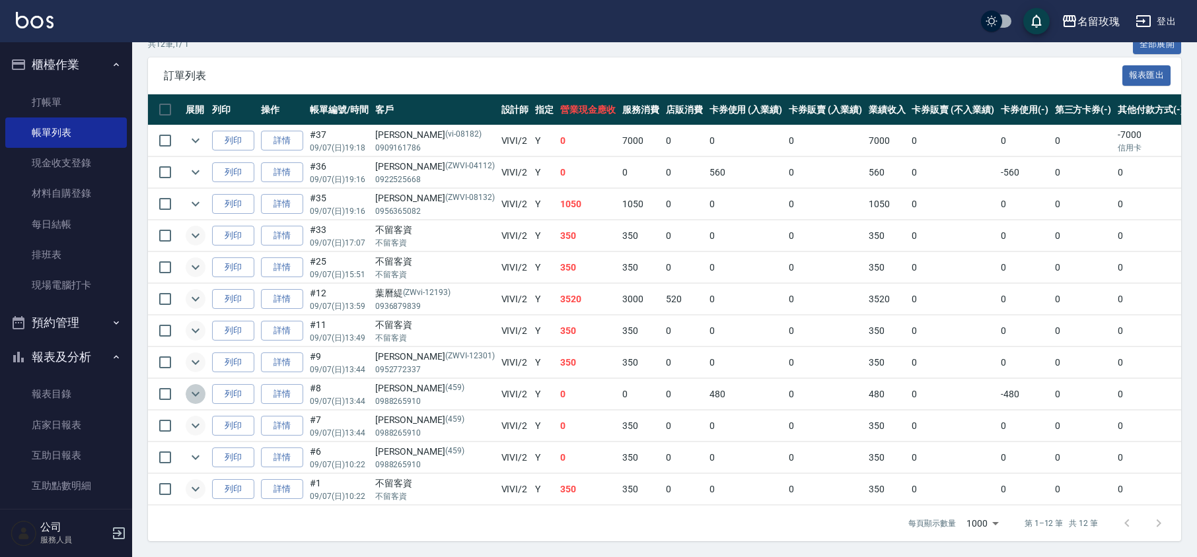
click at [199, 392] on icon "expand row" at bounding box center [195, 394] width 8 height 5
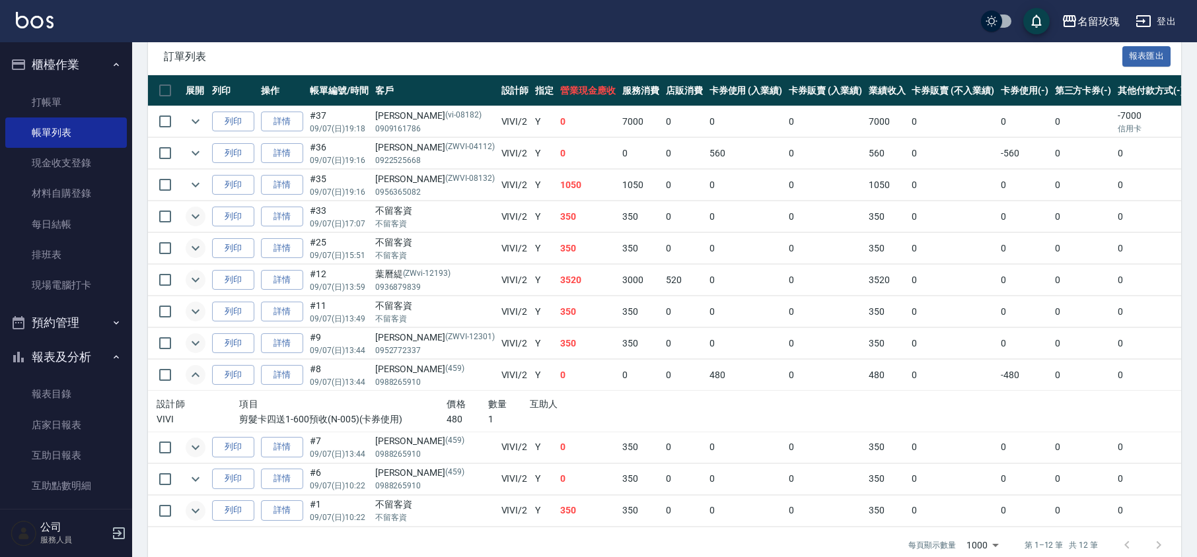
click at [193, 453] on icon "expand row" at bounding box center [196, 448] width 16 height 16
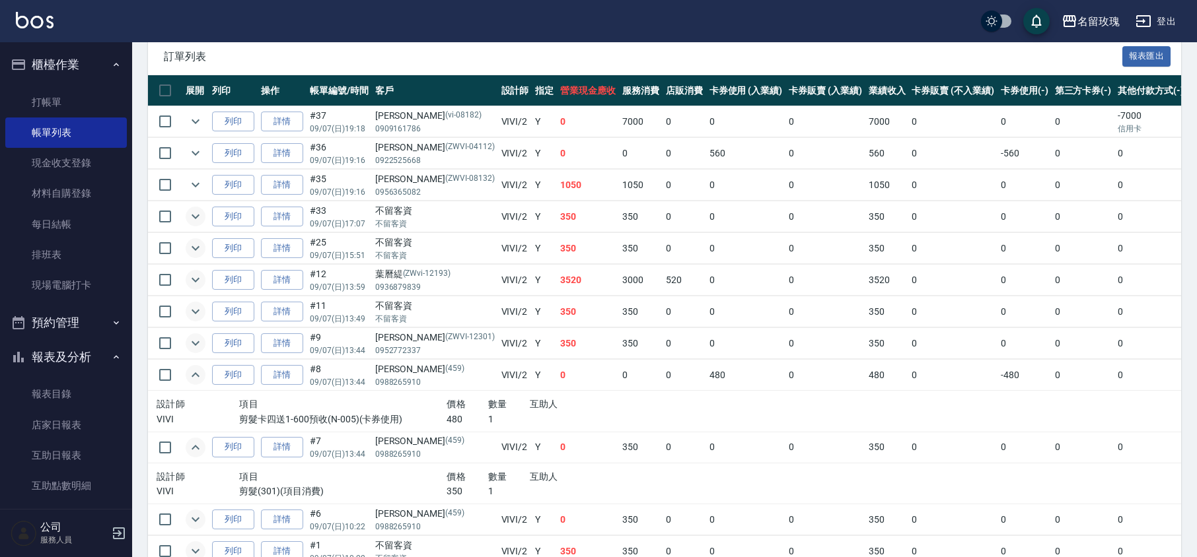
click at [191, 526] on icon "expand row" at bounding box center [196, 520] width 16 height 16
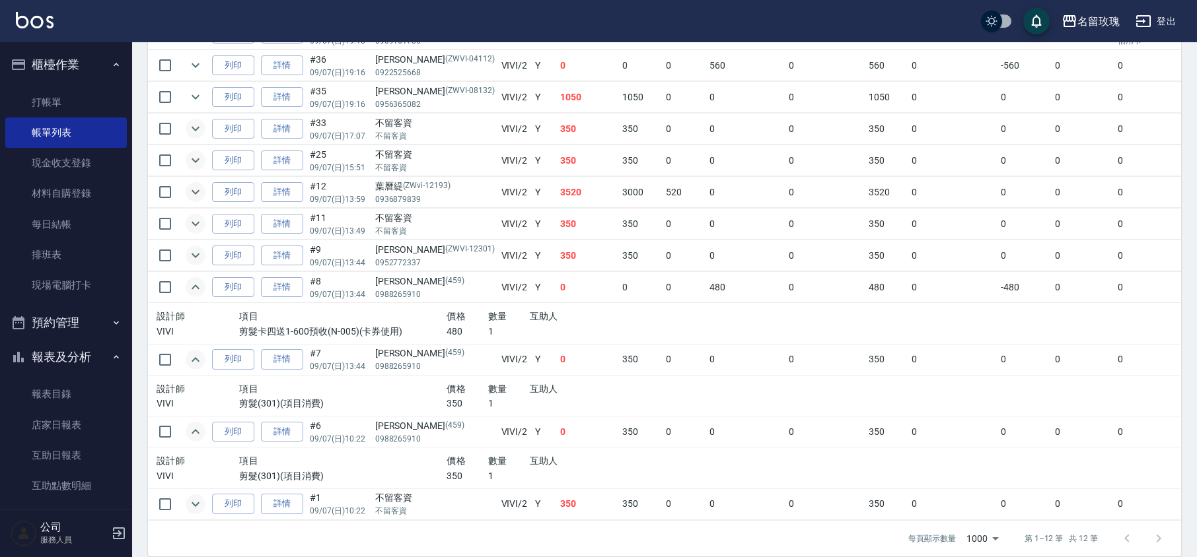
click at [199, 286] on td at bounding box center [195, 287] width 26 height 31
click at [198, 294] on icon "expand row" at bounding box center [196, 287] width 16 height 16
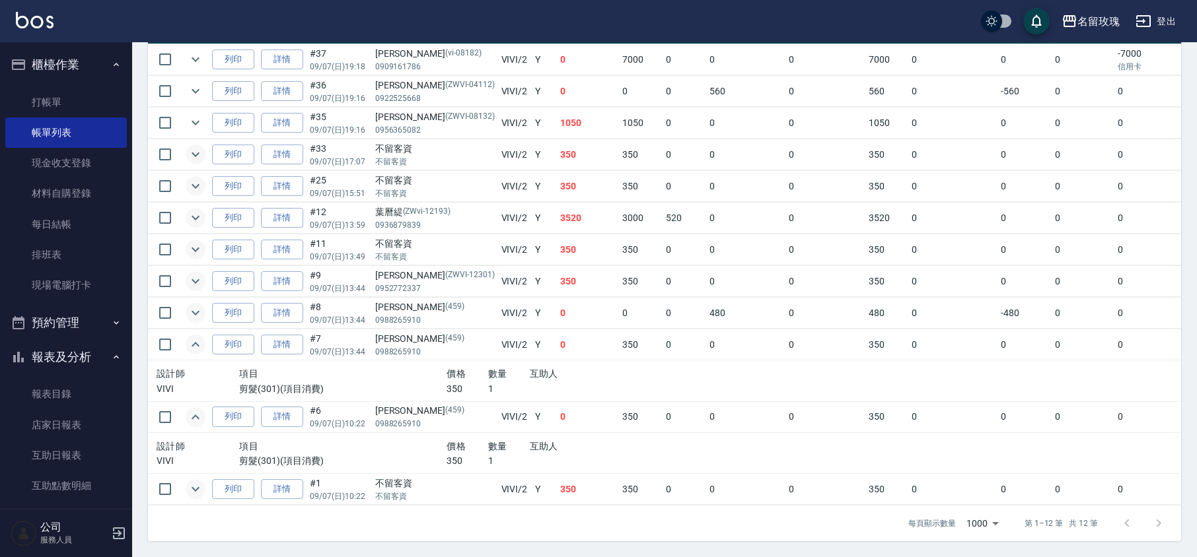
click at [191, 337] on icon "expand row" at bounding box center [196, 345] width 16 height 16
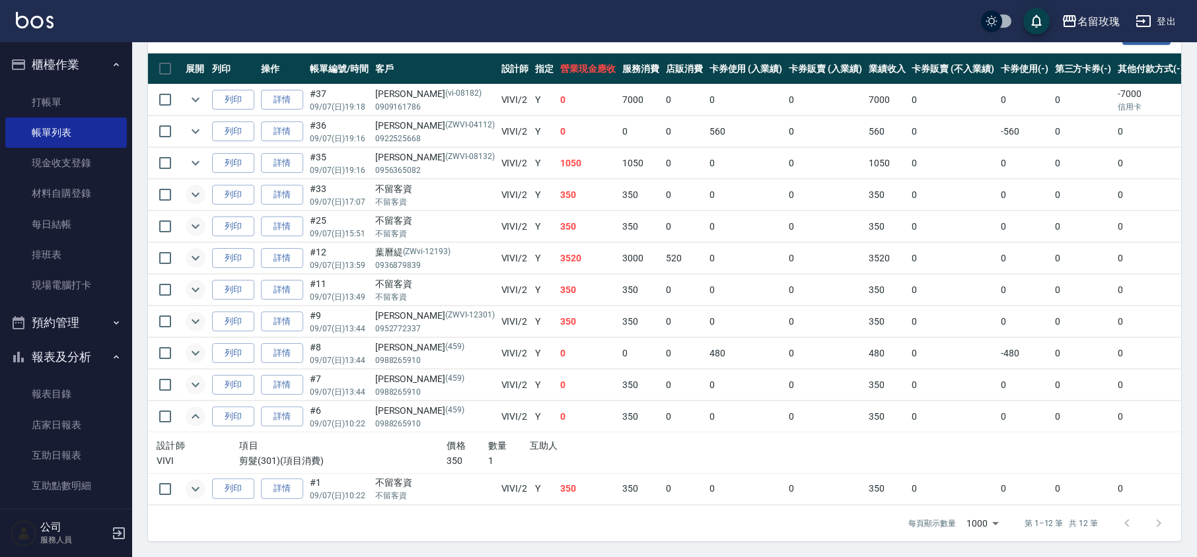
click at [195, 414] on icon "expand row" at bounding box center [195, 416] width 8 height 5
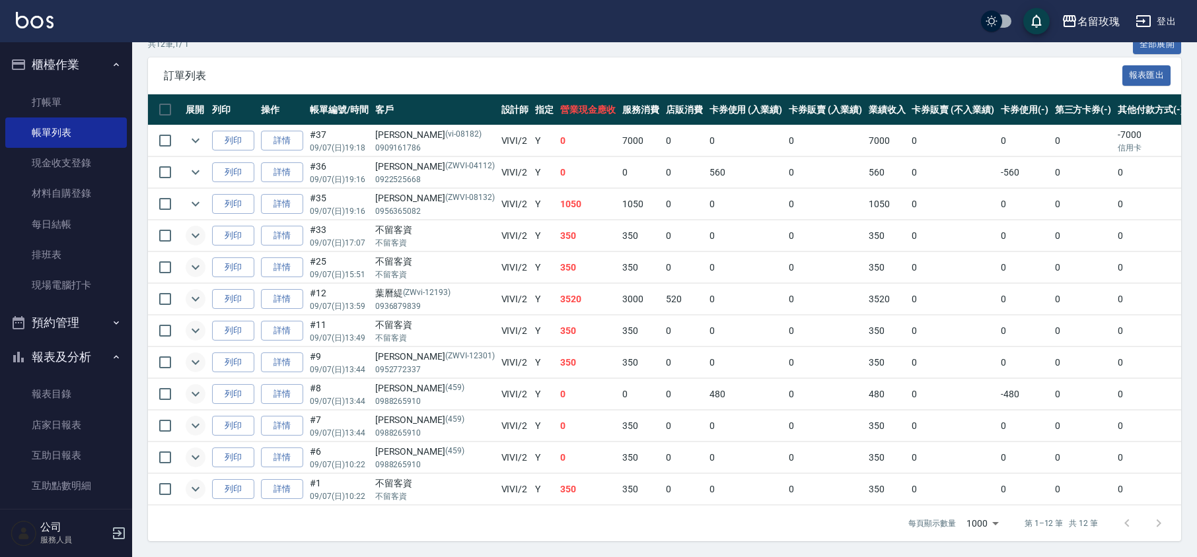
scroll to position [291, 0]
click at [197, 448] on button "expand row" at bounding box center [196, 458] width 20 height 20
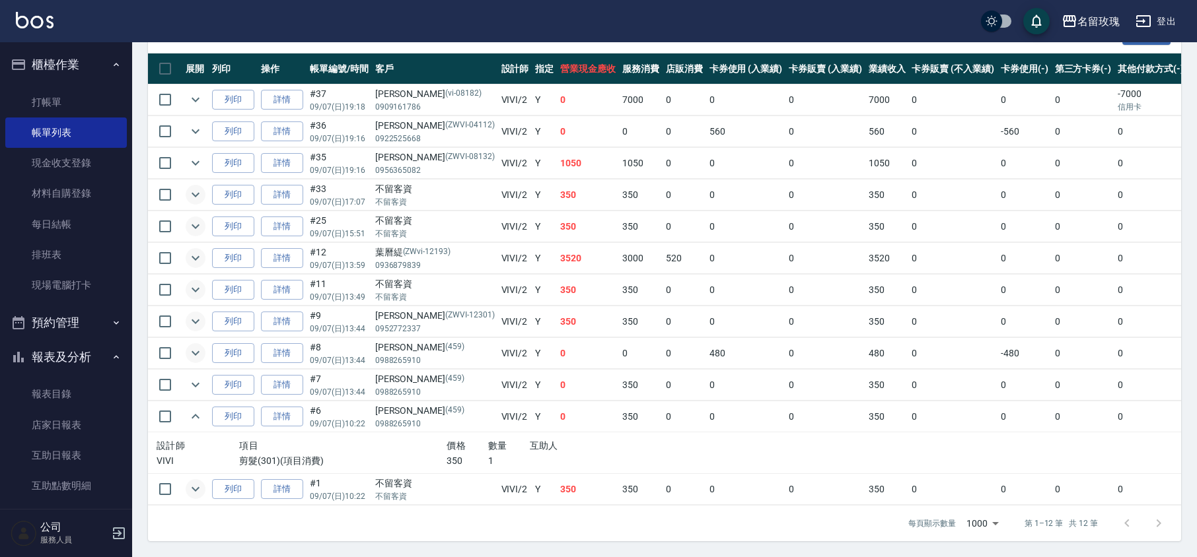
scroll to position [331, 0]
click at [199, 377] on icon "expand row" at bounding box center [196, 385] width 16 height 16
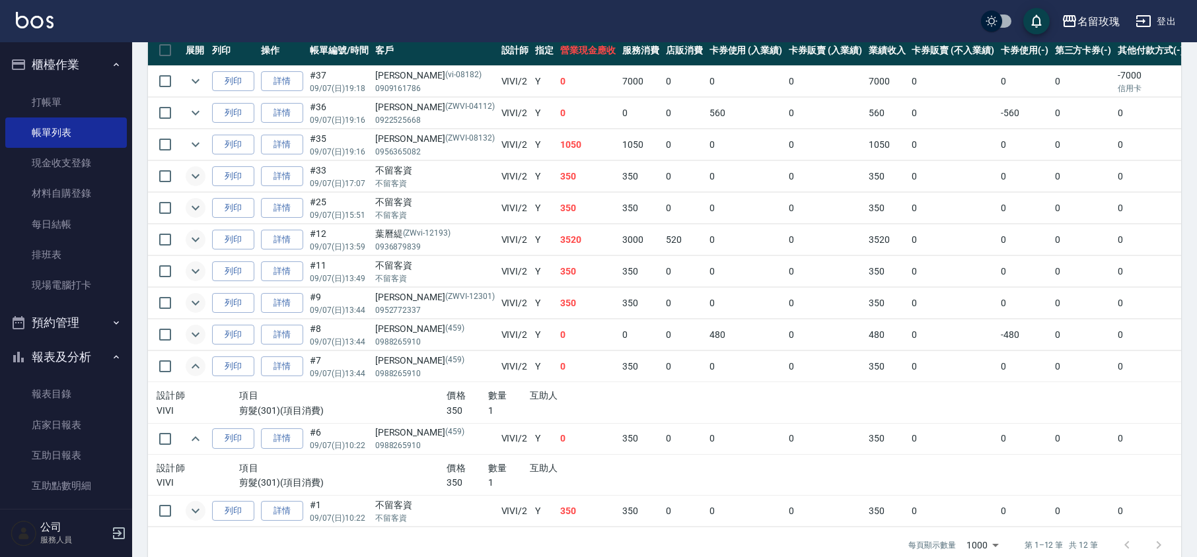
click at [198, 333] on icon "expand row" at bounding box center [196, 335] width 16 height 16
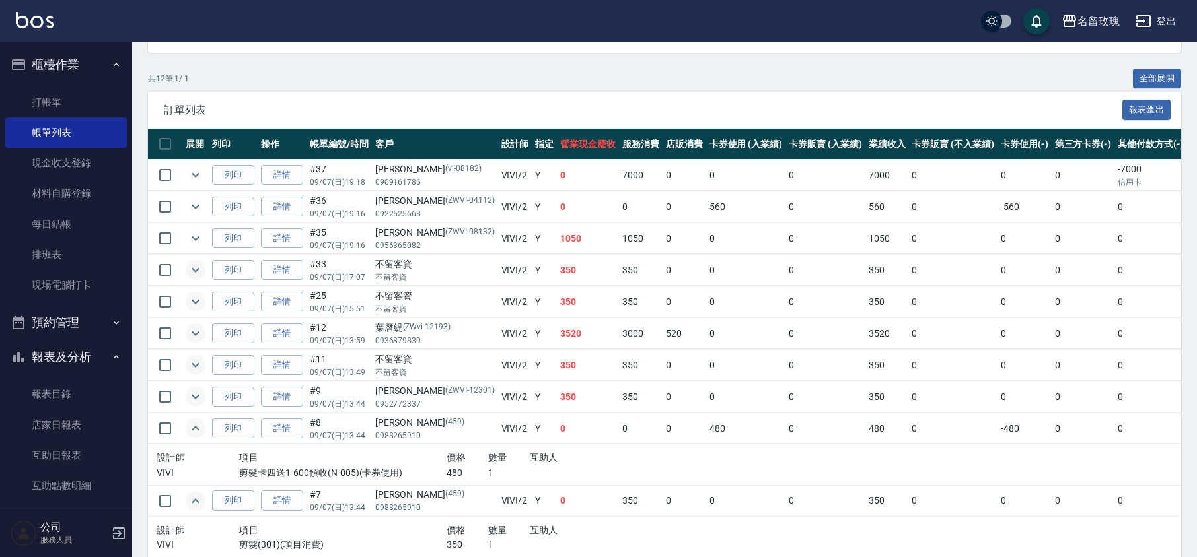
scroll to position [236, 0]
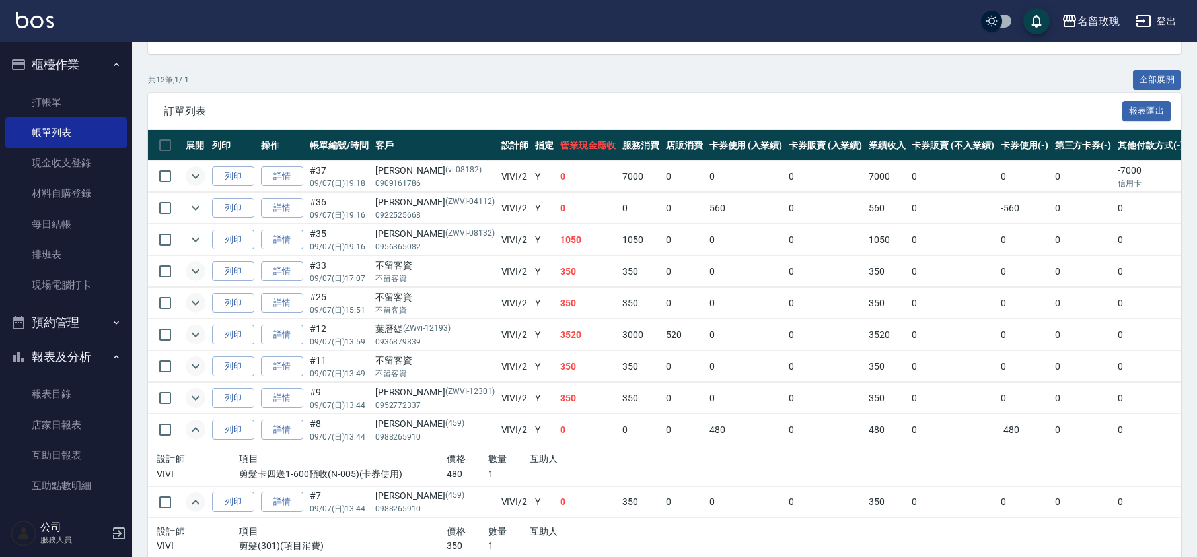
click at [191, 183] on icon "expand row" at bounding box center [196, 176] width 16 height 16
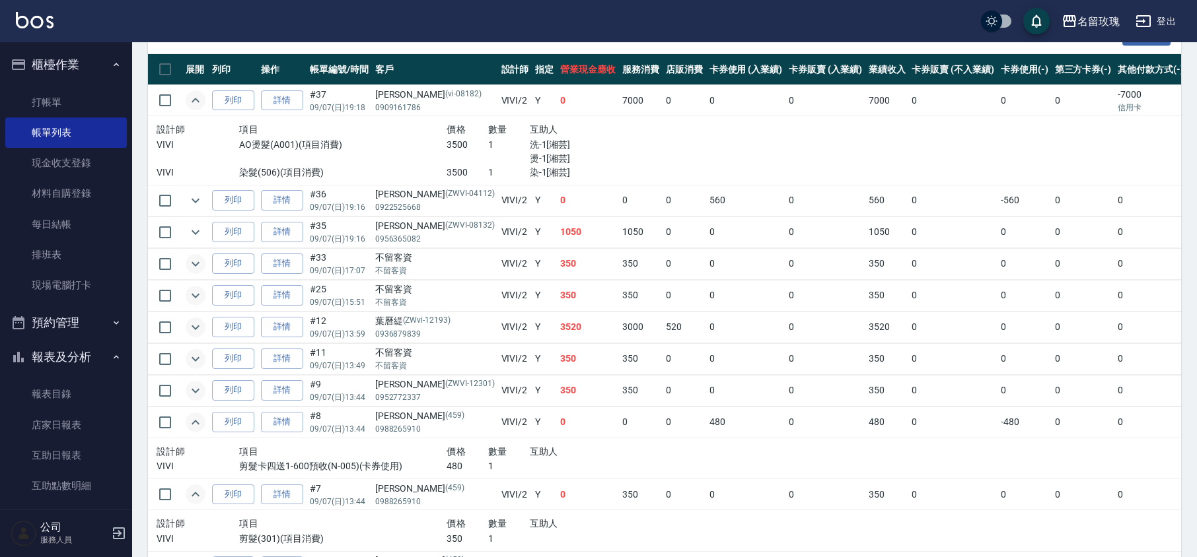
scroll to position [413, 0]
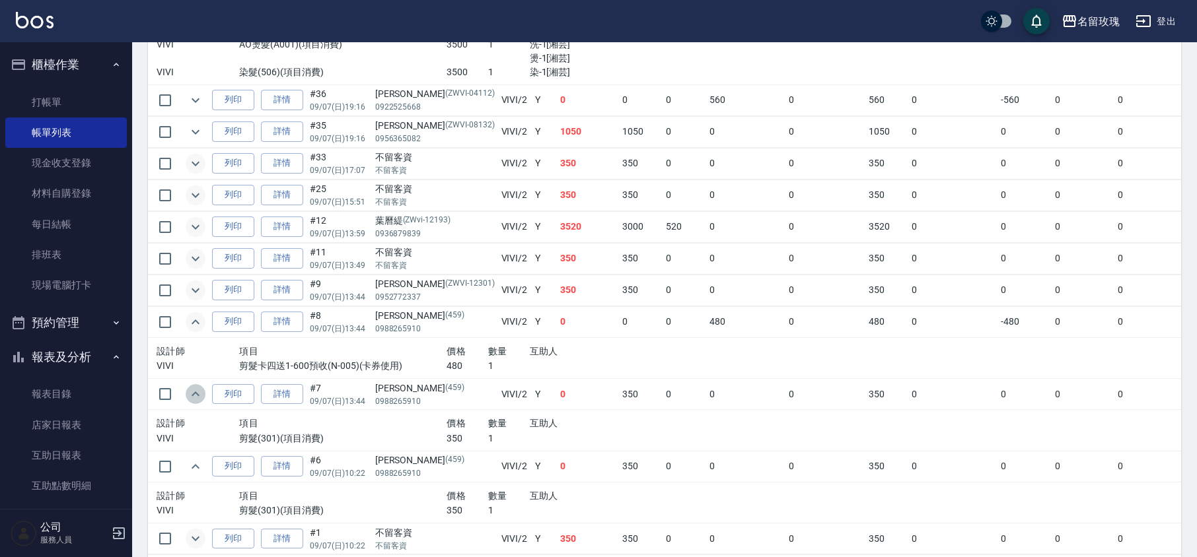
click at [193, 399] on icon "expand row" at bounding box center [196, 394] width 16 height 16
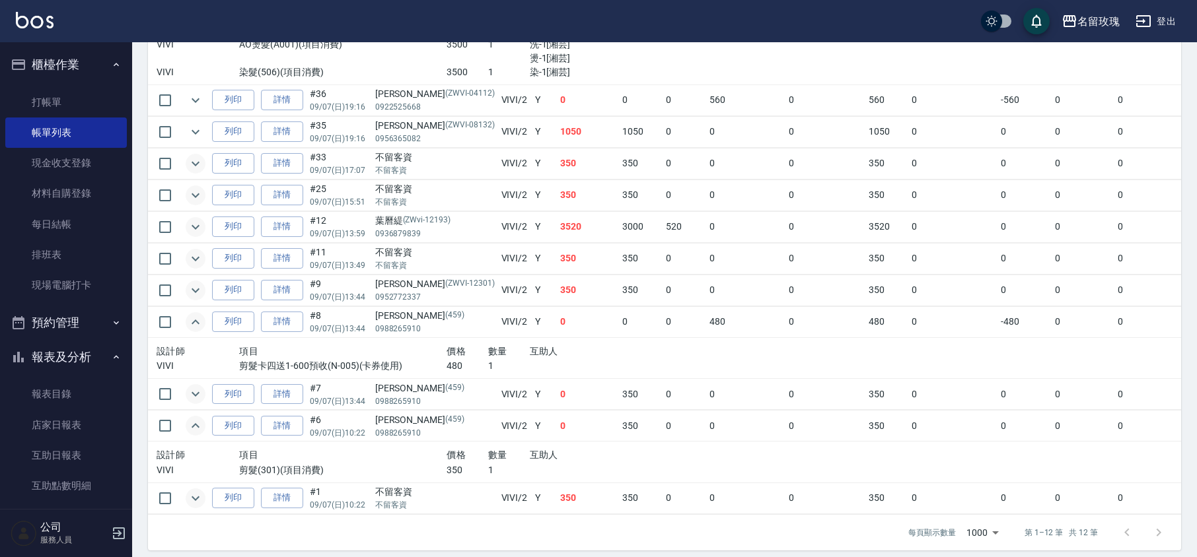
click at [198, 424] on icon "expand row" at bounding box center [196, 426] width 16 height 16
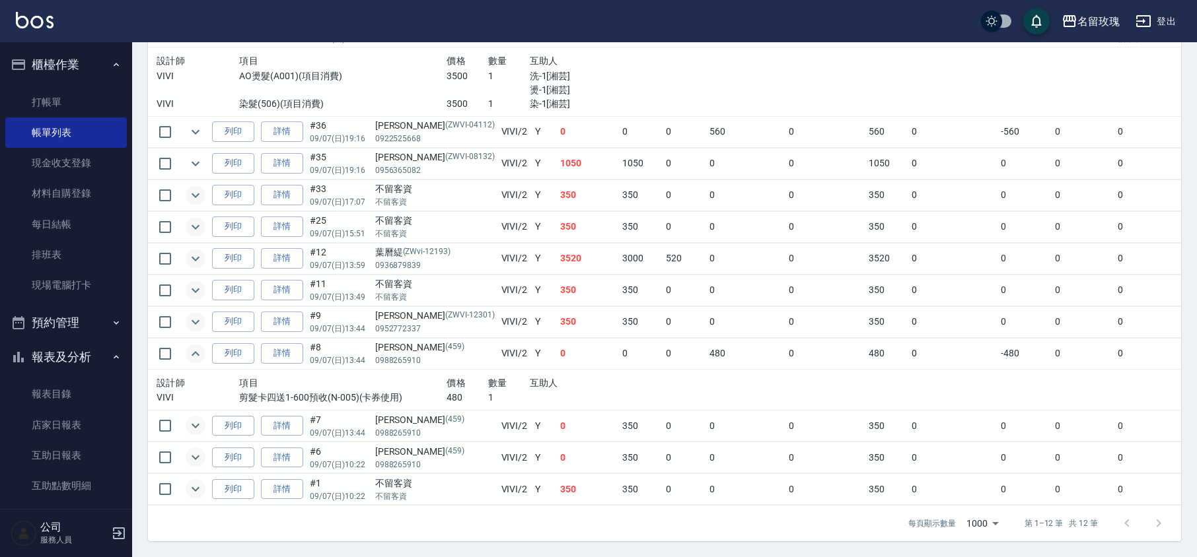
scroll to position [399, 0]
click at [193, 346] on icon "expand row" at bounding box center [196, 354] width 16 height 16
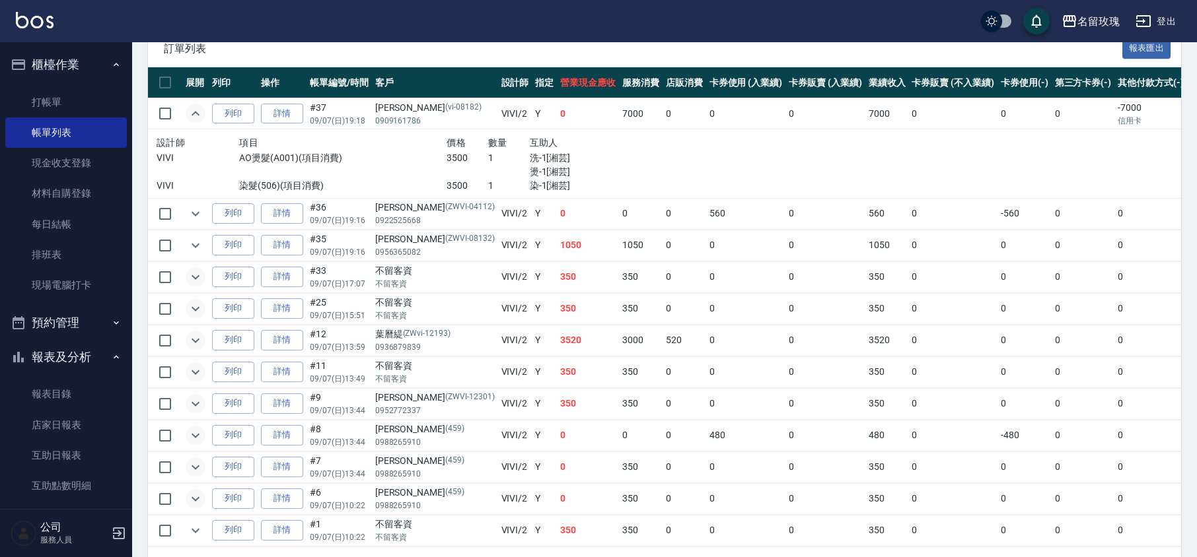
scroll to position [96, 0]
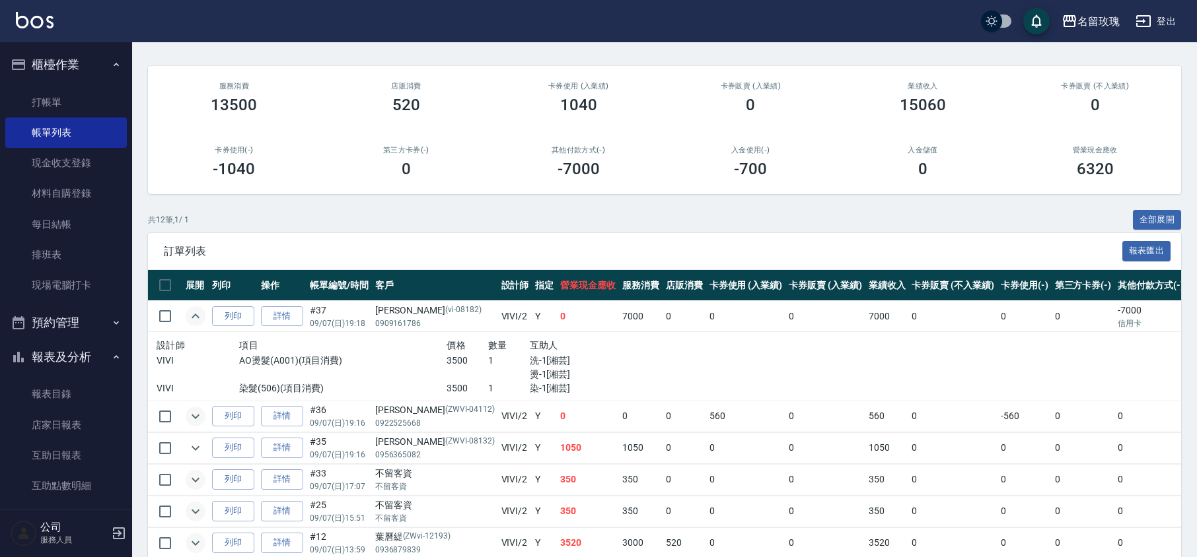
click at [193, 421] on icon "expand row" at bounding box center [196, 417] width 16 height 16
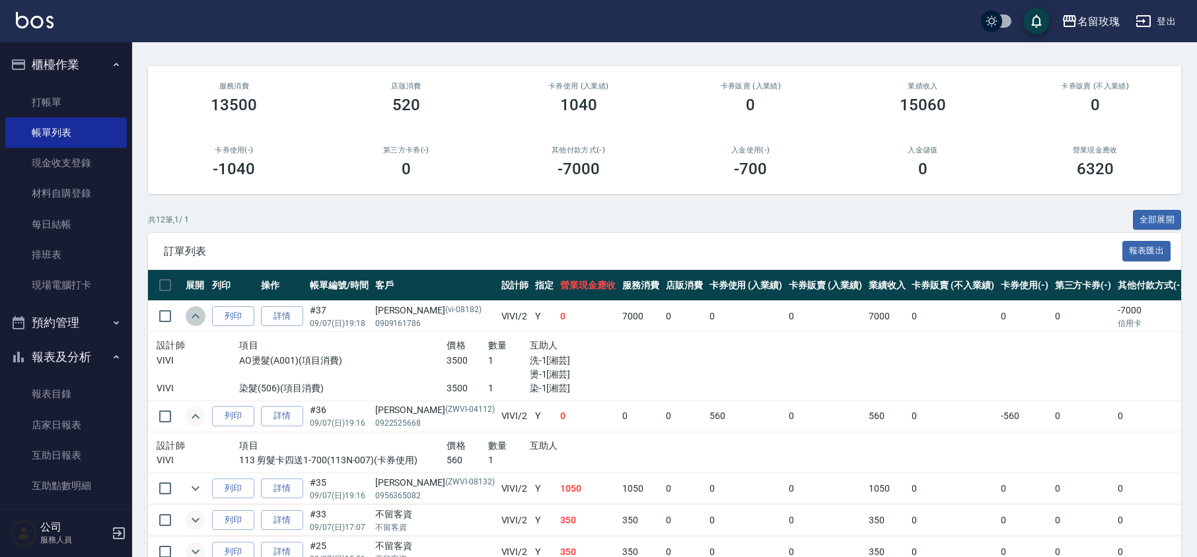
click at [195, 317] on icon "expand row" at bounding box center [196, 316] width 16 height 16
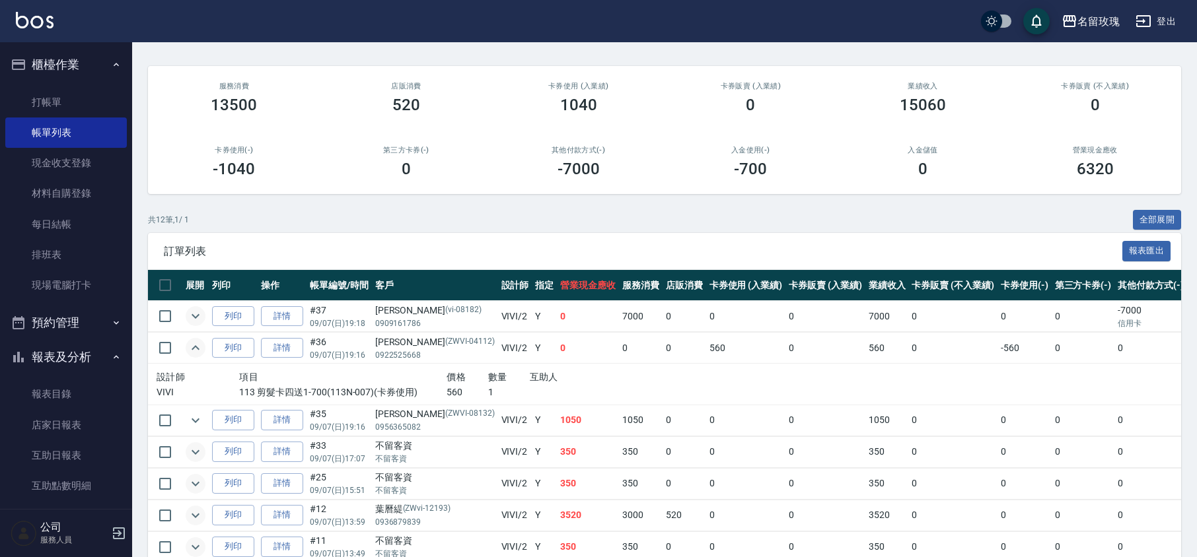
drag, startPoint x: 188, startPoint y: 305, endPoint x: 188, endPoint y: 316, distance: 10.6
click at [188, 315] on td at bounding box center [195, 316] width 26 height 31
click at [188, 316] on icon "expand row" at bounding box center [196, 316] width 16 height 16
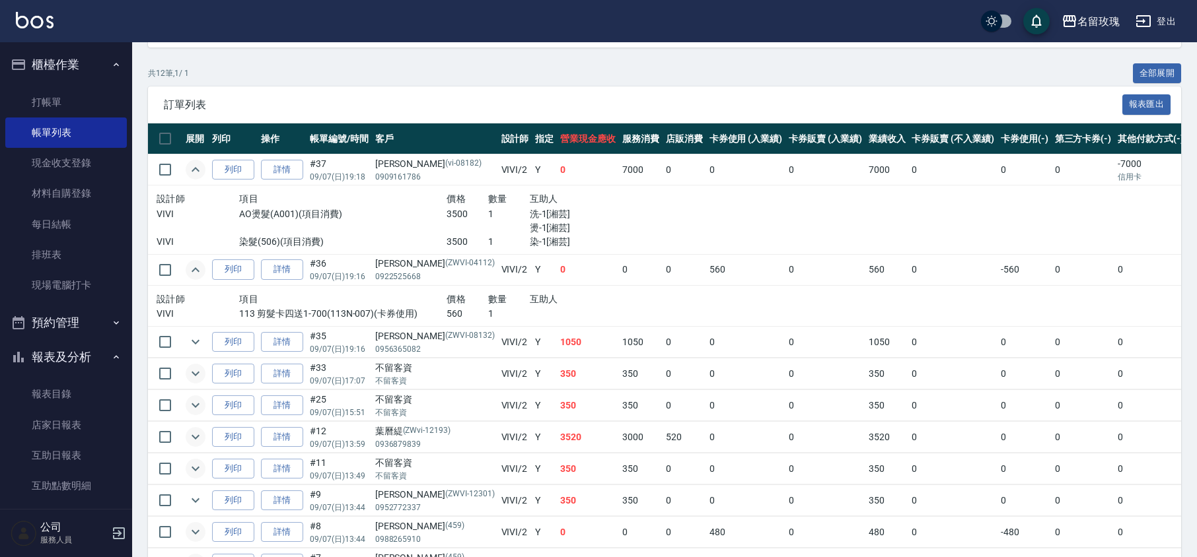
scroll to position [273, 0]
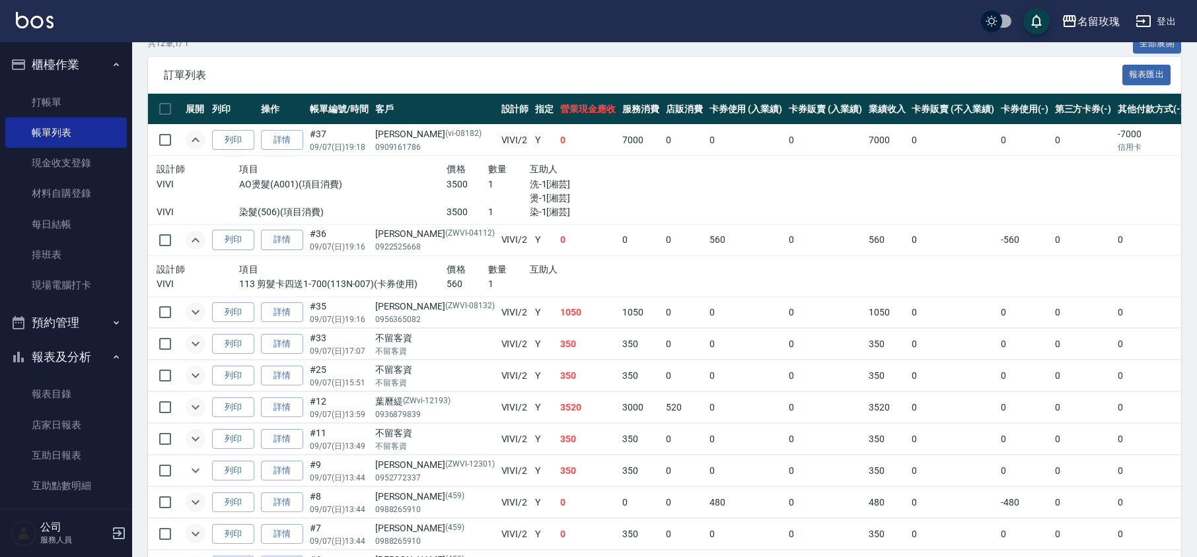
click at [201, 312] on icon "expand row" at bounding box center [196, 312] width 16 height 16
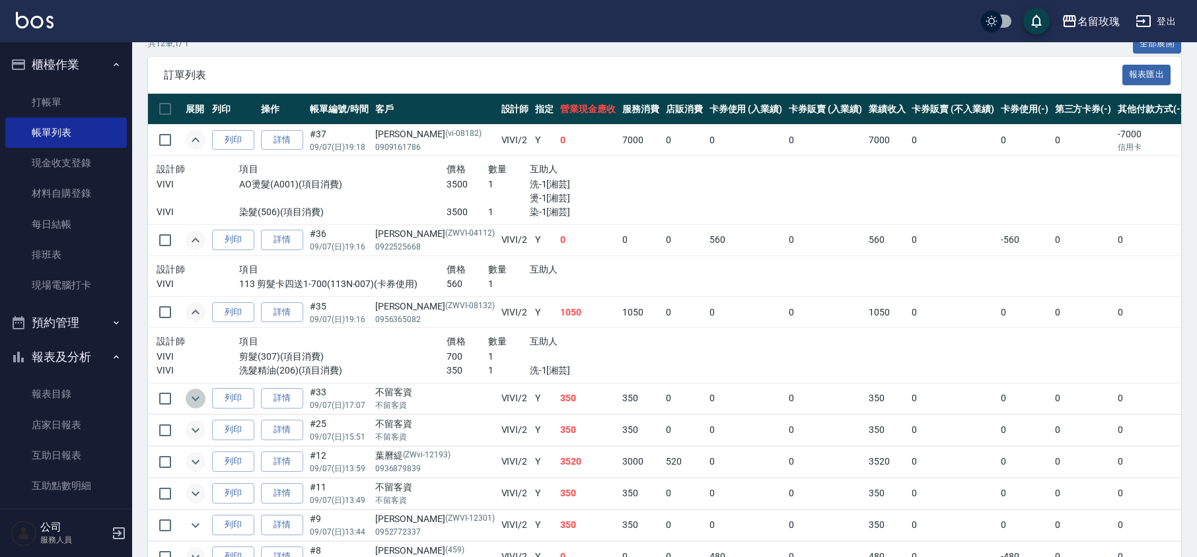
click at [186, 404] on button "expand row" at bounding box center [196, 399] width 20 height 20
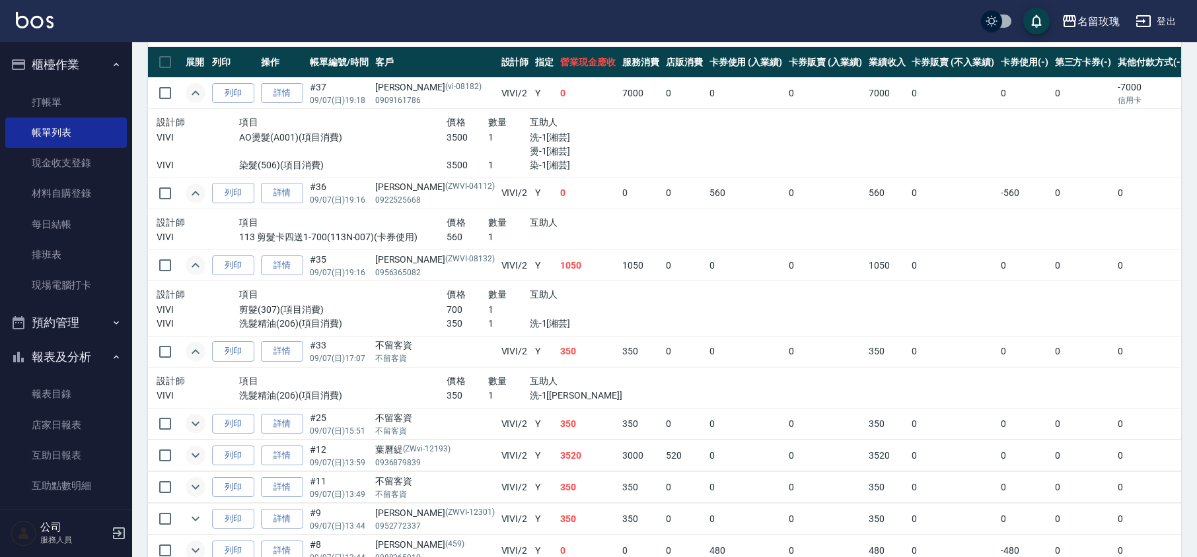
scroll to position [361, 0]
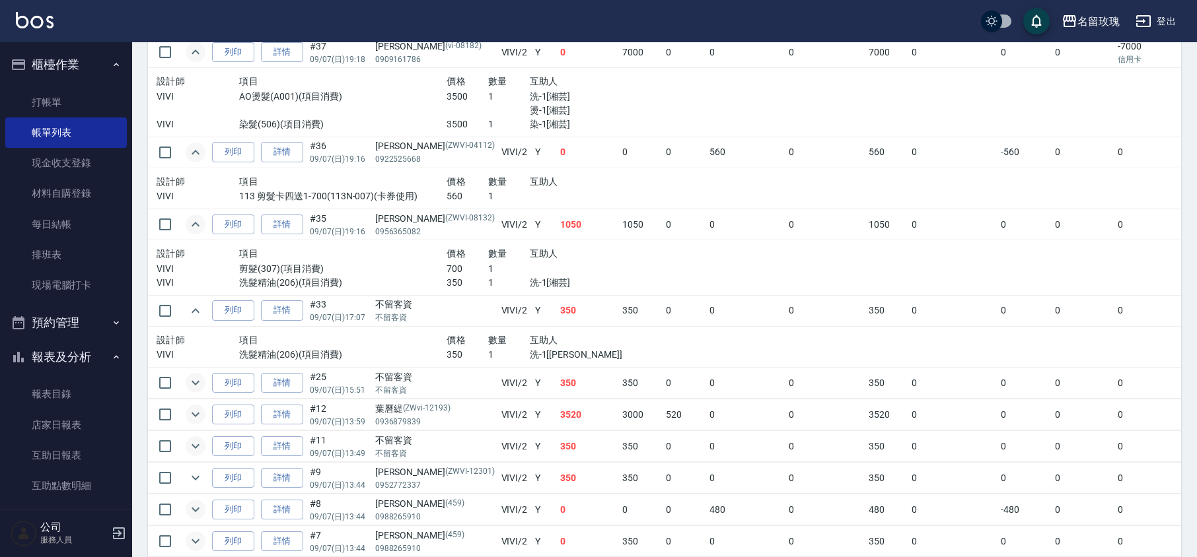
click at [193, 386] on icon "expand row" at bounding box center [196, 383] width 16 height 16
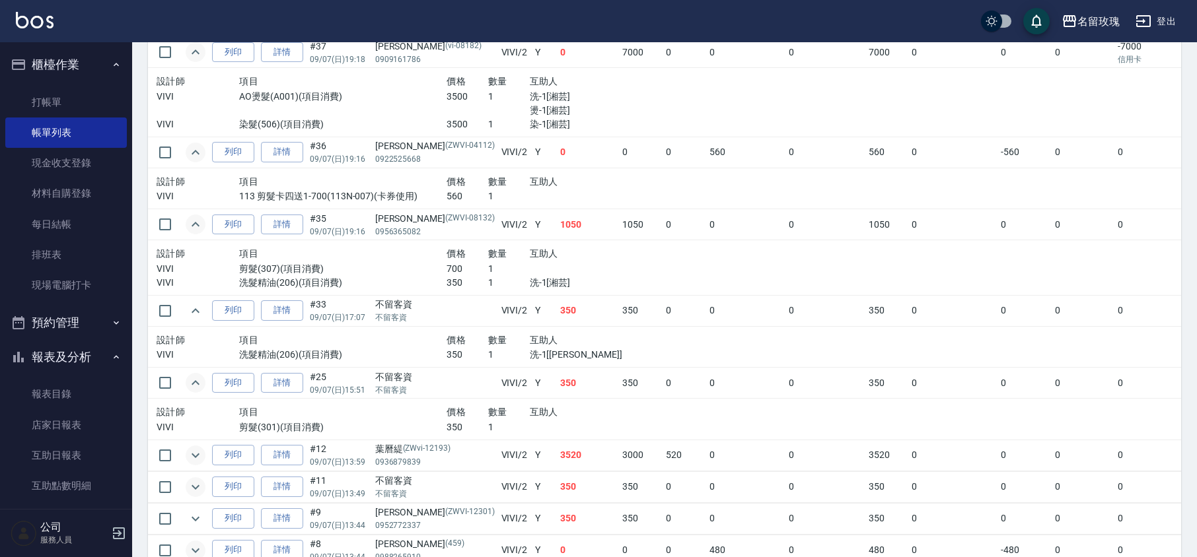
scroll to position [449, 0]
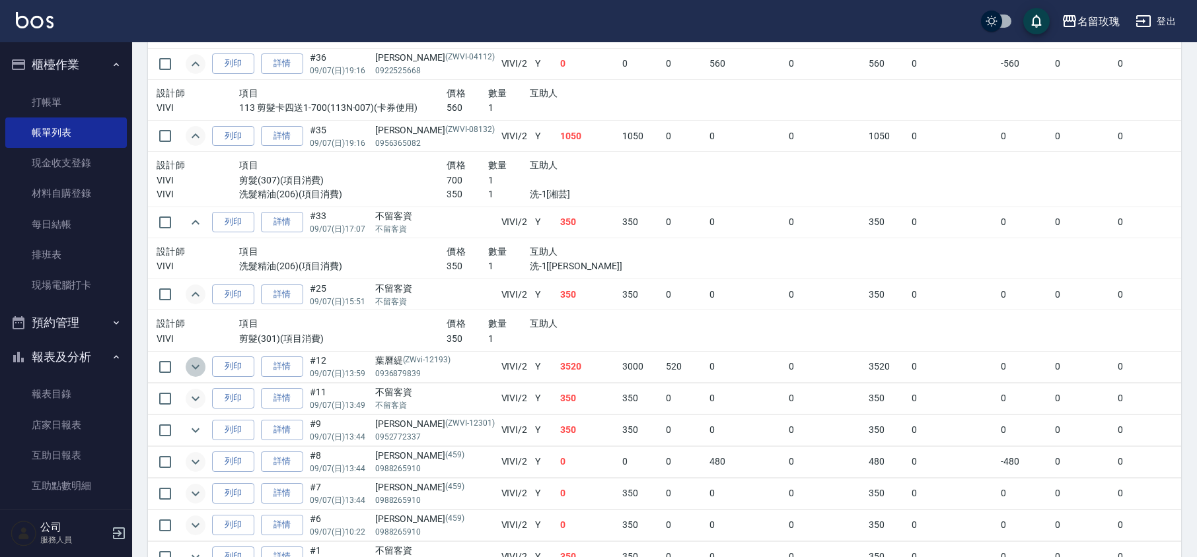
click at [195, 375] on icon "expand row" at bounding box center [196, 367] width 16 height 16
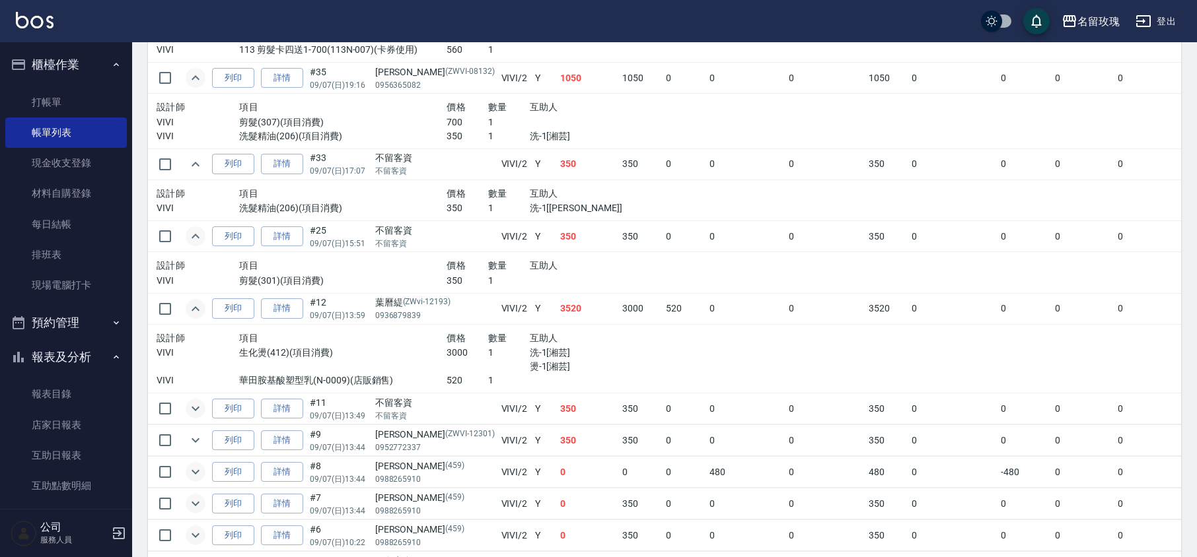
scroll to position [537, 0]
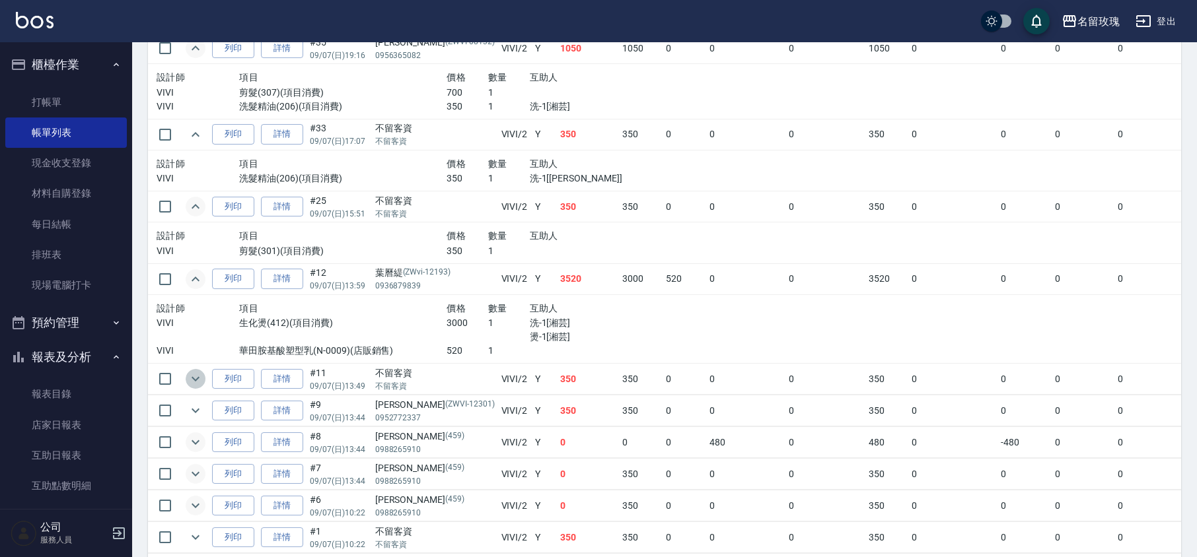
click at [195, 386] on icon "expand row" at bounding box center [196, 379] width 16 height 16
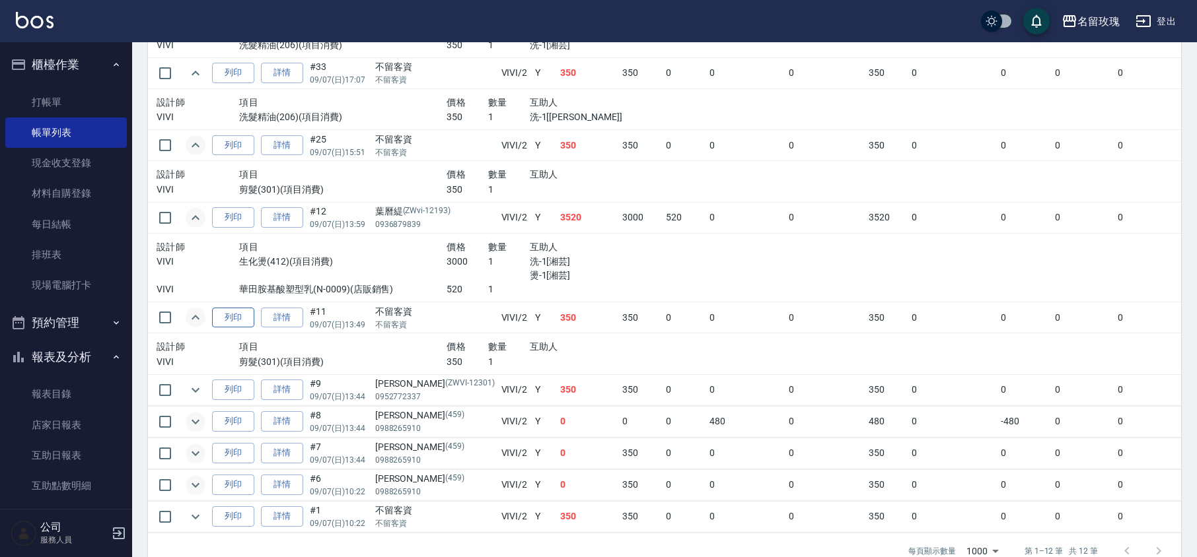
scroll to position [625, 0]
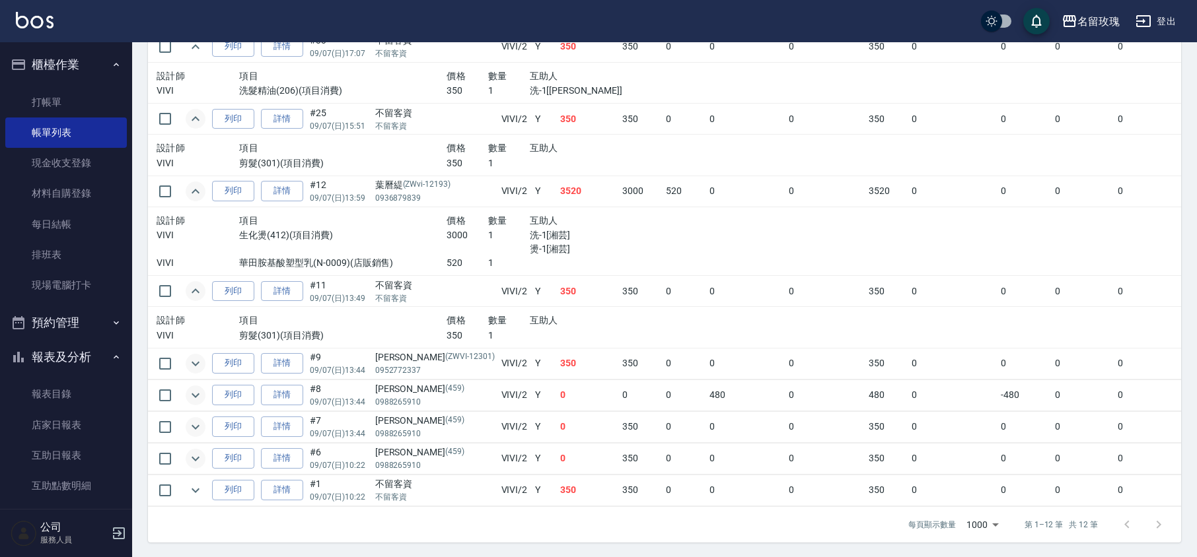
click at [191, 368] on icon "expand row" at bounding box center [196, 364] width 16 height 16
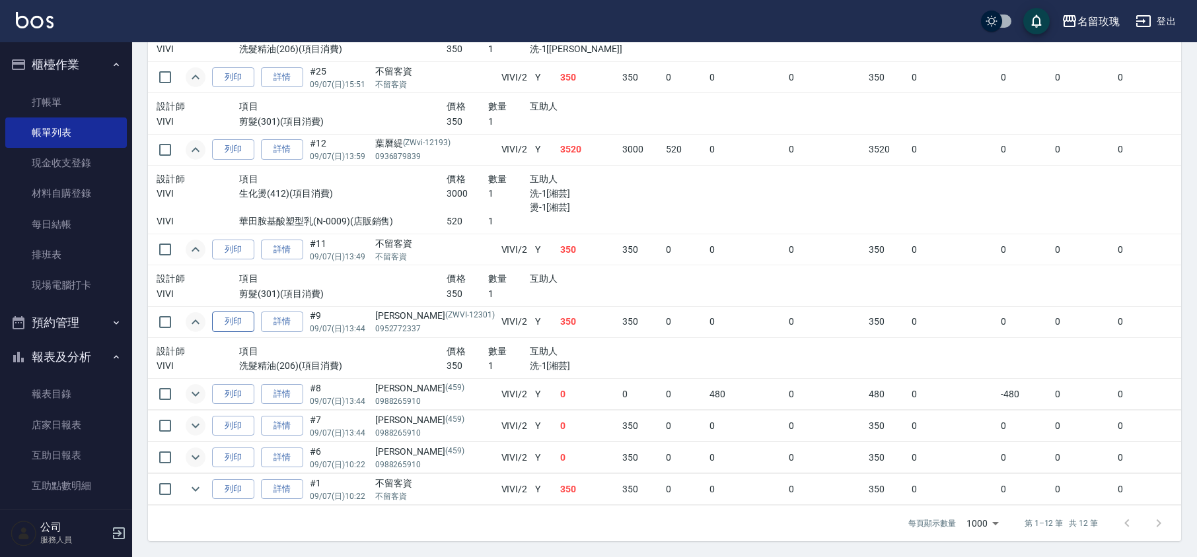
scroll to position [685, 0]
click at [190, 386] on icon "expand row" at bounding box center [196, 394] width 16 height 16
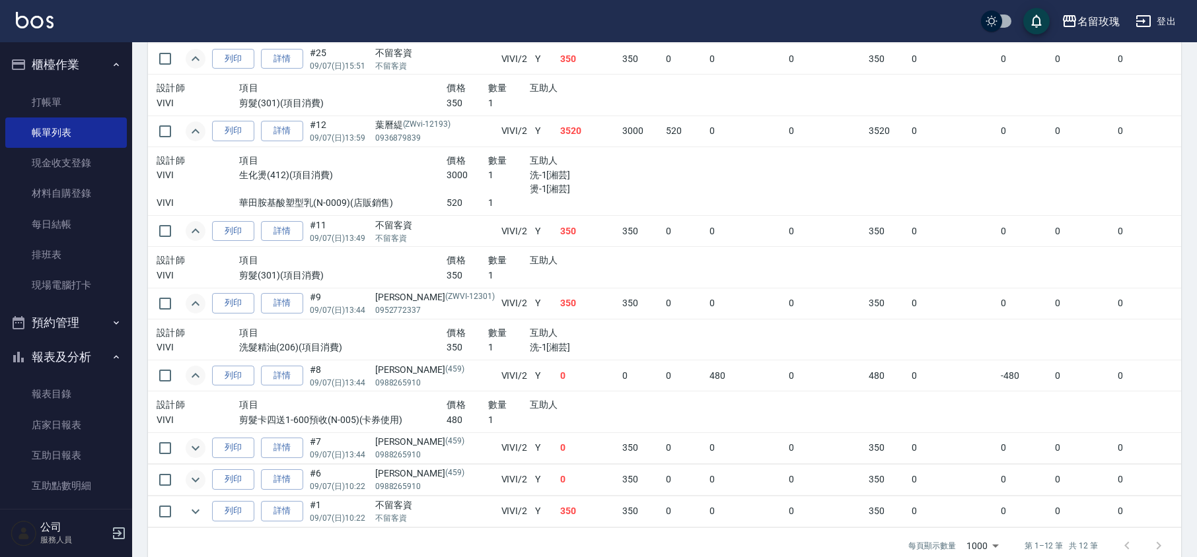
click at [197, 448] on icon "expand row" at bounding box center [196, 448] width 16 height 16
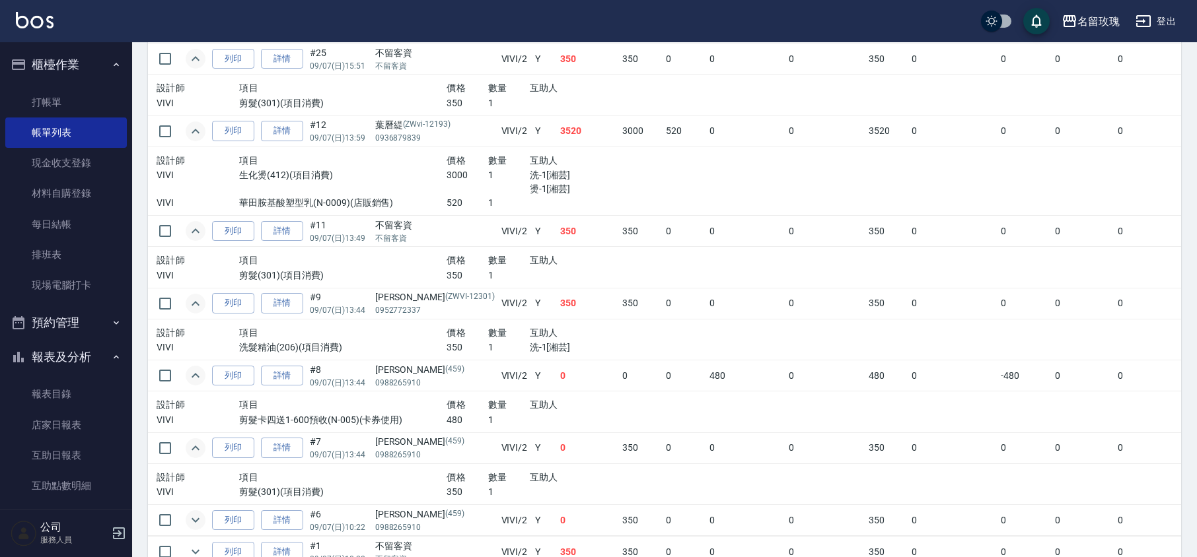
scroll to position [767, 0]
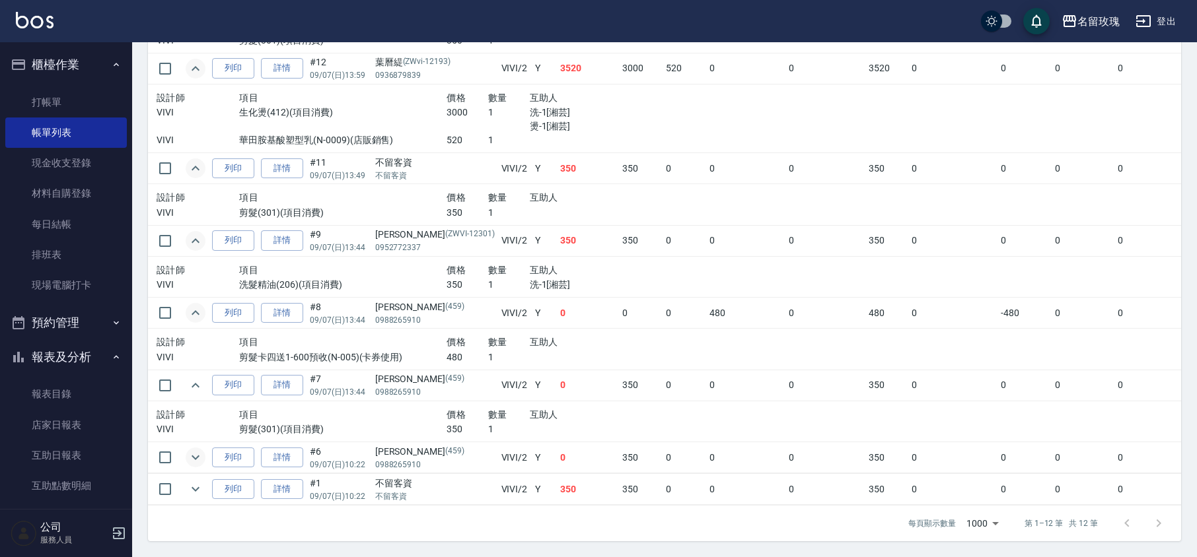
click at [195, 450] on icon "expand row" at bounding box center [196, 458] width 16 height 16
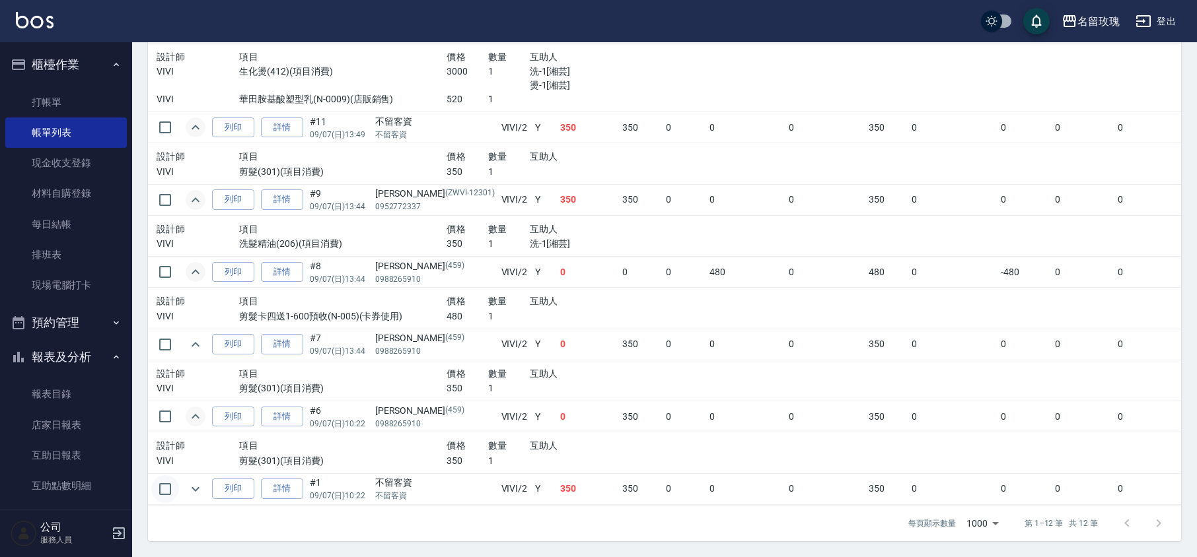
scroll to position [807, 0]
click at [191, 481] on icon "expand row" at bounding box center [196, 489] width 16 height 16
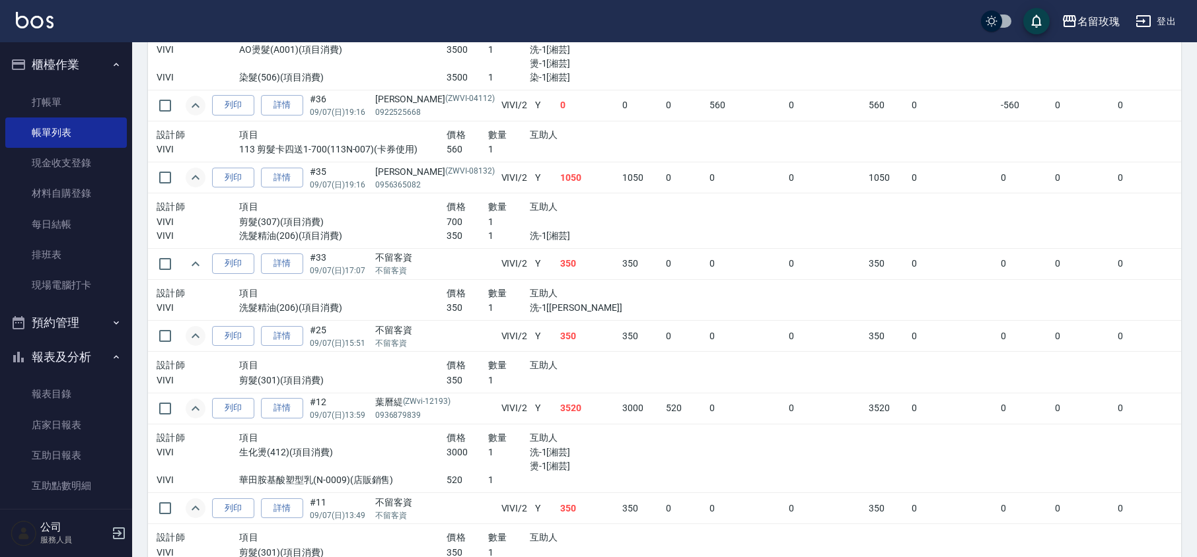
scroll to position [55, 0]
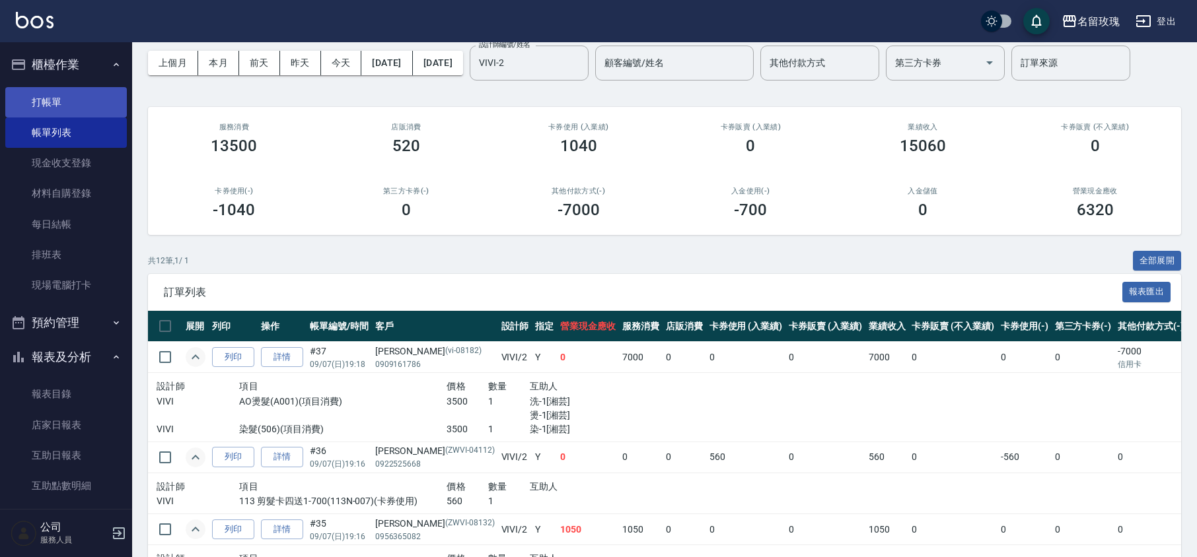
click at [57, 106] on link "打帳單" at bounding box center [66, 102] width 122 height 30
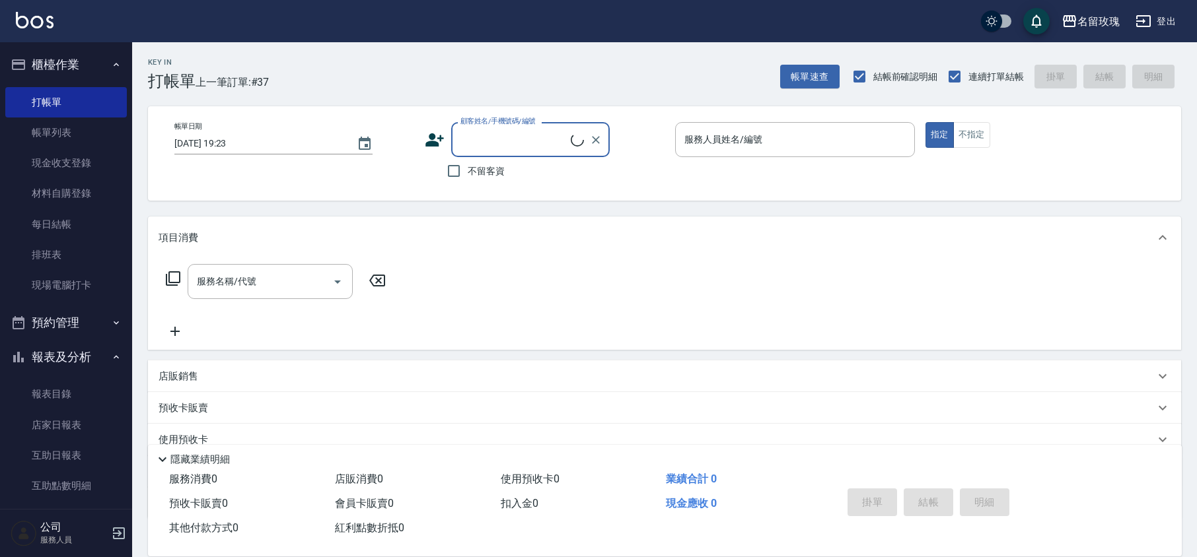
click at [487, 145] on input "顧客姓名/手機號碼/編號" at bounding box center [514, 139] width 114 height 23
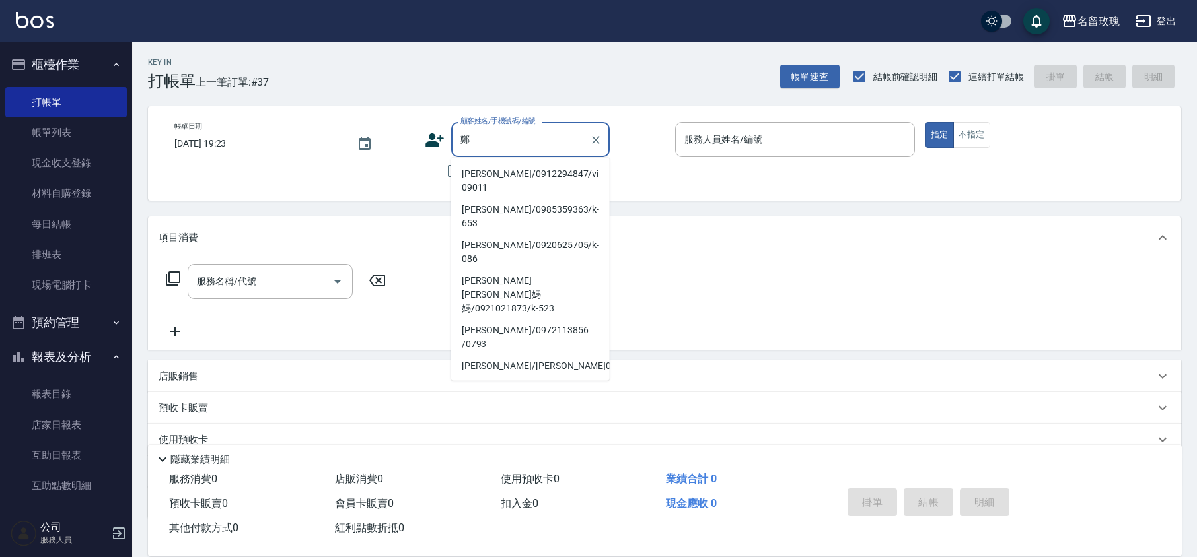
click at [510, 170] on li "[PERSON_NAME]/0912294847/vi-09011" at bounding box center [530, 181] width 158 height 36
type input "[PERSON_NAME]/0912294847/vi-09011"
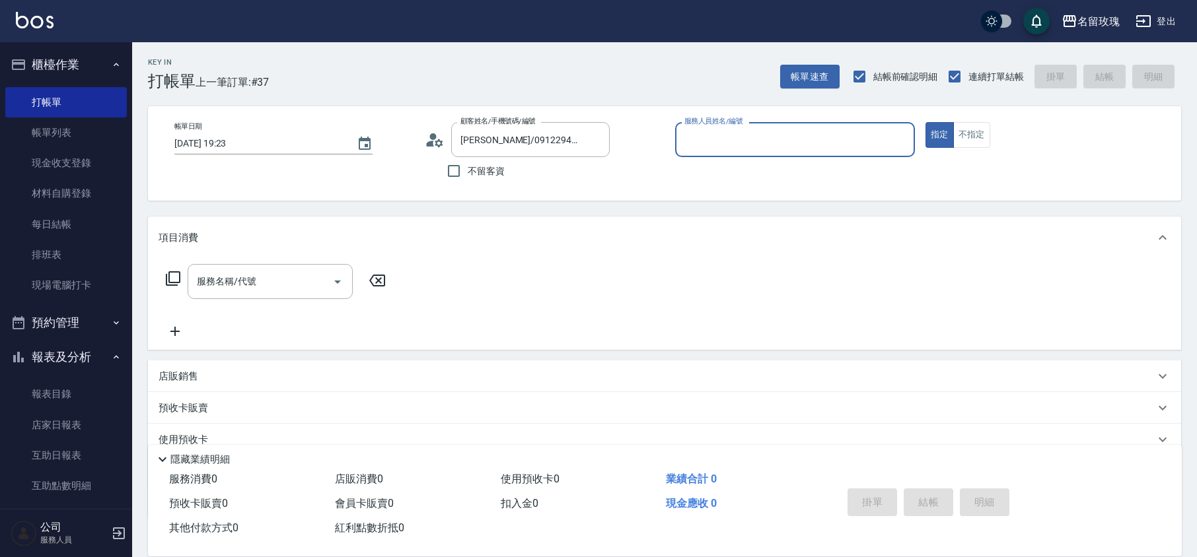
type input "VIVI-2"
click at [166, 283] on icon at bounding box center [173, 278] width 15 height 15
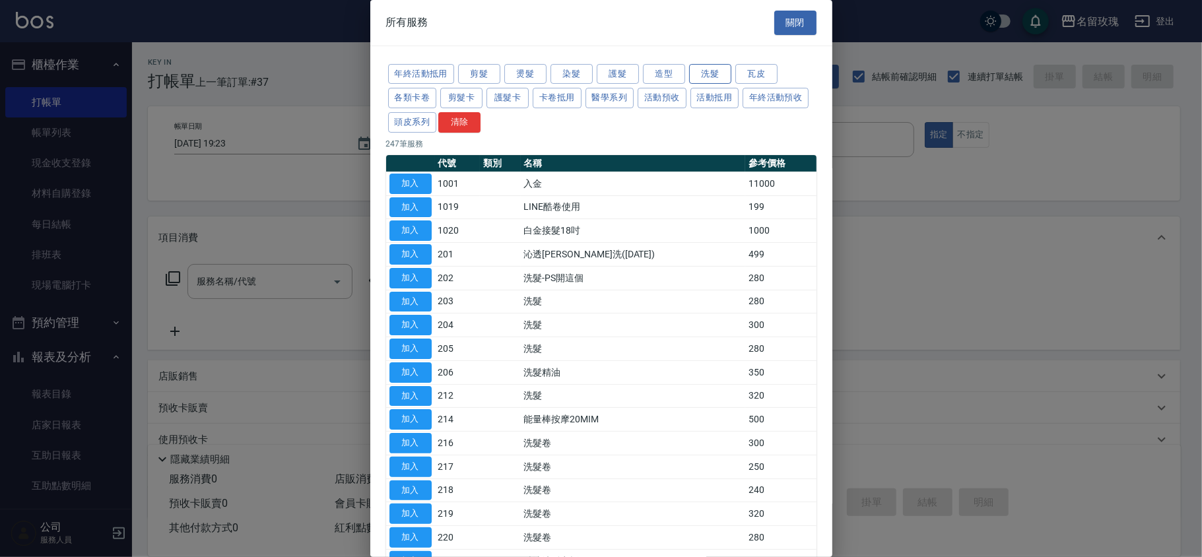
click at [714, 75] on button "洗髮" at bounding box center [710, 74] width 42 height 20
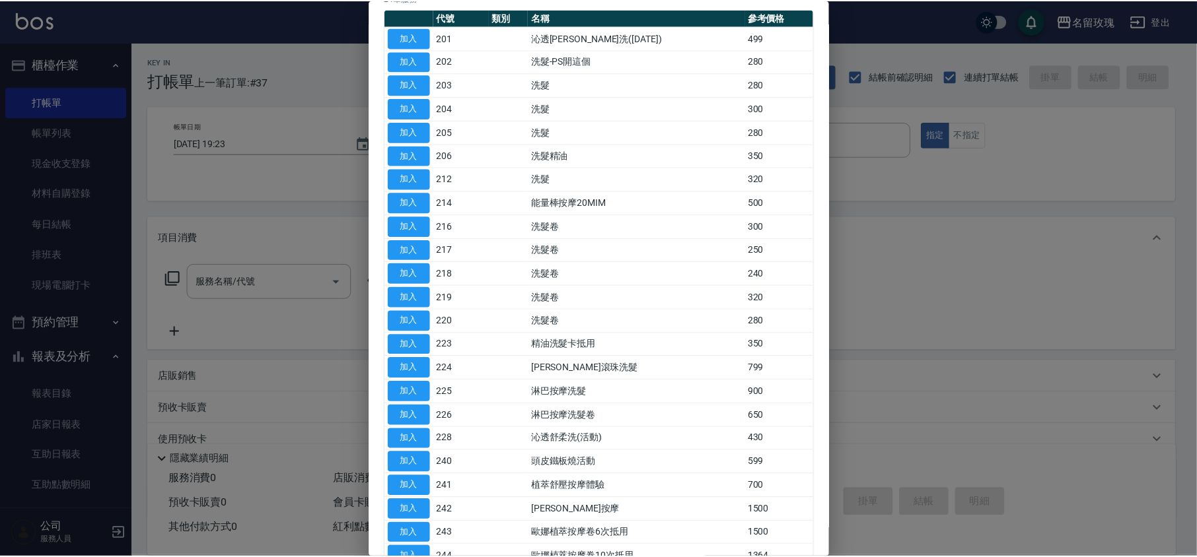
scroll to position [176, 0]
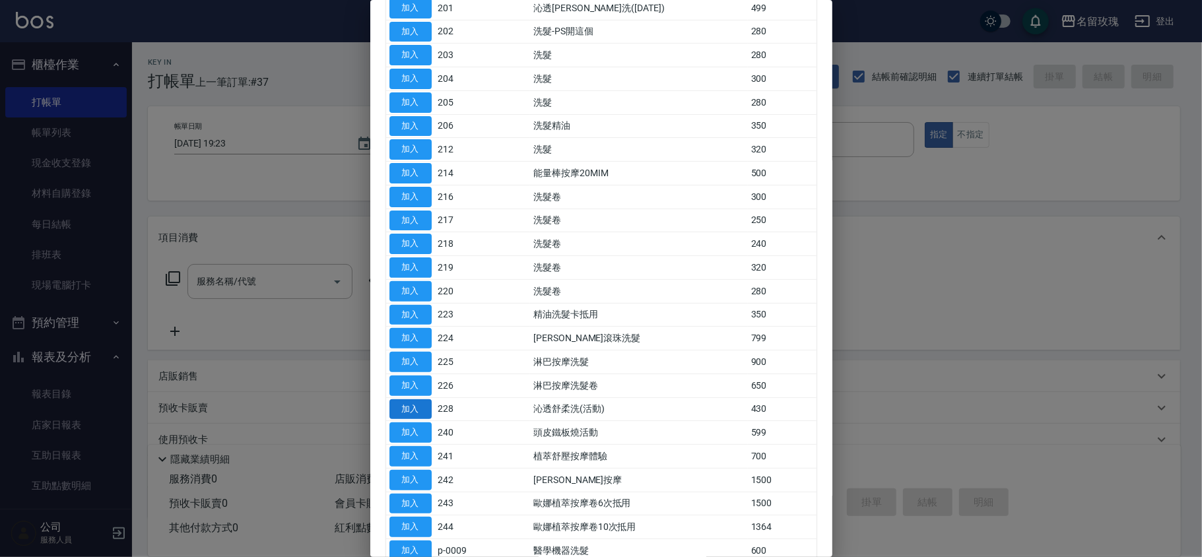
click at [404, 409] on button "加入" at bounding box center [411, 409] width 42 height 20
type input "[PERSON_NAME]透[PERSON_NAME]洗(活動)(228)"
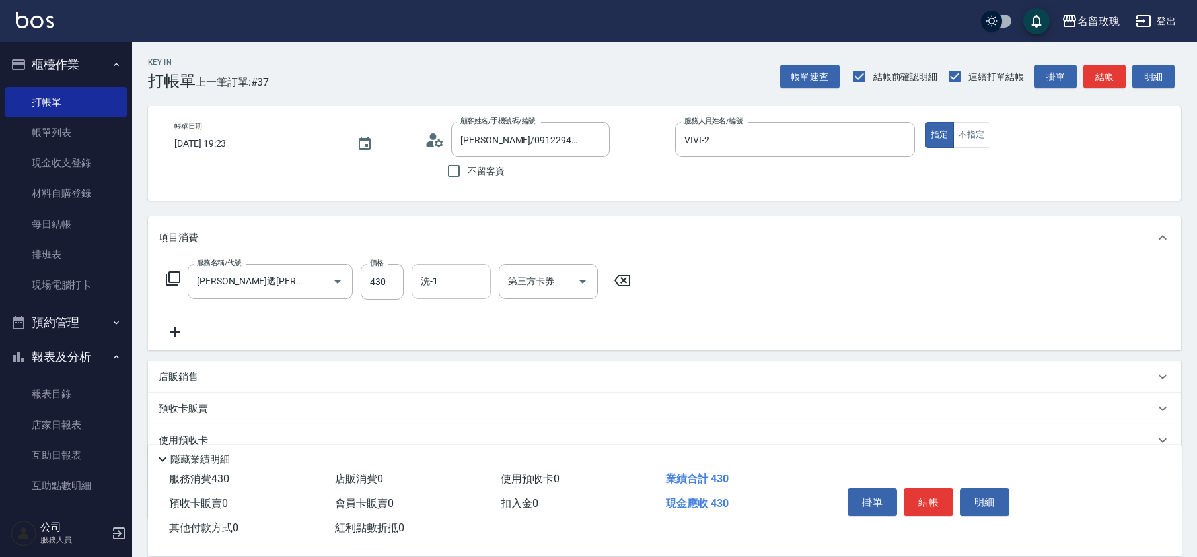
click at [427, 286] on div "洗-1 洗-1" at bounding box center [450, 281] width 79 height 35
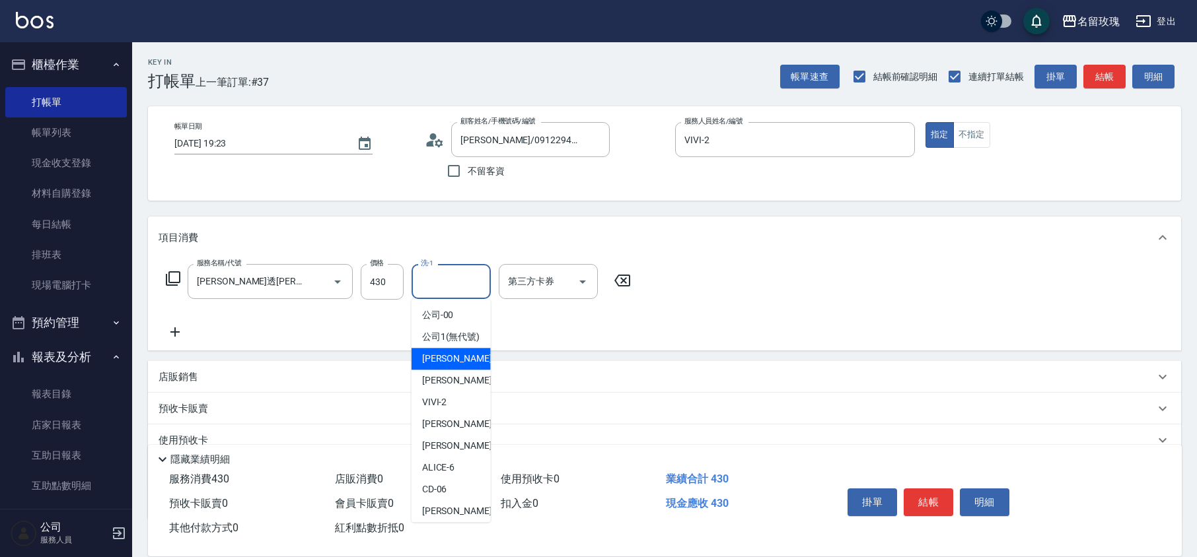
scroll to position [260, 0]
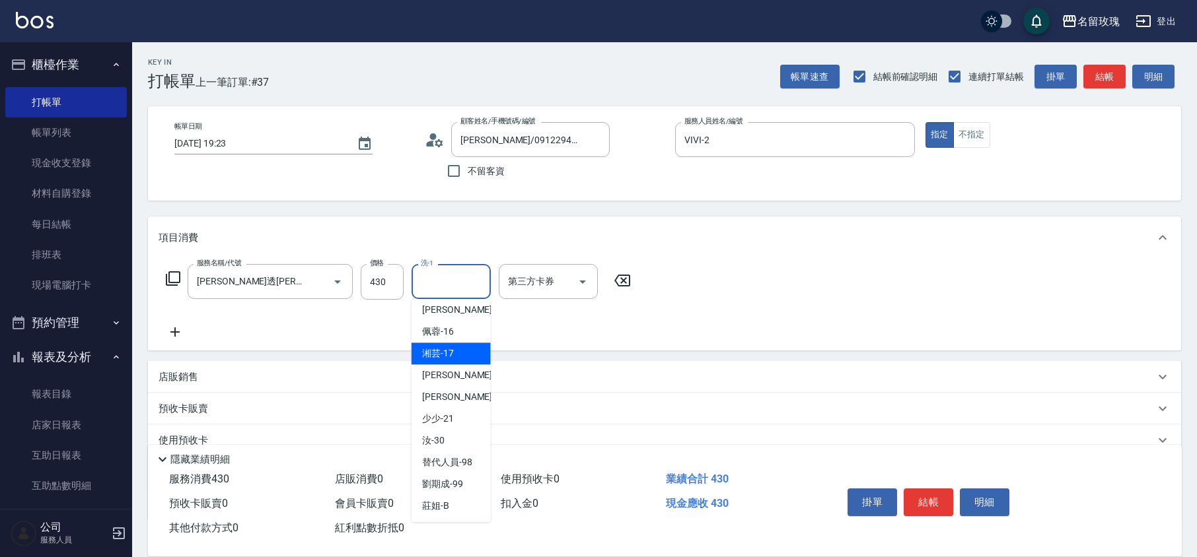
click at [450, 353] on span "湘芸 -17" at bounding box center [438, 354] width 32 height 14
type input "湘芸-17"
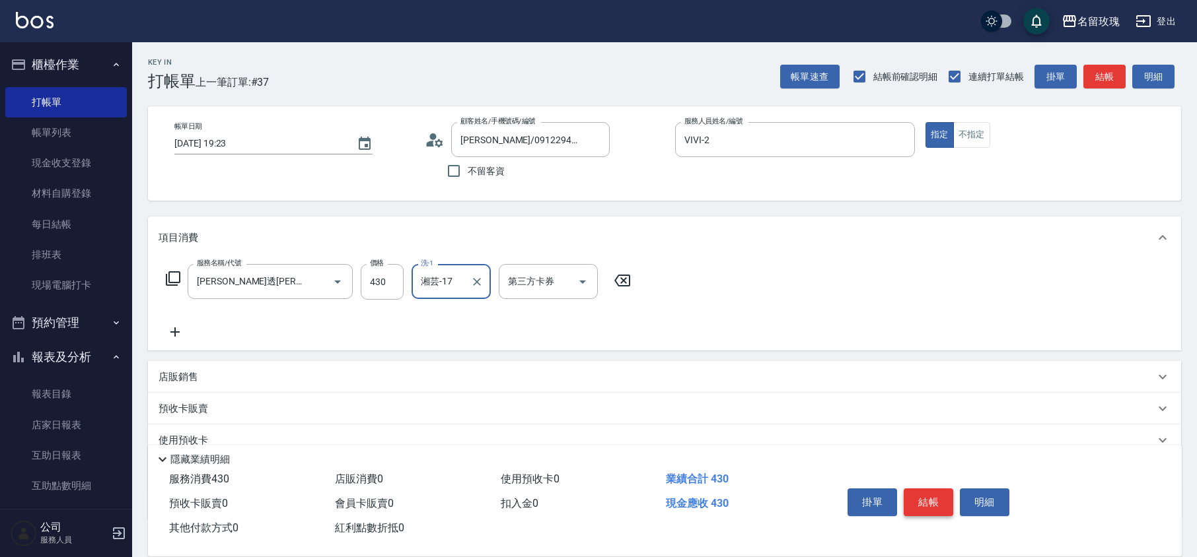
click at [926, 494] on button "結帳" at bounding box center [928, 503] width 50 height 28
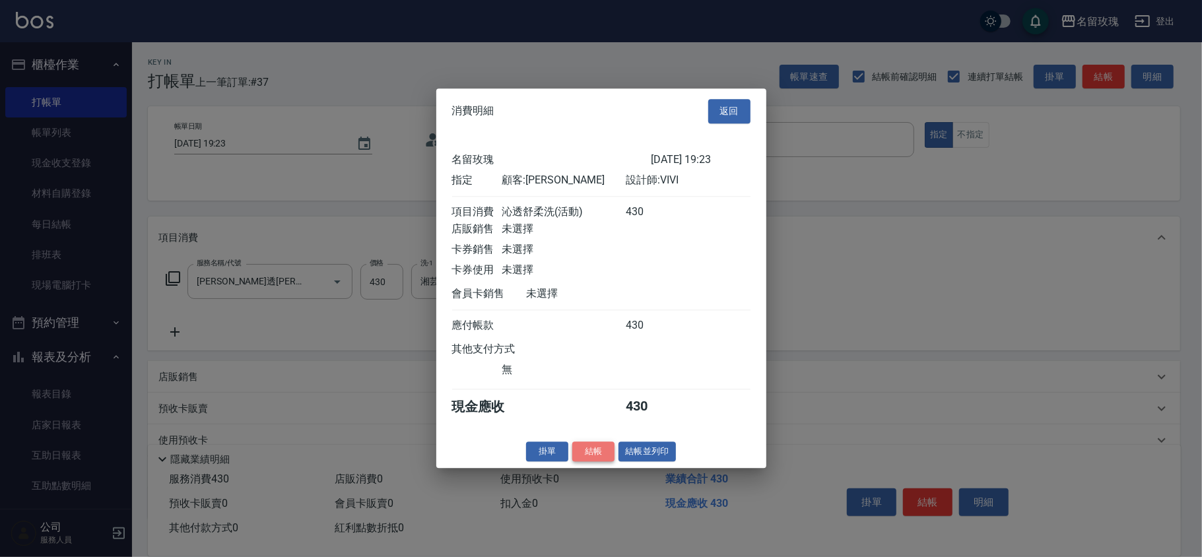
click at [606, 460] on button "結帳" at bounding box center [594, 452] width 42 height 20
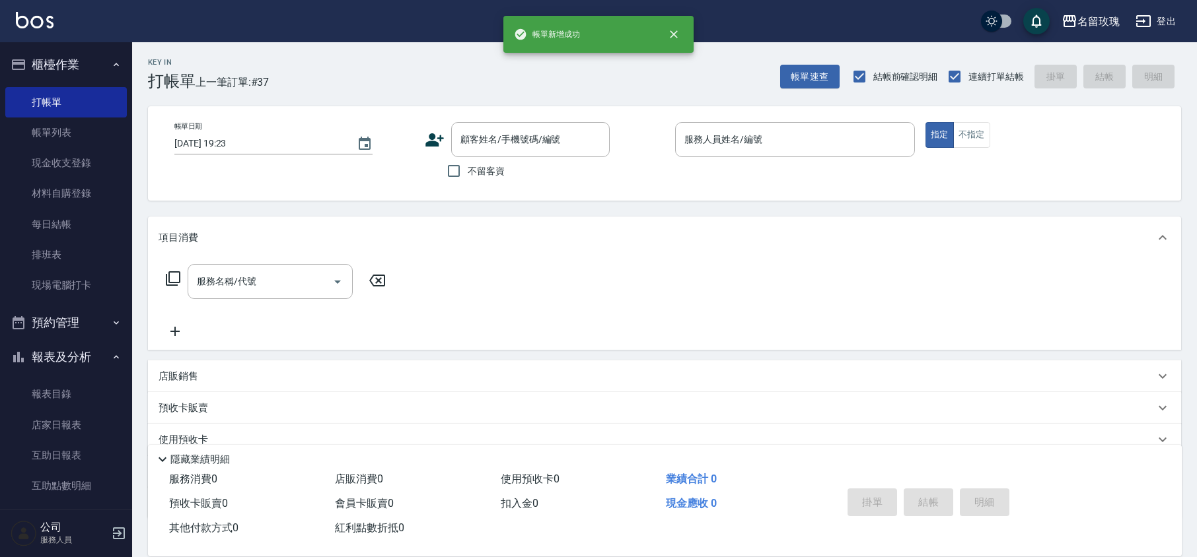
scroll to position [0, 0]
drag, startPoint x: 43, startPoint y: 125, endPoint x: 101, endPoint y: 144, distance: 61.2
click at [43, 125] on link "帳單列表" at bounding box center [66, 133] width 122 height 30
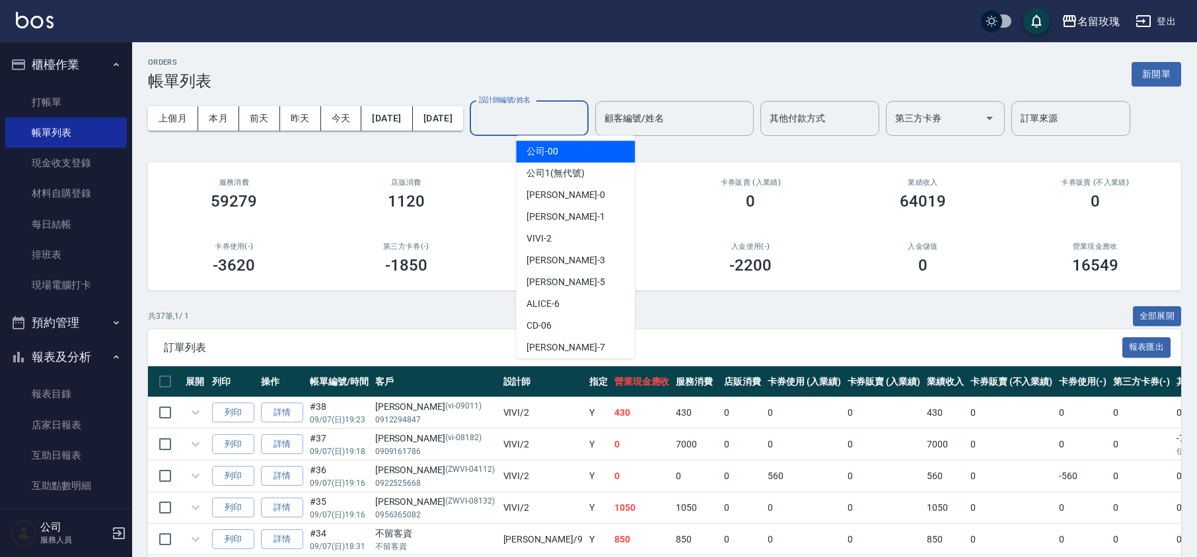
click at [585, 120] on div "設計師編號/姓名 設計師編號/姓名" at bounding box center [528, 118] width 119 height 35
click at [552, 232] on div "VIVI -2" at bounding box center [575, 239] width 119 height 22
type input "VIVI-2"
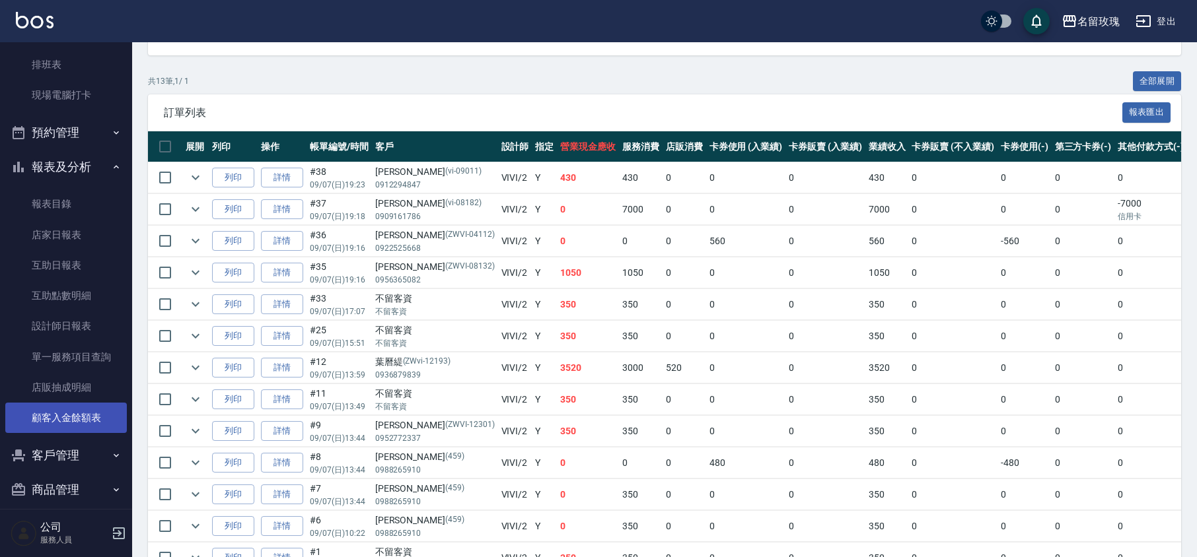
scroll to position [203, 0]
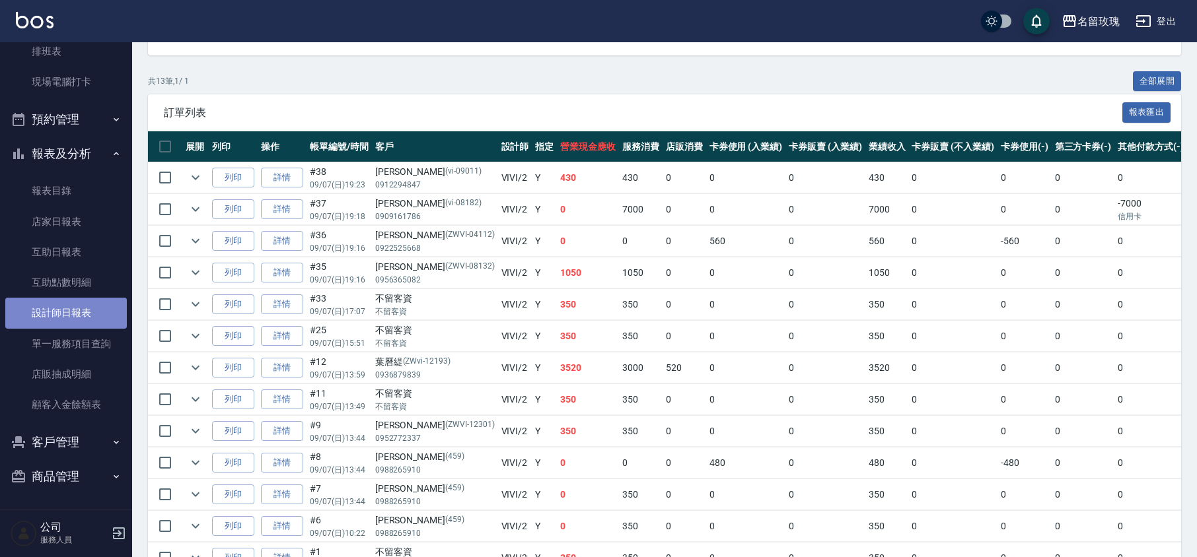
click at [88, 312] on link "設計師日報表" at bounding box center [66, 313] width 122 height 30
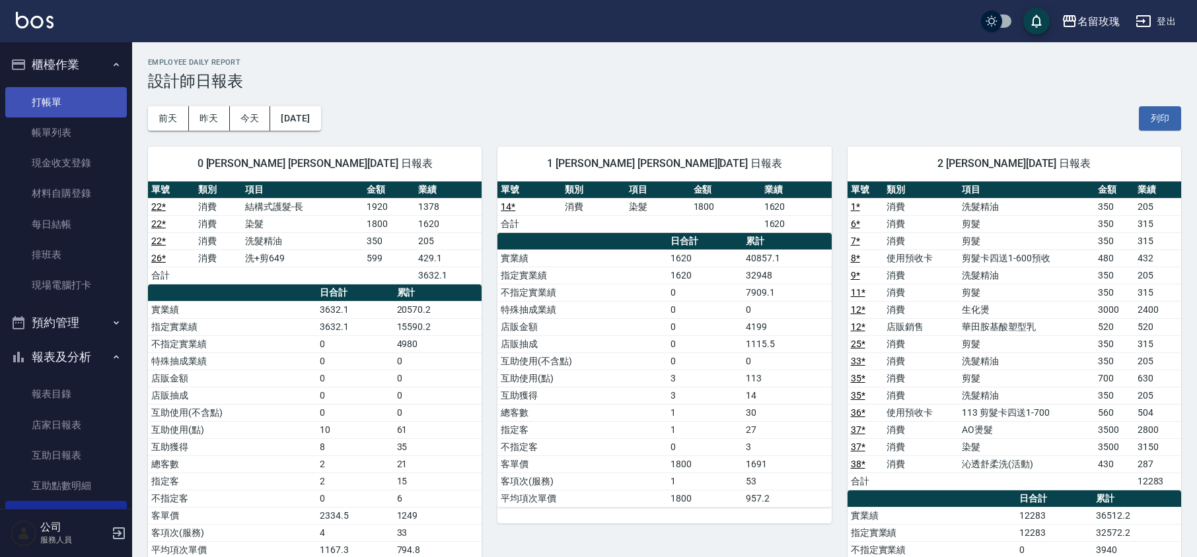
click at [96, 104] on link "打帳單" at bounding box center [66, 102] width 122 height 30
